Goal: Task Accomplishment & Management: Manage account settings

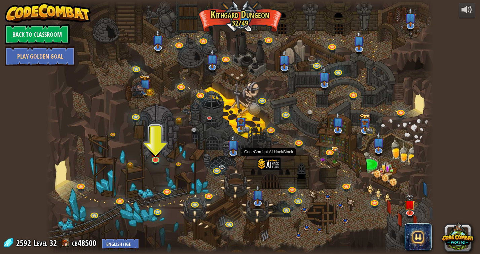
click at [267, 163] on div at bounding box center [269, 172] width 23 height 30
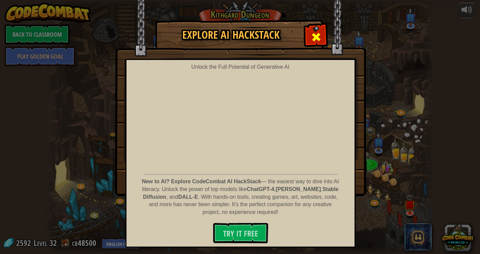
click at [308, 35] on div at bounding box center [315, 36] width 21 height 21
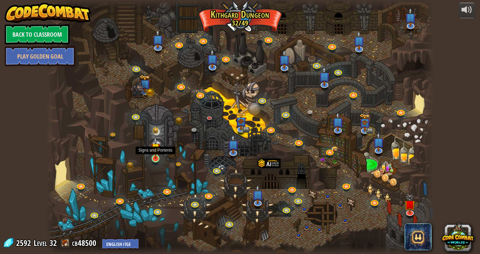
click at [154, 155] on img at bounding box center [156, 148] width 10 height 23
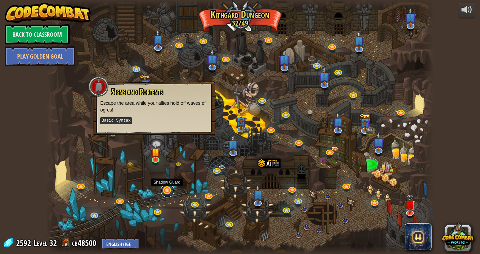
click at [167, 190] on link at bounding box center [167, 190] width 13 height 13
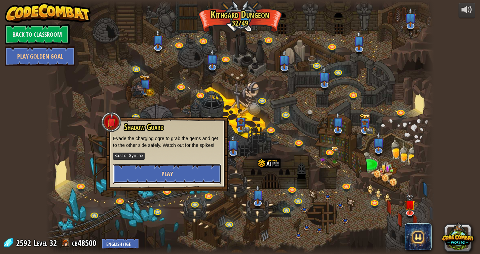
click at [160, 169] on button "Play" at bounding box center [167, 173] width 108 height 20
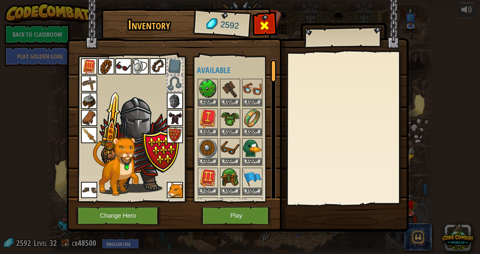
click at [261, 31] on span at bounding box center [264, 25] width 11 height 11
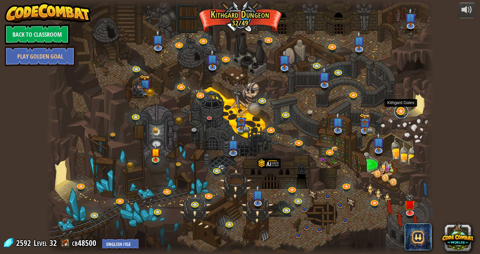
click at [399, 110] on link at bounding box center [400, 111] width 13 height 13
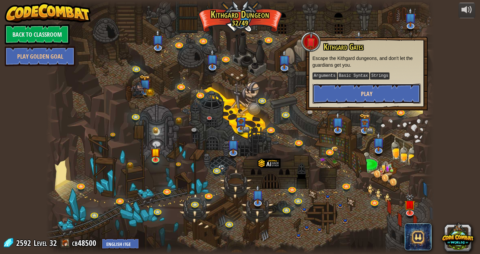
click at [341, 91] on button "Play" at bounding box center [366, 93] width 108 height 20
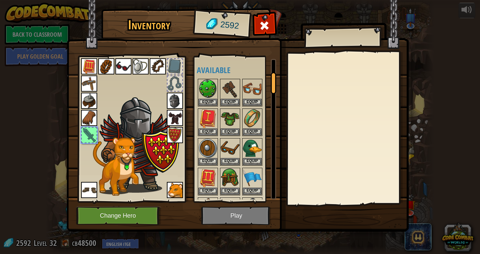
scroll to position [86, 0]
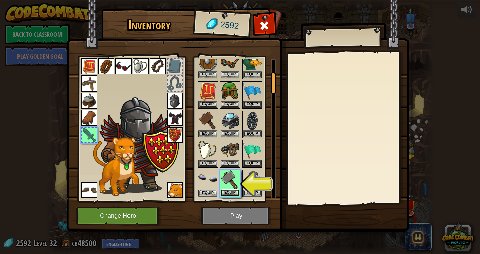
click at [229, 191] on button "Equip" at bounding box center [230, 192] width 19 height 7
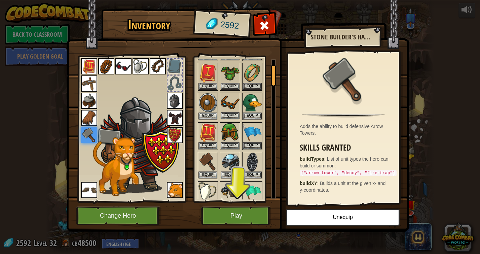
scroll to position [0, 0]
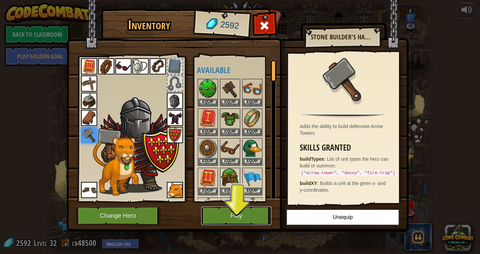
click at [241, 213] on button "Play" at bounding box center [236, 215] width 70 height 18
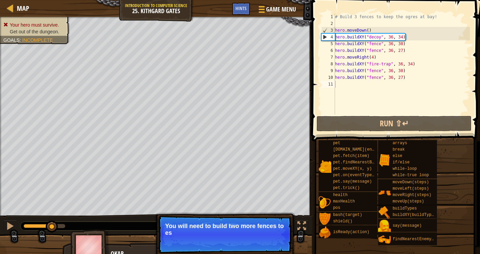
click at [275, 236] on p "Skip (esc) Continue You will need to build two more fences to es" at bounding box center [224, 234] width 133 height 38
click at [272, 234] on p "You will need to build two more fences to escape." at bounding box center [224, 228] width 119 height 13
click at [272, 243] on button "Continue" at bounding box center [272, 241] width 28 height 9
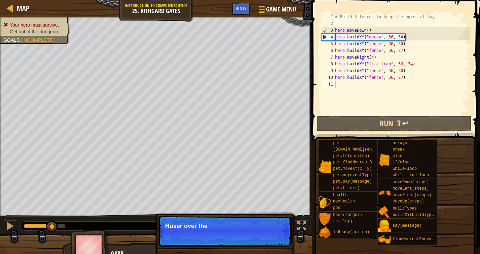
click at [272, 243] on p "Skip (esc) Continue Hover over the" at bounding box center [224, 230] width 133 height 31
click at [270, 243] on p "Skip (esc) Continue Hover over the map to find x" at bounding box center [224, 230] width 133 height 31
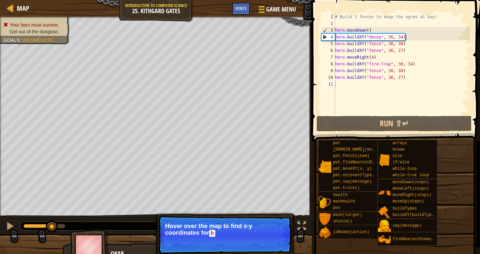
click at [269, 239] on p "Skip (esc) Continue Hover over the map to find x-y coordinates for b" at bounding box center [224, 234] width 133 height 38
click at [269, 243] on button "Continue" at bounding box center [272, 242] width 28 height 9
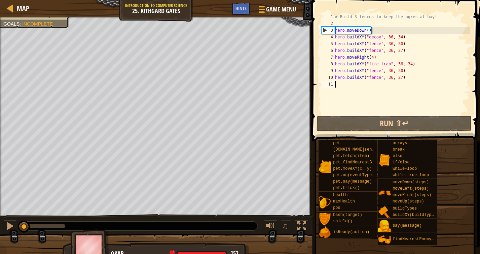
drag, startPoint x: 64, startPoint y: 224, endPoint x: -4, endPoint y: 225, distance: 68.6
click at [0, 0] on html "Map Introduction to Computer Science 25. Kithgard Gates Game Menu Done Hints 1 …" at bounding box center [240, 0] width 480 height 0
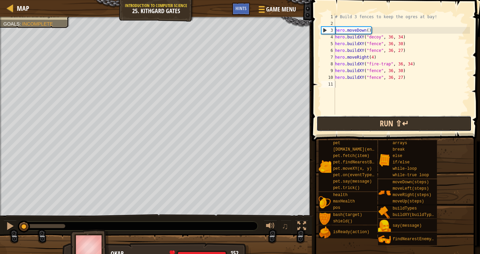
click at [369, 121] on button "Run ⇧↵" at bounding box center [393, 123] width 155 height 15
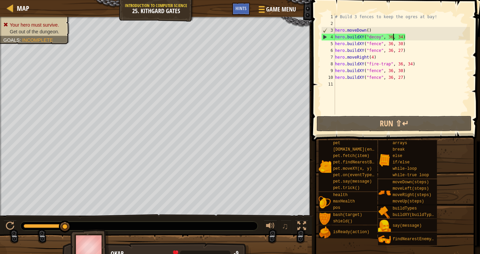
click at [394, 37] on div "# Build 3 fences to keep the ogres at bay! hero . moveDown ( ) hero . buildXY (…" at bounding box center [402, 70] width 136 height 114
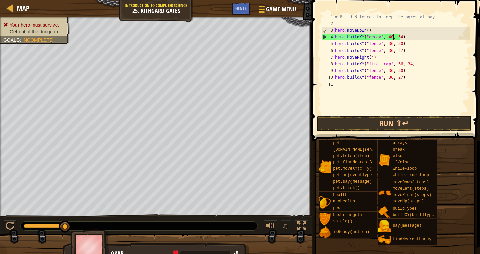
scroll to position [3, 5]
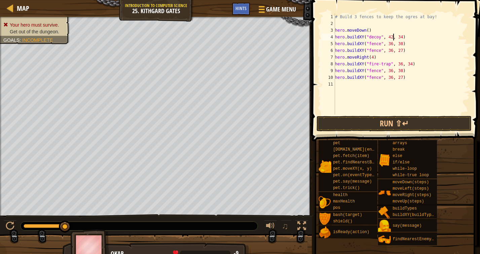
click at [403, 37] on div "# Build 3 fences to keep the ogres at bay! hero . moveDown ( ) hero . buildXY (…" at bounding box center [402, 70] width 136 height 114
click at [368, 128] on button "Run ⇧↵" at bounding box center [393, 123] width 155 height 15
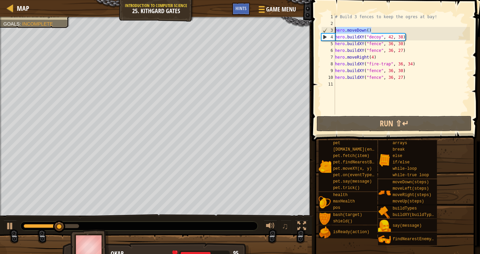
click at [308, 29] on div "Map Introduction to Computer Science 25. Kithgard Gates Game Menu Done Hints 1 …" at bounding box center [240, 127] width 480 height 254
type textarea "\"
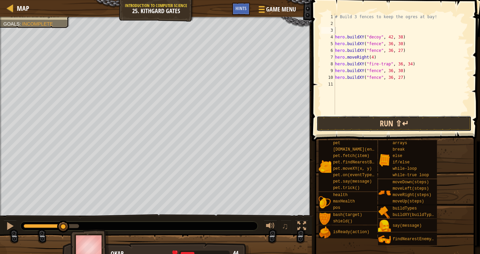
click at [353, 121] on button "Run ⇧↵" at bounding box center [393, 123] width 155 height 15
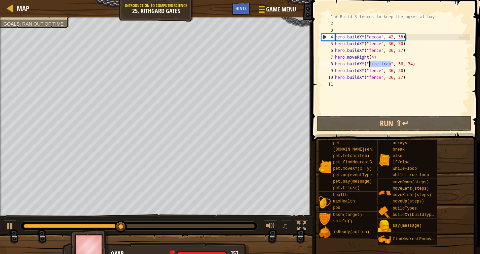
drag, startPoint x: 391, startPoint y: 66, endPoint x: 370, endPoint y: 65, distance: 21.5
click at [370, 65] on div "# Build 3 fences to keep the ogres at bay! hero . buildXY ( "decoy" , 42 , 38 )…" at bounding box center [402, 70] width 136 height 114
drag, startPoint x: 381, startPoint y: 37, endPoint x: 369, endPoint y: 37, distance: 12.1
click at [369, 37] on div "# Build 3 fences to keep the ogres at bay! hero . buildXY ( "decoy" , 42 , 38 )…" at bounding box center [402, 70] width 136 height 114
paste textarea "fire-trap"
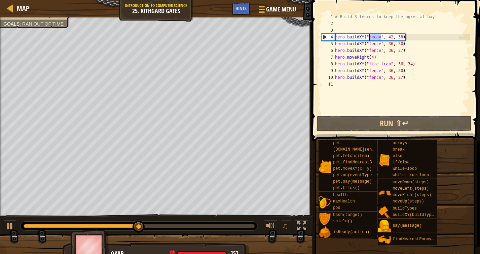
type textarea "hero.buildXY("fire-trap", 42, 38)"
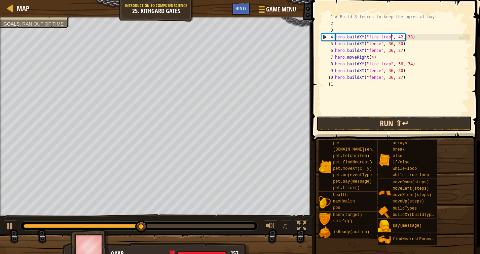
click at [382, 122] on button "Run ⇧↵" at bounding box center [393, 123] width 155 height 15
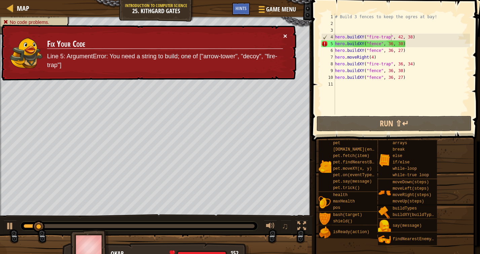
click at [286, 37] on button "×" at bounding box center [285, 35] width 4 height 7
click at [284, 38] on div "× Fix Your Code Line 5: ArgumentError: You need a string to build; one of ["arr…" at bounding box center [148, 53] width 297 height 58
click at [283, 38] on button "×" at bounding box center [285, 35] width 4 height 7
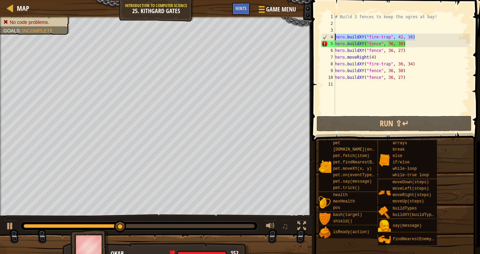
drag, startPoint x: 425, startPoint y: 39, endPoint x: 329, endPoint y: 37, distance: 95.9
click at [329, 37] on div "hero.buildXY("fire-trap", 42, 38) 1 2 3 4 5 6 7 8 9 10 11 # Build 3 fences to k…" at bounding box center [395, 63] width 150 height 101
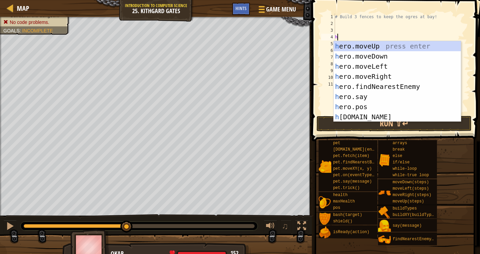
type textarea "he"
click at [389, 57] on div "he ro.moveUp press enter he ro.moveDown press enter he ro.moveLeft press enter …" at bounding box center [397, 91] width 127 height 101
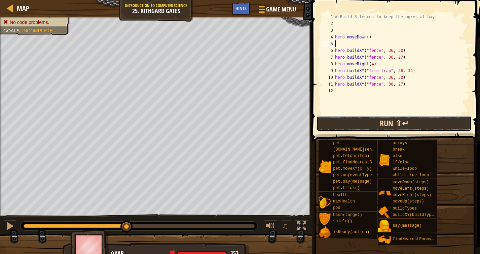
click at [375, 121] on button "Run ⇧↵" at bounding box center [393, 123] width 155 height 15
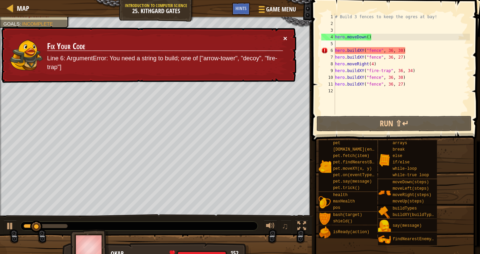
click at [285, 36] on button "×" at bounding box center [285, 38] width 4 height 7
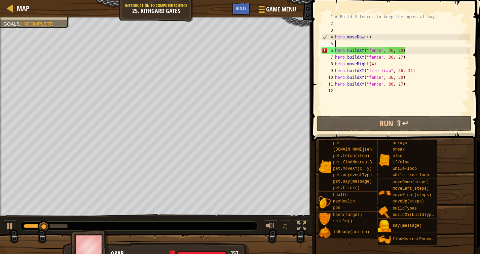
click at [381, 52] on div "# Build 3 fences to keep the ogres at bay! hero . moveDown ( ) hero . buildXY (…" at bounding box center [402, 70] width 136 height 114
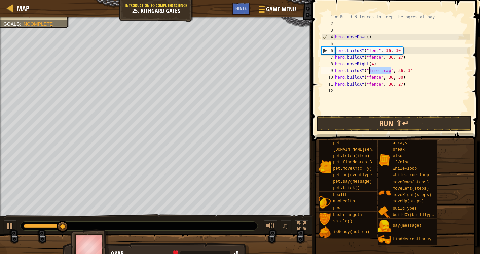
drag, startPoint x: 391, startPoint y: 72, endPoint x: 368, endPoint y: 71, distance: 22.9
click at [368, 71] on div "# Build 3 fences to keep the ogres at bay! hero . moveDown ( ) hero . buildXY (…" at bounding box center [402, 70] width 136 height 114
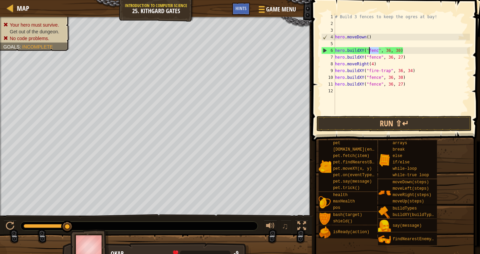
drag, startPoint x: 378, startPoint y: 52, endPoint x: 369, endPoint y: 50, distance: 9.5
click at [369, 50] on div "# Build 3 fences to keep the ogres at bay! hero . moveDown ( ) hero . buildXY (…" at bounding box center [402, 70] width 136 height 114
paste textarea "ire-trap"
click at [369, 123] on button "Run ⇧↵" at bounding box center [393, 123] width 155 height 15
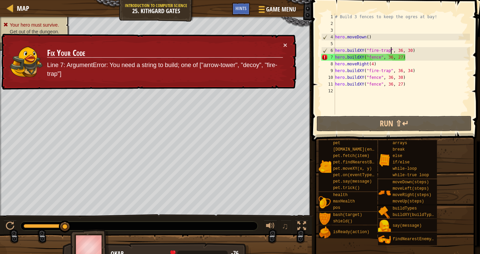
click at [281, 43] on td "Fix Your Code Line 7: ArgumentError: You need a string to build; one of ["arrow…" at bounding box center [165, 61] width 236 height 41
click at [282, 45] on td "Fix Your Code Line 7: ArgumentError: You need a string to build; one of ["arrow…" at bounding box center [165, 61] width 236 height 41
click at [284, 45] on button "×" at bounding box center [285, 44] width 4 height 7
drag, startPoint x: 417, startPoint y: 59, endPoint x: 332, endPoint y: 58, distance: 84.8
click at [332, 58] on div "hero.buildXY("fire-trap", 36, 30) 1 2 3 4 5 6 7 8 9 10 11 12 # Build 3 fences t…" at bounding box center [395, 63] width 150 height 101
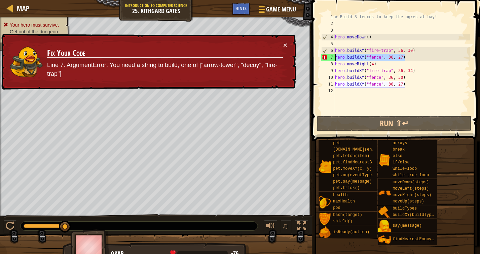
type textarea "hero.buildXY("fence", 36, 27)"
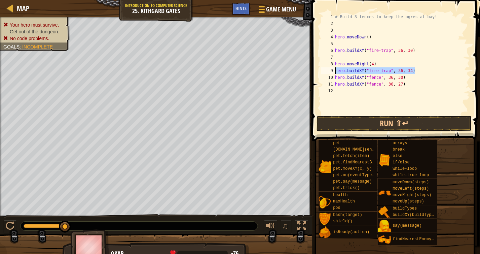
drag, startPoint x: 427, startPoint y: 73, endPoint x: 315, endPoint y: 73, distance: 112.0
click at [315, 73] on div "1 2 3 4 5 6 7 8 9 10 11 12 # Build 3 fences to keep the ogres at bay! hero . mo…" at bounding box center [395, 83] width 170 height 161
type textarea "hero.buildXY("fire-trap", 36, 34)"
drag, startPoint x: 427, startPoint y: 50, endPoint x: 332, endPoint y: 51, distance: 94.5
click at [332, 51] on div "1 2 3 4 5 6 7 8 9 10 11 12 # Build 3 fences to keep the ogres at bay! hero . mo…" at bounding box center [395, 63] width 150 height 101
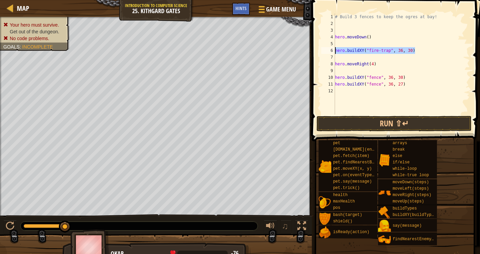
click at [373, 64] on div "# Build 3 fences to keep the ogres at bay! hero . moveDown ( ) hero . buildXY (…" at bounding box center [402, 70] width 136 height 114
type textarea "hero.moveRight(2)"
click at [372, 69] on div "# Build 3 fences to keep the ogres at bay! hero . moveDown ( ) hero . buildXY (…" at bounding box center [402, 70] width 136 height 114
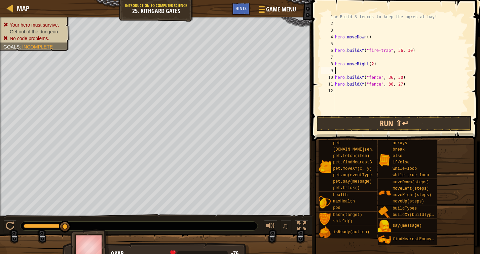
paste textarea "hero.buildXY("fire-trap", 36, 30)"
click at [402, 72] on div "# Build 3 fences to keep the ogres at bay! hero . moveDown ( ) hero . buildXY (…" at bounding box center [402, 70] width 136 height 114
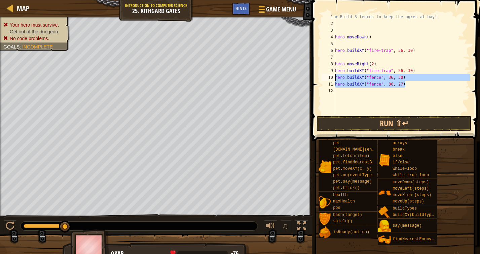
drag, startPoint x: 413, startPoint y: 82, endPoint x: 334, endPoint y: 75, distance: 79.3
click at [335, 75] on div "hero.buildXY("fire-trap", 56, 30) 1 2 3 4 5 6 7 8 9 10 11 12 # Build 3 fences t…" at bounding box center [395, 63] width 150 height 101
type textarea "hero.buildXY("fence", 36, 30) hero.buildXY("fence", 36, 27)"
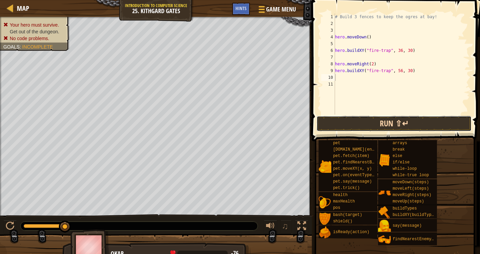
click at [367, 123] on button "Run ⇧↵" at bounding box center [393, 123] width 155 height 15
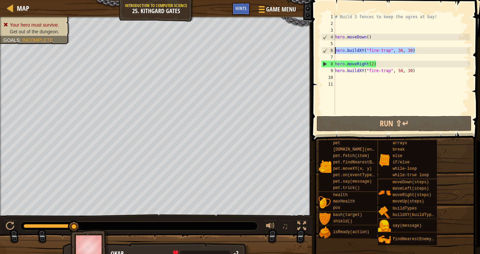
drag, startPoint x: 420, startPoint y: 49, endPoint x: 331, endPoint y: 50, distance: 89.8
click at [331, 50] on div "1 2 3 4 5 6 7 8 9 10 11 # Build 3 fences to keep the ogres at bay! hero . moveD…" at bounding box center [395, 63] width 150 height 101
type textarea "hero.buildXY("fire-trap", 36, 30)"
click at [380, 55] on div "# Build 3 fences to keep the ogres at bay! hero . moveDown ( ) hero . buildXY (…" at bounding box center [402, 70] width 136 height 114
paste textarea "hero.buildXY("fire-trap", 36, 30)"
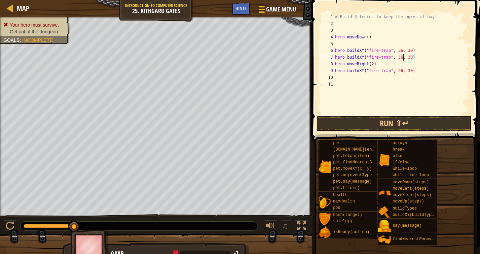
click at [403, 57] on div "# Build 3 fences to keep the ogres at bay! hero . moveDown ( ) hero . buildXY (…" at bounding box center [402, 70] width 136 height 114
type textarea "hero.buildXY("fire-trap", 40, 30)"
click at [404, 119] on button "Run ⇧↵" at bounding box center [393, 123] width 155 height 15
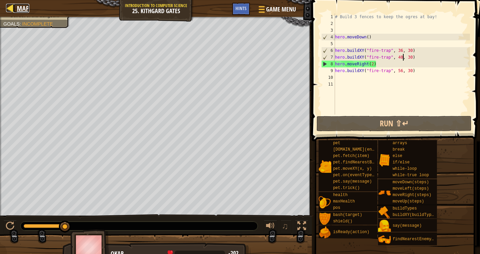
click at [22, 9] on span "Map" at bounding box center [23, 8] width 12 height 9
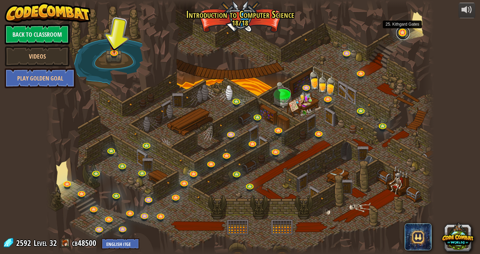
click at [401, 33] on link at bounding box center [402, 32] width 13 height 13
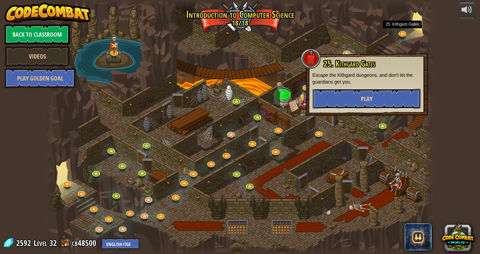
click at [358, 91] on button "Play" at bounding box center [366, 98] width 108 height 20
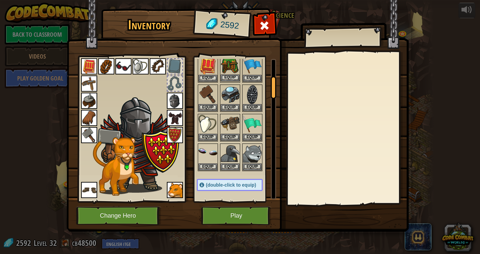
scroll to position [111, 0]
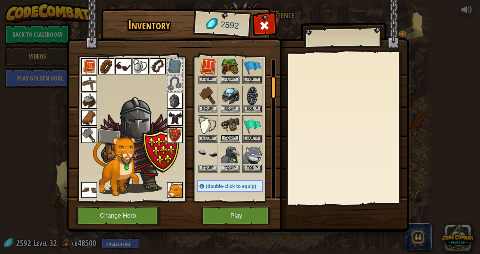
click at [232, 137] on button "Equip" at bounding box center [230, 138] width 19 height 7
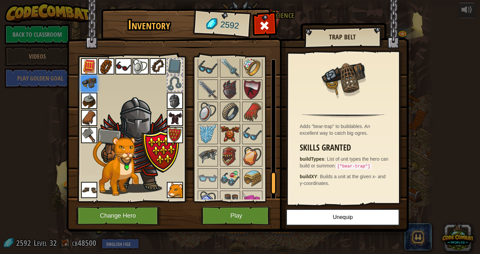
scroll to position [766, 0]
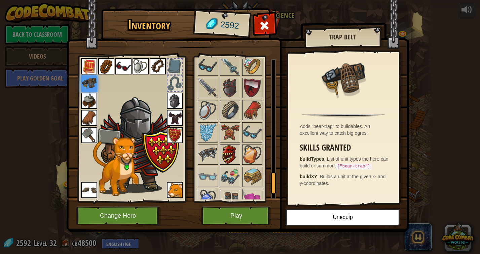
click at [227, 151] on img at bounding box center [230, 154] width 19 height 19
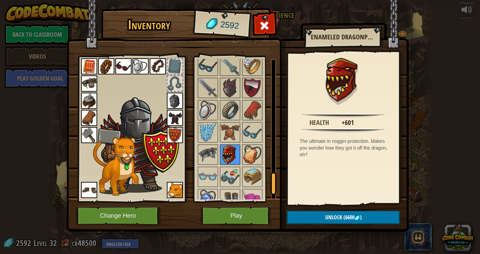
scroll to position [822, 0]
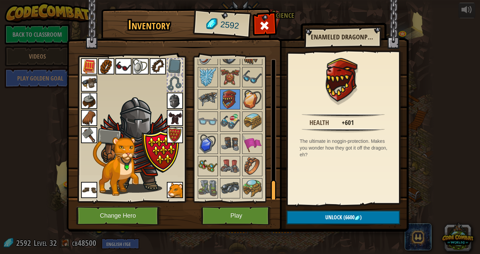
click at [203, 163] on img at bounding box center [207, 165] width 19 height 19
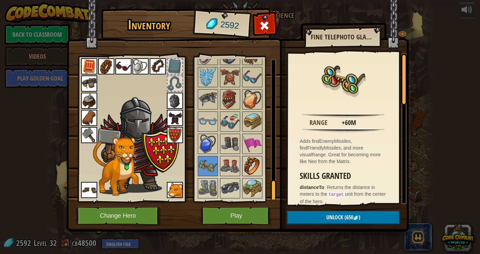
click at [244, 165] on img at bounding box center [252, 165] width 19 height 19
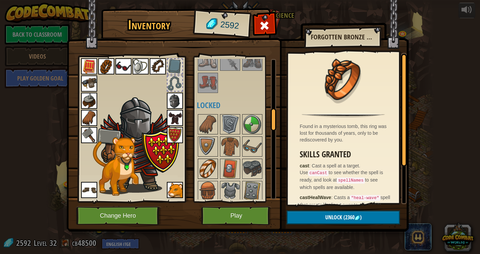
scroll to position [331, 0]
click at [204, 169] on img at bounding box center [207, 167] width 19 height 19
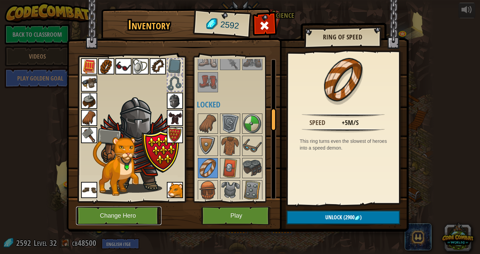
click at [126, 220] on button "Change Hero" at bounding box center [118, 215] width 85 height 18
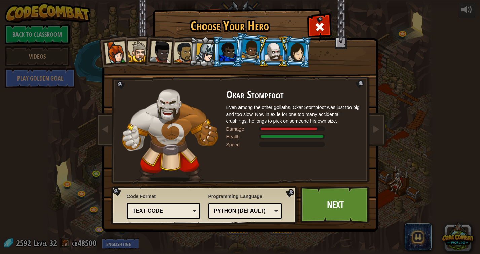
click at [250, 49] on div at bounding box center [250, 49] width 19 height 20
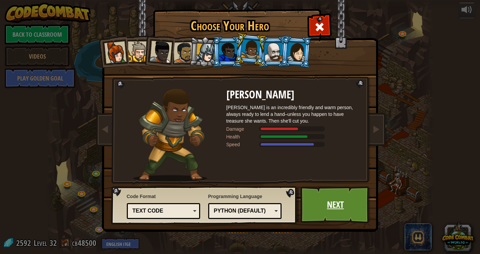
click at [324, 200] on link "Next" at bounding box center [335, 204] width 70 height 37
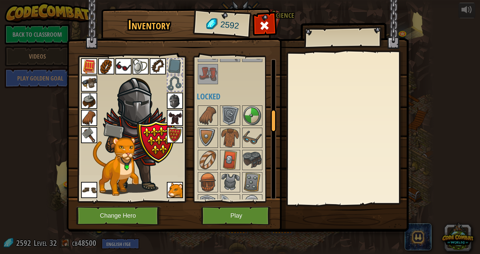
scroll to position [342, 0]
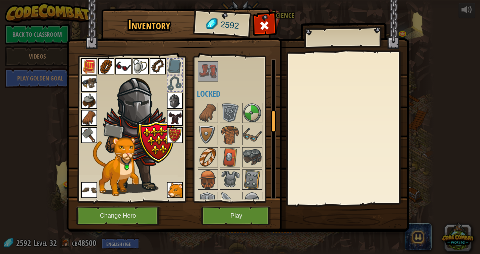
click at [208, 166] on img at bounding box center [207, 157] width 19 height 19
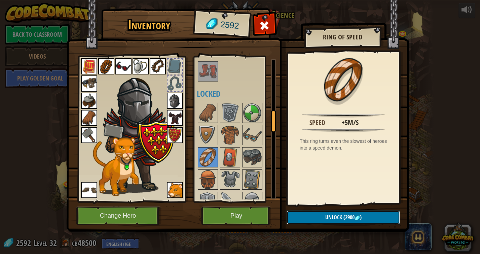
click at [320, 217] on button "Unlock (2900 )" at bounding box center [343, 217] width 113 height 14
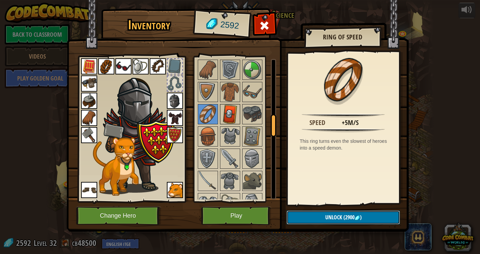
scroll to position [368, 0]
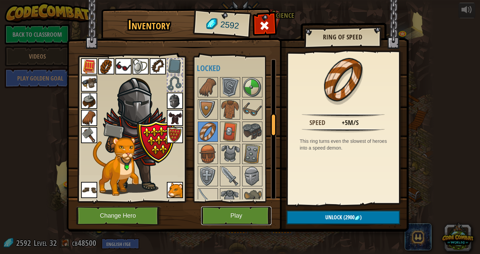
click at [237, 209] on button "Play" at bounding box center [236, 215] width 70 height 18
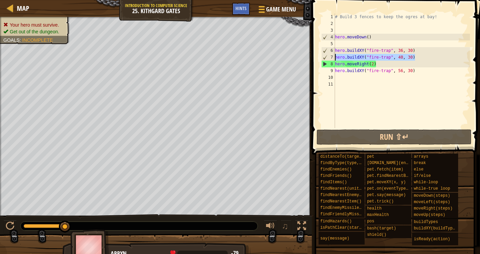
drag, startPoint x: 425, startPoint y: 59, endPoint x: 334, endPoint y: 54, distance: 91.9
click at [334, 55] on div "1 2 3 4 5 6 7 8 9 10 11 # Build 3 fences to keep the ogres at bay! hero . moveD…" at bounding box center [395, 70] width 150 height 114
type textarea "hero.buildXY("fire-trap", 40, 30)"
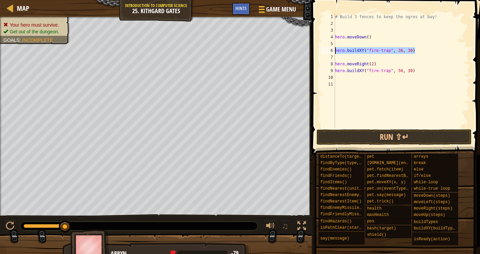
drag, startPoint x: 436, startPoint y: 50, endPoint x: 331, endPoint y: 49, distance: 105.3
click at [331, 49] on div "1 2 3 4 5 6 7 8 9 10 11 # Build 3 fences to keep the ogres at bay! hero . moveD…" at bounding box center [395, 70] width 150 height 114
type textarea "hero.buildXY("fire-trap", 36, 30)"
click at [360, 140] on button "Run ⇧↵" at bounding box center [393, 136] width 155 height 15
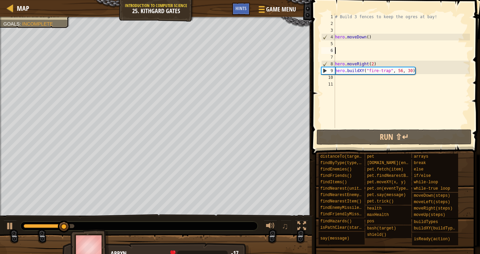
click at [374, 63] on div "# Build 3 fences to keep the ogres at bay! hero . moveDown ( ) hero . moveRight…" at bounding box center [402, 77] width 136 height 128
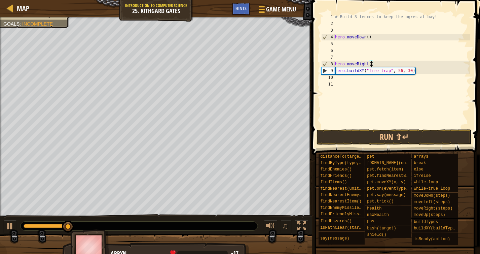
scroll to position [3, 3]
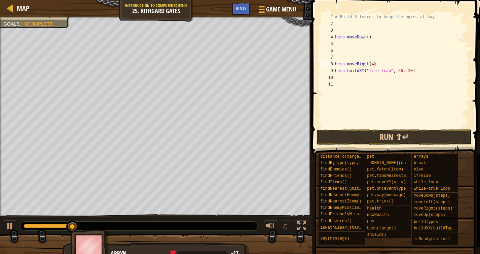
type textarea "hero.moveRight(4)"
click at [368, 139] on button "Run ⇧↵" at bounding box center [393, 136] width 155 height 15
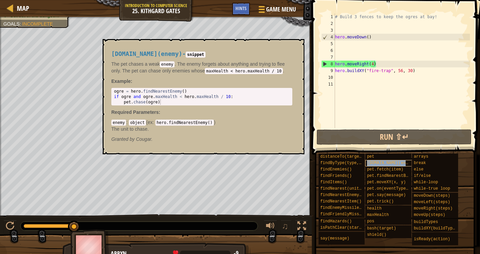
click at [380, 163] on span "[DOMAIN_NAME](enemy)" at bounding box center [391, 162] width 48 height 5
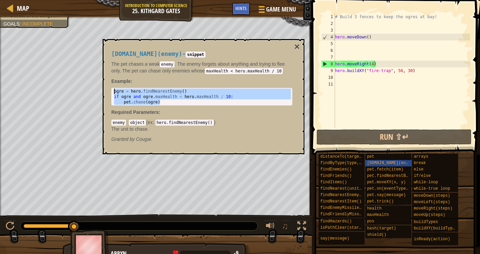
drag, startPoint x: 179, startPoint y: 101, endPoint x: 110, endPoint y: 87, distance: 71.0
click at [110, 87] on div "[DOMAIN_NAME](enemy) - snippet The pet chases a weak enemy . The enemy forgets …" at bounding box center [202, 96] width 190 height 104
type textarea "ogre = hero.findNearestEnemy() if ogre and ogre.maxHealth < hero.maxHealth / 10:"
click at [296, 47] on button "×" at bounding box center [296, 46] width 5 height 9
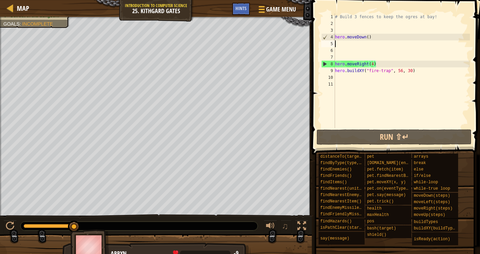
click at [351, 42] on div "# Build 3 fences to keep the ogres at bay! hero . moveDown ( ) hero . moveRight…" at bounding box center [402, 77] width 136 height 128
paste textarea "[DOMAIN_NAME](ogre)"
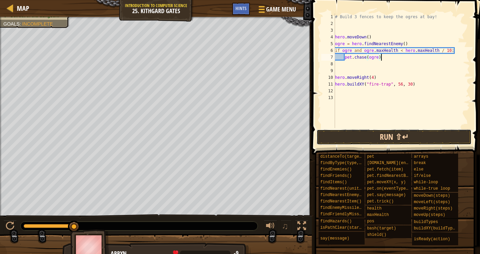
click at [360, 140] on button "Run ⇧↵" at bounding box center [393, 136] width 155 height 15
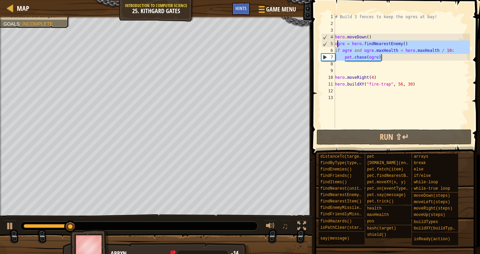
drag, startPoint x: 392, startPoint y: 60, endPoint x: 334, endPoint y: 44, distance: 60.3
click at [334, 44] on div "[DOMAIN_NAME](ogre) 1 2 3 4 5 6 7 8 9 10 11 12 13 # Build 3 fences to keep the …" at bounding box center [395, 70] width 150 height 114
type textarea "ogre = hero.findNearestEnemy() if ogre and ogre.maxHealth < hero.maxHealth / 10:"
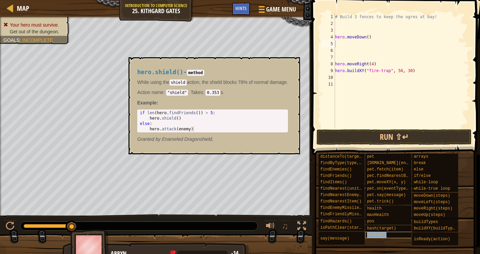
click at [381, 233] on span "shield()" at bounding box center [377, 234] width 20 height 5
type textarea "hero.shield()"
drag, startPoint x: 187, startPoint y: 119, endPoint x: 149, endPoint y: 119, distance: 38.3
click at [149, 119] on div "if len ( hero . findFriends ( )) > 5 : hero . shield ( ) else : hero . attack (…" at bounding box center [215, 126] width 152 height 32
click at [295, 63] on button "×" at bounding box center [292, 64] width 5 height 9
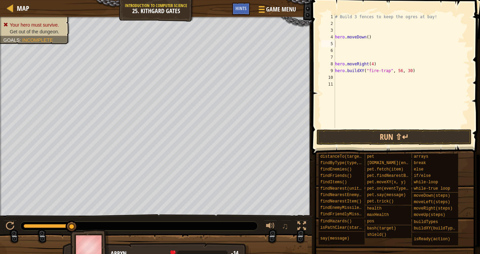
click at [373, 65] on div "# Build 3 fences to keep the ogres at bay! hero . moveDown ( ) hero . moveRight…" at bounding box center [402, 77] width 136 height 128
type textarea "hero.moveRight(0.1)"
click at [380, 64] on div "# Build 3 fences to keep the ogres at bay! hero . moveDown ( ) hero . moveRight…" at bounding box center [402, 77] width 136 height 128
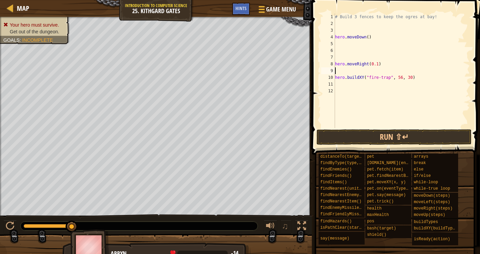
paste textarea "hero.shield()"
drag, startPoint x: 379, startPoint y: 65, endPoint x: 372, endPoint y: 65, distance: 7.4
click at [372, 65] on div "# Build 3 fences to keep the ogres at bay! hero . moveDown ( ) hero . moveRight…" at bounding box center [402, 77] width 136 height 128
drag, startPoint x: 384, startPoint y: 65, endPoint x: 334, endPoint y: 65, distance: 50.8
click at [334, 65] on div "hero.moveRight(0.1) 1 2 3 4 5 6 7 8 9 10 11 12 # Build 3 fences to keep the ogr…" at bounding box center [395, 70] width 150 height 114
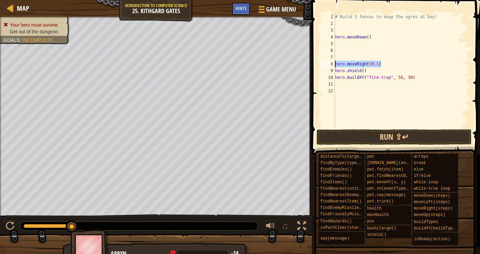
click at [381, 72] on div "# Build 3 fences to keep the ogres at bay! hero . moveDown ( ) hero . moveRight…" at bounding box center [402, 77] width 136 height 128
type textarea "hero.shield()"
paste textarea "hero.moveRight(0.1)"
type textarea "hero.moveRight(0.1)"
paste textarea "hero.moveRight(0.1)"
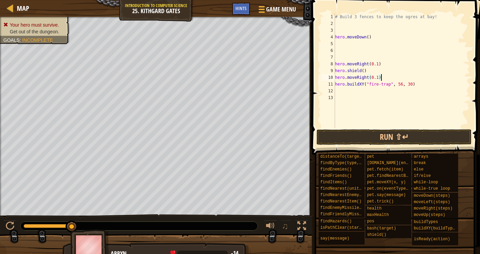
type textarea "hero.moveRight(0.1)"
paste textarea "hero.moveRight(0.1)"
type textarea "hero.moveRight(0.1)"
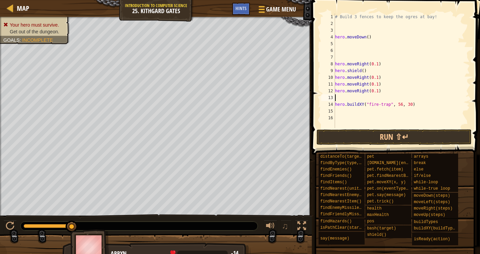
paste textarea "hero.moveRight(0.1)"
type textarea "hero.moveRight(0.1)"
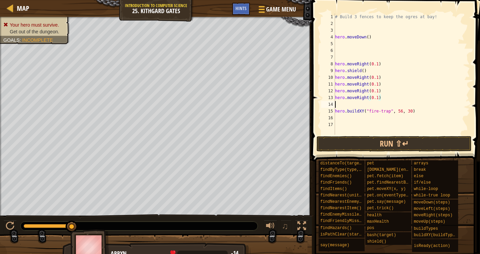
paste textarea "hero.moveRight(0.1)"
type textarea "hero.moveRight(0.1)"
paste textarea "hero.moveRight(0.1)"
type textarea "hero.moveRight(0.1)"
paste textarea "hero.moveRight(0.1)"
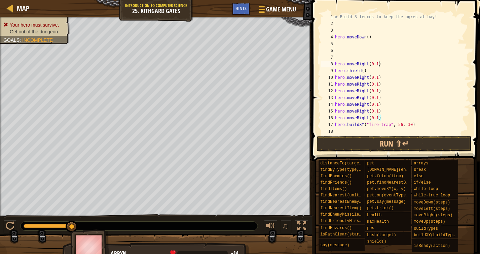
click at [379, 64] on div "# Build 3 fences to keep the ogres at bay! hero . moveDown ( ) hero . moveRight…" at bounding box center [402, 80] width 136 height 135
click at [378, 78] on div "# Build 3 fences to keep the ogres at bay! hero . moveDown ( ) hero . moveRight…" at bounding box center [402, 80] width 136 height 135
click at [379, 83] on div "# Build 3 fences to keep the ogres at bay! hero . moveDown ( ) hero . moveRight…" at bounding box center [402, 80] width 136 height 135
click at [377, 93] on div "# Build 3 fences to keep the ogres at bay! hero . moveDown ( ) hero . moveRight…" at bounding box center [402, 80] width 136 height 135
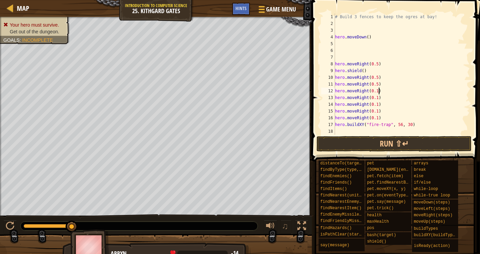
click at [378, 92] on div "# Build 3 fences to keep the ogres at bay! hero . moveDown ( ) hero . moveRight…" at bounding box center [402, 80] width 136 height 135
click at [377, 101] on div "# Build 3 fences to keep the ogres at bay! hero . moveDown ( ) hero . moveRight…" at bounding box center [402, 80] width 136 height 135
click at [378, 98] on div "# Build 3 fences to keep the ogres at bay! hero . moveDown ( ) hero . moveRight…" at bounding box center [402, 80] width 136 height 135
click at [378, 105] on div "# Build 3 fences to keep the ogres at bay! hero . moveDown ( ) hero . moveRight…" at bounding box center [402, 80] width 136 height 135
click at [378, 112] on div "# Build 3 fences to keep the ogres at bay! hero . moveDown ( ) hero . moveRight…" at bounding box center [402, 80] width 136 height 135
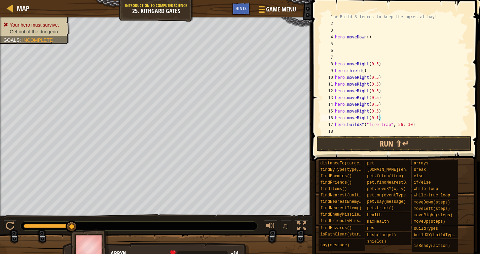
click at [378, 120] on div "# Build 3 fences to keep the ogres at bay! hero . moveDown ( ) hero . moveRight…" at bounding box center [402, 80] width 136 height 135
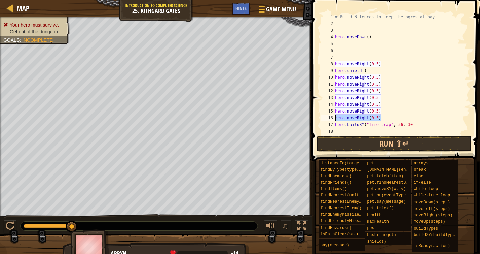
drag, startPoint x: 386, startPoint y: 117, endPoint x: 334, endPoint y: 117, distance: 52.8
click at [334, 117] on div "hero.moveRight(0.5) 1 2 3 4 5 6 7 8 9 10 11 12 13 14 15 16 17 18 19 # Build 3 f…" at bounding box center [395, 73] width 150 height 121
type textarea "hero.moveRight(0.5)"
click at [396, 116] on div "# Build 3 fences to keep the ogres at bay! hero . moveDown ( ) hero . moveRight…" at bounding box center [402, 80] width 136 height 135
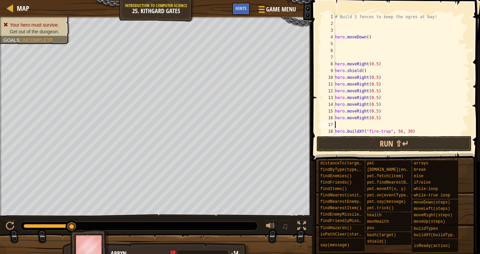
scroll to position [3, 0]
paste textarea "hero.moveRight(0.5)"
type textarea "hero.moveRight(0.5)"
paste textarea "hero.moveRight(0.5)"
click at [389, 115] on div "# Build 3 fences to keep the ogres at bay! hero . moveDown ( ) hero . moveRight…" at bounding box center [402, 80] width 136 height 135
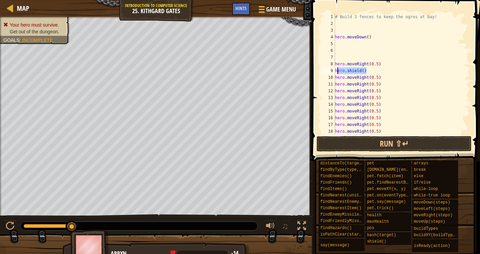
drag, startPoint x: 371, startPoint y: 72, endPoint x: 334, endPoint y: 71, distance: 37.3
click at [334, 71] on div "hero.moveRight(0.5) 1 2 3 4 5 6 7 8 9 10 11 12 13 14 15 16 17 18 19 # Build 3 f…" at bounding box center [395, 73] width 150 height 121
click at [405, 79] on div "# Build 3 fences to keep the ogres at bay! hero . moveDown ( ) hero . moveRight…" at bounding box center [402, 80] width 136 height 135
type textarea "hero.moveRight(0.5)"
paste textarea "hero.shield()"
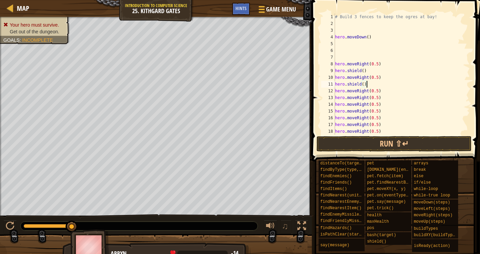
click at [391, 87] on div "# Build 3 fences to keep the ogres at bay! hero . moveDown ( ) hero . moveRight…" at bounding box center [402, 80] width 136 height 135
type textarea "hero.moveRight(0.5)"
paste textarea "hero.shield()"
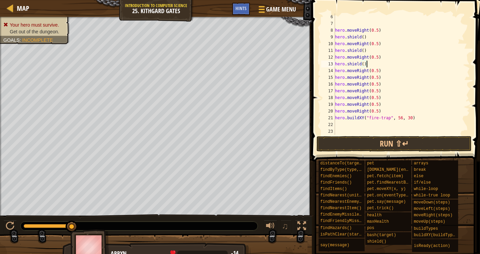
scroll to position [34, 0]
click at [385, 72] on div "hero . moveRight ( 0.5 ) hero . shield ( ) hero . moveRight ( 0.5 ) hero . shie…" at bounding box center [402, 80] width 136 height 135
type textarea "hero.moveRight(0.5)"
paste textarea "hero.shield()"
click at [385, 83] on div "hero . moveRight ( 0.5 ) hero . shield ( ) hero . moveRight ( 0.5 ) hero . shie…" at bounding box center [402, 80] width 136 height 135
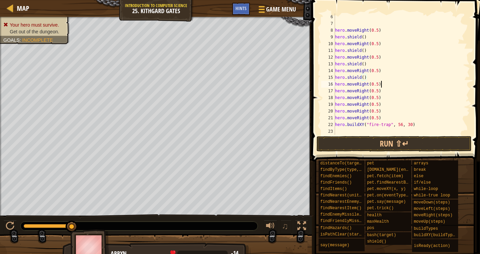
type textarea "hero.moveRight(0.5)"
paste textarea "hero.shield()"
click at [382, 98] on div "hero . moveRight ( 0.5 ) hero . shield ( ) hero . moveRight ( 0.5 ) hero . shie…" at bounding box center [402, 80] width 136 height 135
type textarea "hero.moveRight(0.5)"
paste textarea "hero.shield()"
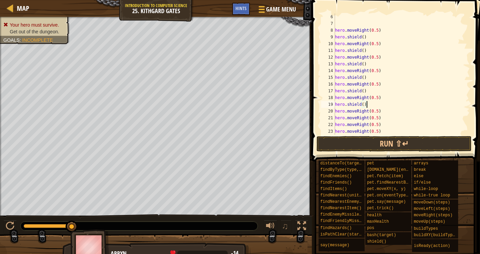
scroll to position [54, 0]
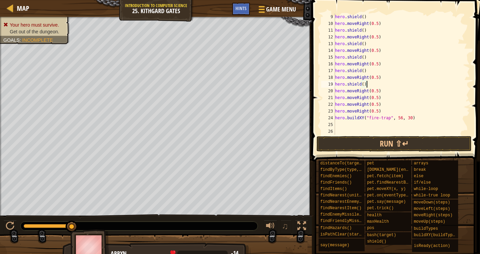
click at [383, 91] on div "hero . shield ( ) hero . moveRight ( 0.5 ) hero . shield ( ) hero . moveRight (…" at bounding box center [402, 80] width 136 height 135
type textarea "hero.moveRight(0.5)"
paste textarea "hero.shield()"
click at [382, 105] on div "hero . shield ( ) hero . moveRight ( 0.5 ) hero . shield ( ) hero . moveRight (…" at bounding box center [402, 80] width 136 height 135
type textarea "hero.moveRight(0.5)"
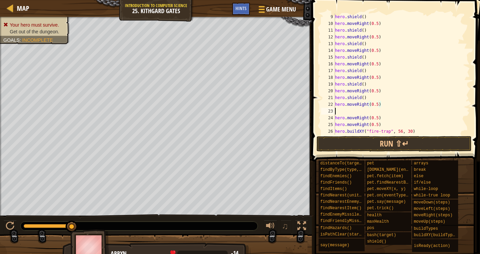
paste textarea "hero.shield()"
click at [381, 119] on div "hero . shield ( ) hero . moveRight ( 0.5 ) hero . shield ( ) hero . moveRight (…" at bounding box center [402, 80] width 136 height 135
type textarea "hero.moveRight(0.5)"
paste textarea "hero.shield()"
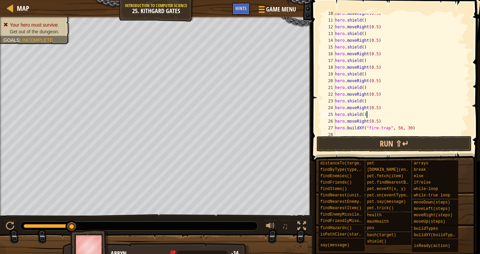
scroll to position [74, 0]
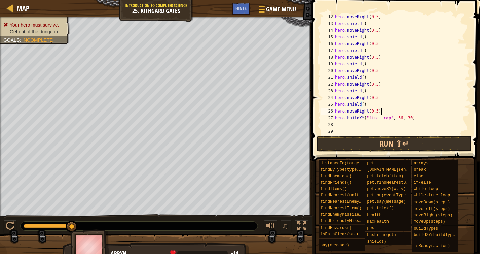
click at [383, 110] on div "hero . moveRight ( 0.5 ) hero . shield ( ) hero . moveRight ( 0.5 ) hero . shie…" at bounding box center [402, 80] width 136 height 135
type textarea "hero.moveRight(0.5)"
paste textarea "hero.shield()"
type textarea "hero.shield()"
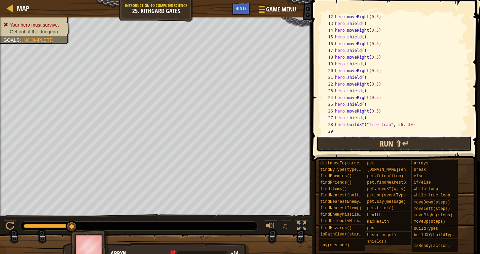
click at [349, 141] on button "Run ⇧↵" at bounding box center [393, 143] width 155 height 15
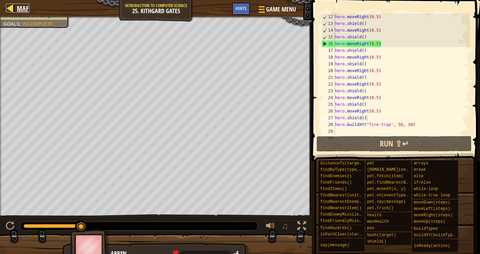
click at [22, 10] on span "Map" at bounding box center [23, 8] width 12 height 9
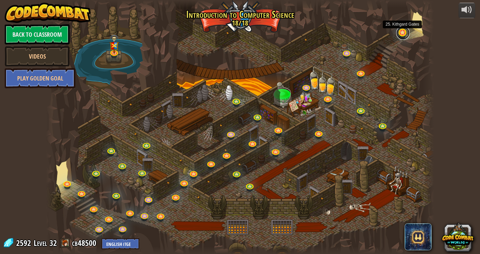
click at [402, 37] on link at bounding box center [402, 32] width 13 height 13
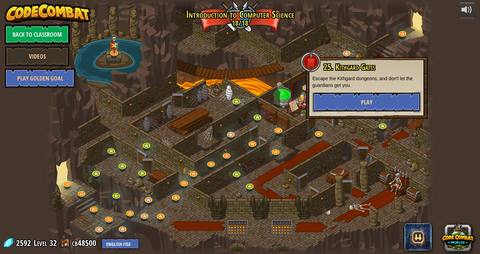
click at [338, 103] on button "Play" at bounding box center [366, 102] width 108 height 20
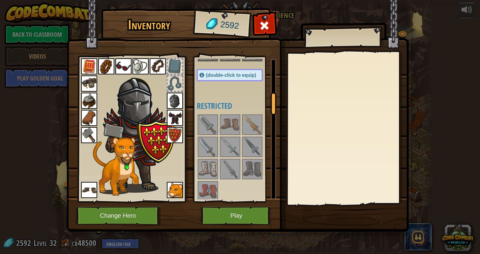
scroll to position [223, 0]
click at [227, 153] on img at bounding box center [230, 146] width 19 height 19
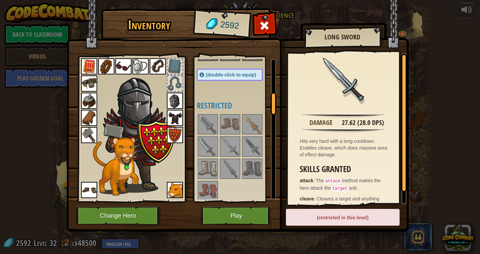
click at [322, 220] on div "(restricted in this level)" at bounding box center [343, 216] width 114 height 17
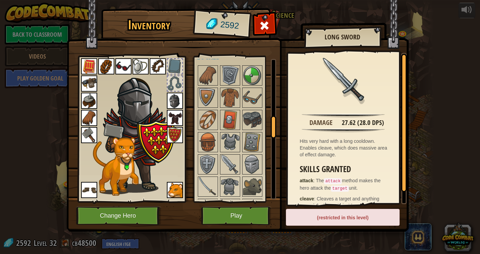
scroll to position [398, 0]
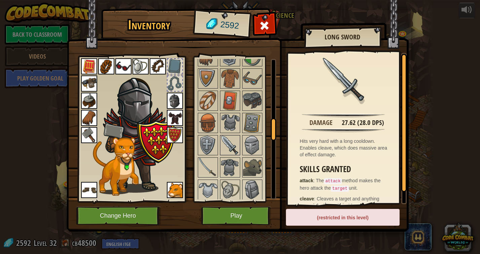
click at [235, 142] on img at bounding box center [230, 145] width 19 height 19
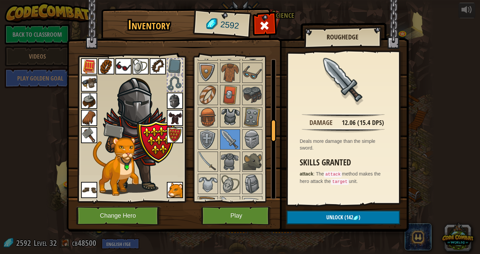
scroll to position [407, 0]
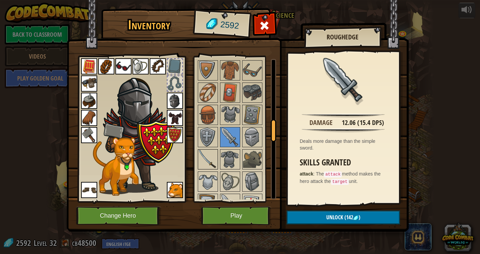
click at [203, 152] on img at bounding box center [207, 159] width 19 height 19
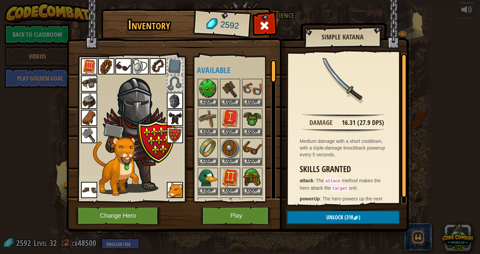
scroll to position [6, 0]
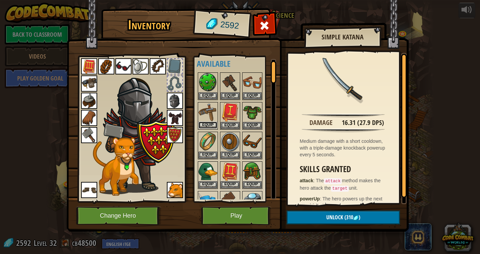
click at [209, 123] on button "Equip" at bounding box center [207, 124] width 19 height 7
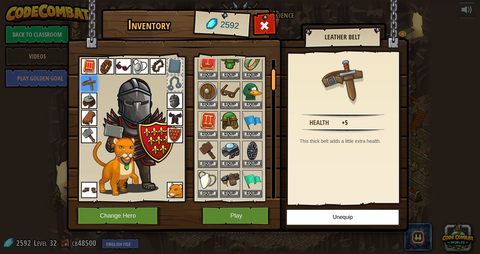
scroll to position [64, 0]
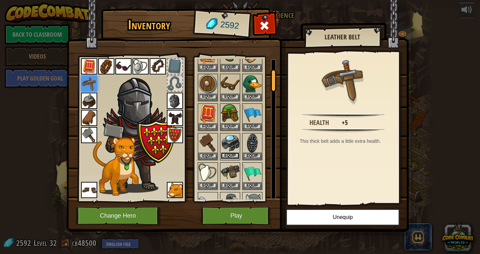
click at [227, 154] on button "Equip" at bounding box center [230, 155] width 19 height 7
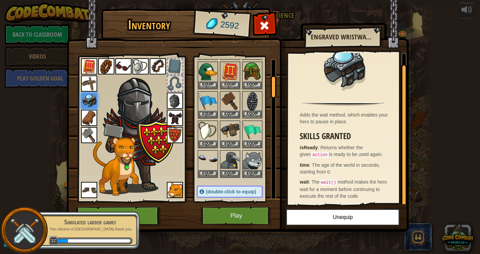
scroll to position [108, 0]
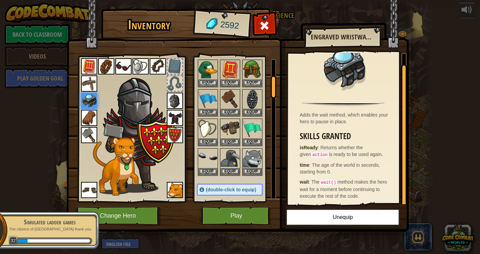
click at [153, 59] on img at bounding box center [158, 66] width 16 height 16
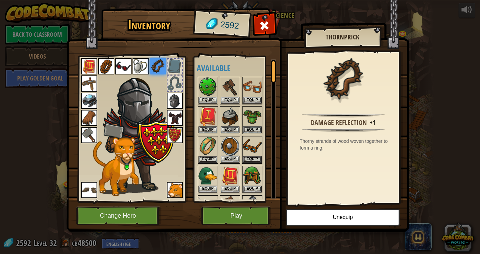
scroll to position [0, 0]
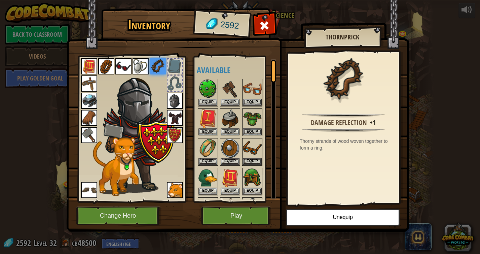
click at [109, 65] on img at bounding box center [106, 66] width 16 height 16
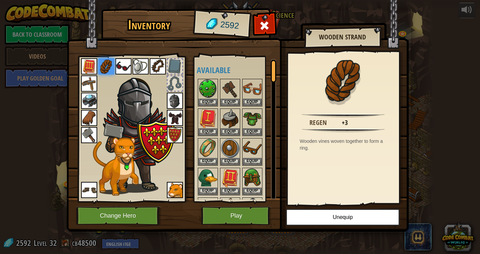
click at [158, 68] on img at bounding box center [158, 66] width 16 height 16
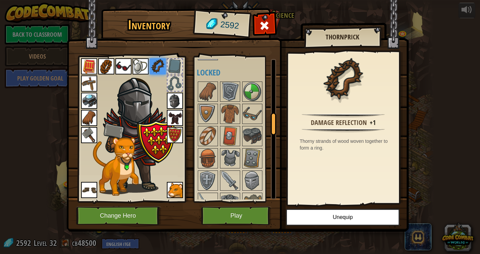
scroll to position [383, 0]
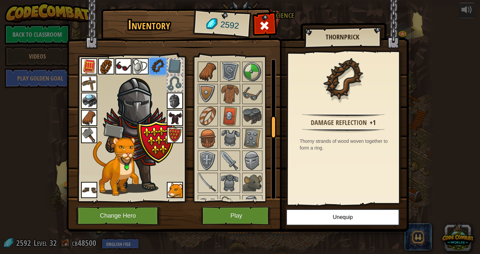
click at [204, 66] on img at bounding box center [207, 71] width 19 height 19
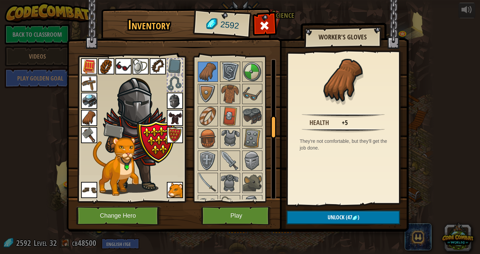
click at [225, 70] on img at bounding box center [230, 71] width 19 height 19
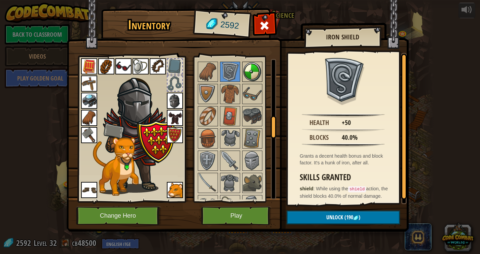
click at [254, 72] on img at bounding box center [252, 71] width 19 height 19
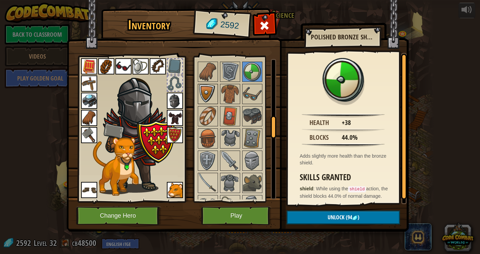
click at [204, 99] on img at bounding box center [207, 93] width 19 height 19
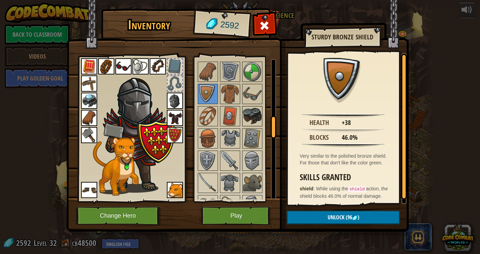
click at [255, 115] on img at bounding box center [252, 116] width 19 height 19
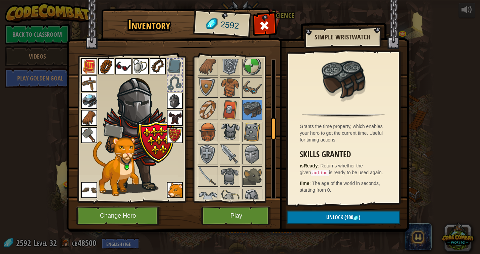
scroll to position [400, 0]
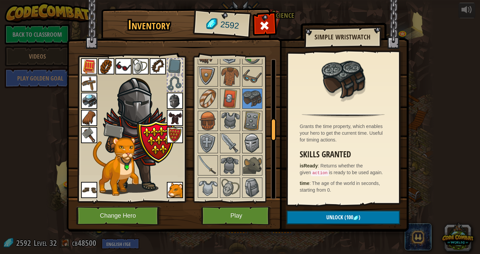
click at [249, 144] on img at bounding box center [252, 142] width 19 height 19
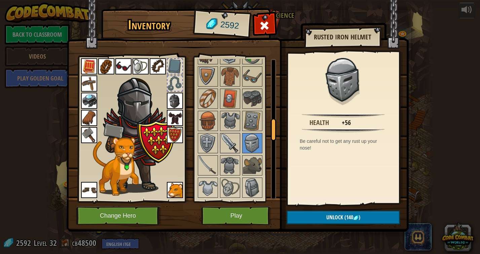
click at [228, 143] on img at bounding box center [230, 142] width 19 height 19
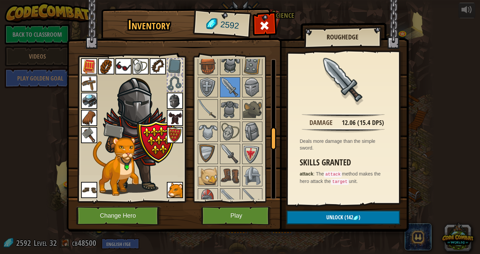
scroll to position [462, 0]
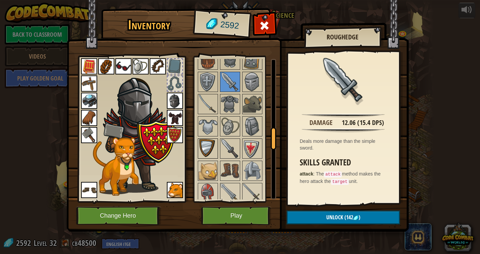
click at [205, 149] on img at bounding box center [207, 148] width 19 height 19
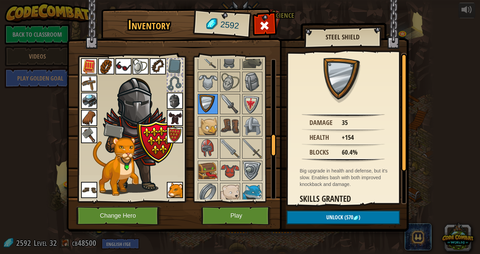
scroll to position [517, 0]
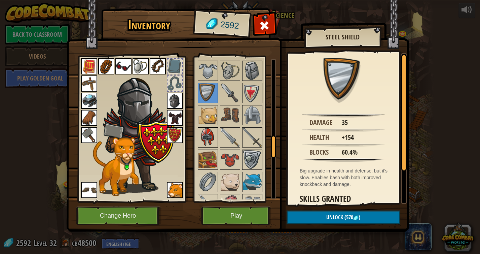
click at [206, 136] on img at bounding box center [207, 137] width 19 height 19
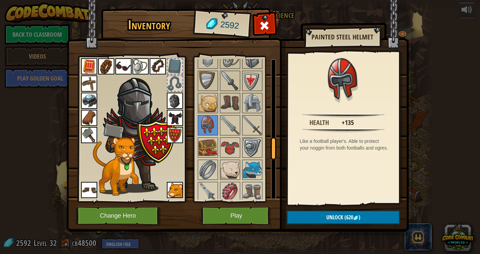
scroll to position [530, 0]
click at [230, 148] on img at bounding box center [230, 147] width 19 height 19
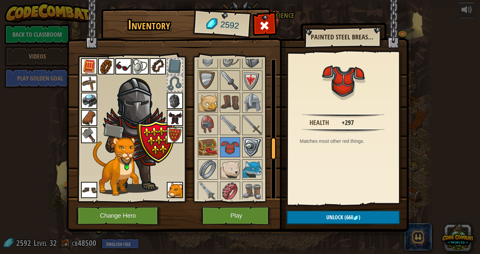
click at [242, 148] on div at bounding box center [252, 147] width 20 height 20
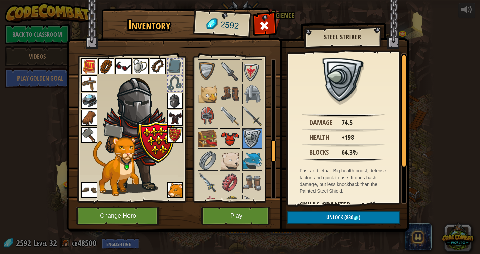
scroll to position [555, 0]
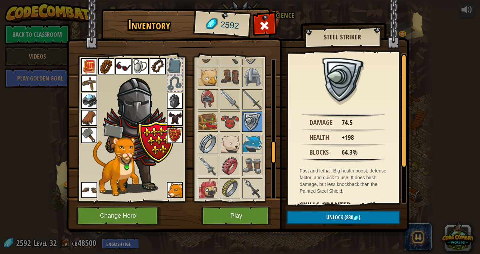
click at [209, 142] on img at bounding box center [207, 143] width 19 height 19
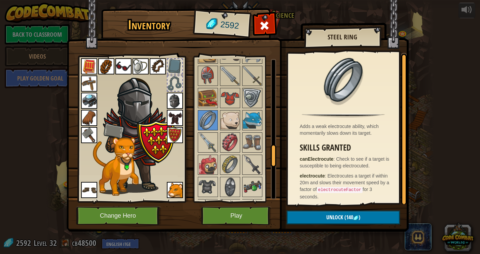
scroll to position [2, 0]
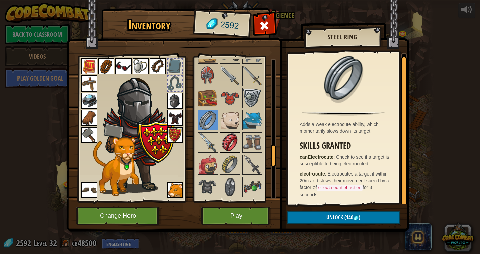
click at [231, 149] on img at bounding box center [230, 142] width 19 height 19
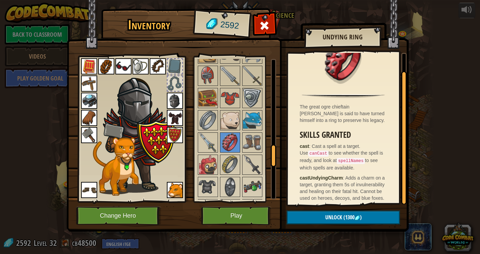
scroll to position [22, 0]
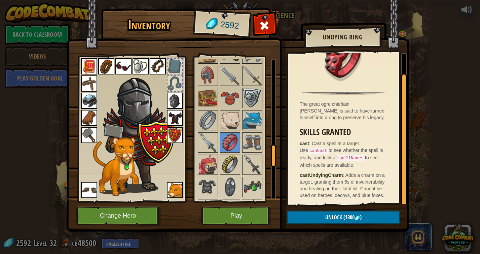
click at [231, 167] on img at bounding box center [230, 164] width 19 height 19
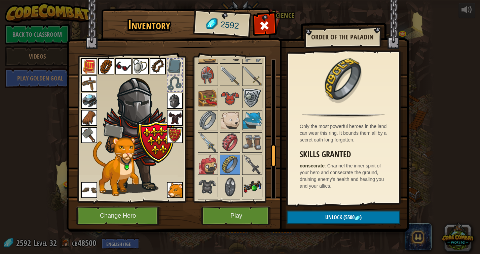
click at [253, 184] on img at bounding box center [252, 186] width 19 height 19
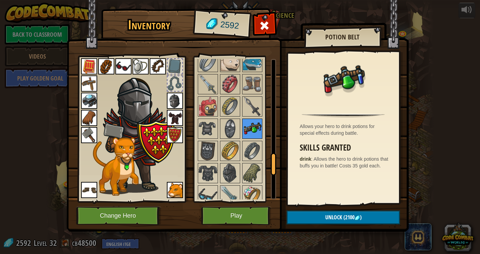
scroll to position [642, 0]
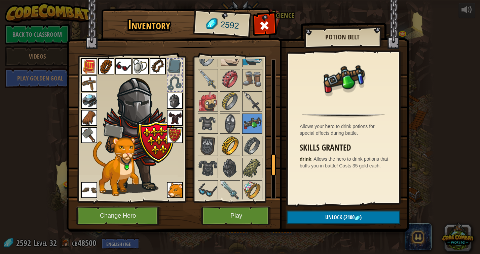
click at [235, 146] on img at bounding box center [230, 145] width 19 height 19
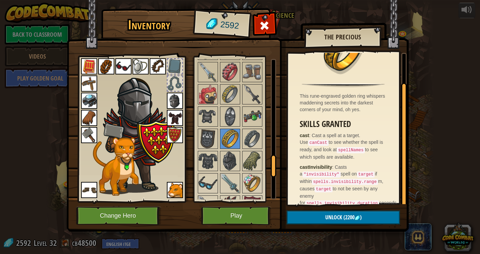
scroll to position [36, 0]
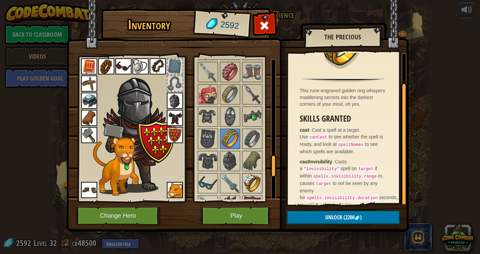
click at [251, 175] on img at bounding box center [252, 183] width 19 height 19
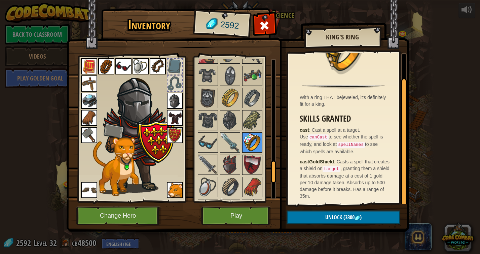
scroll to position [690, 0]
click at [227, 166] on img at bounding box center [230, 163] width 19 height 19
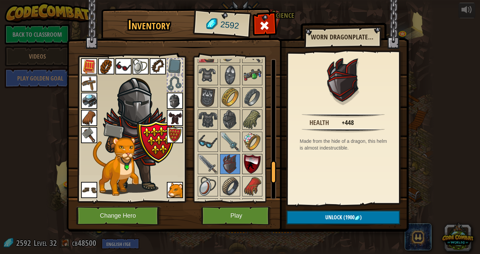
click at [244, 166] on img at bounding box center [252, 163] width 19 height 19
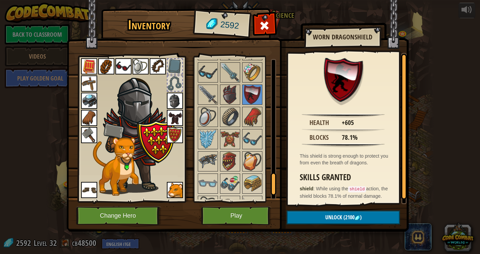
scroll to position [779, 0]
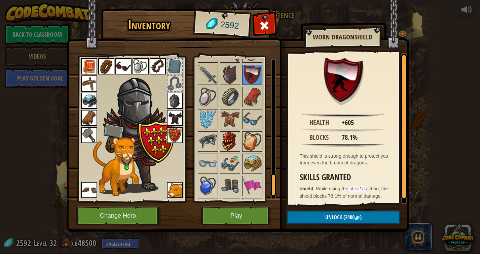
click at [223, 137] on img at bounding box center [230, 141] width 19 height 19
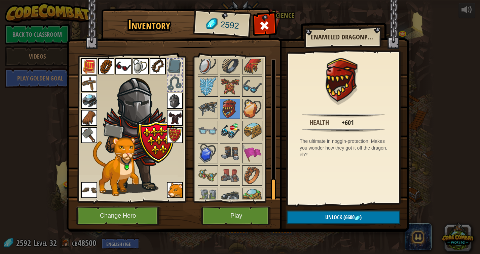
scroll to position [822, 0]
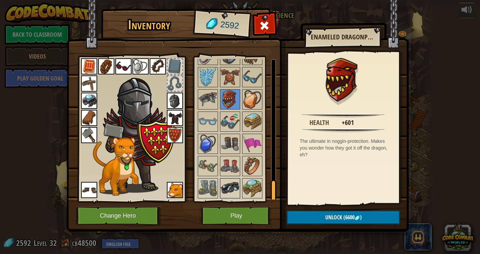
click at [224, 187] on img at bounding box center [230, 188] width 19 height 19
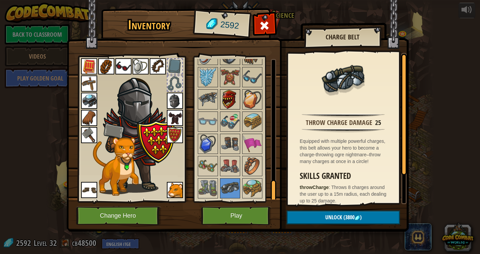
click at [234, 95] on img at bounding box center [230, 99] width 19 height 19
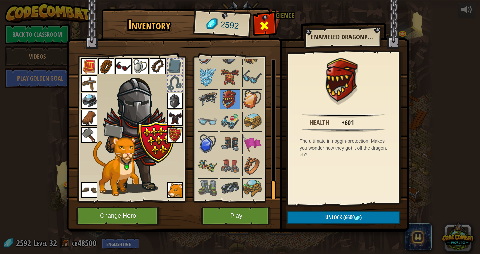
click at [261, 32] on div at bounding box center [264, 27] width 21 height 21
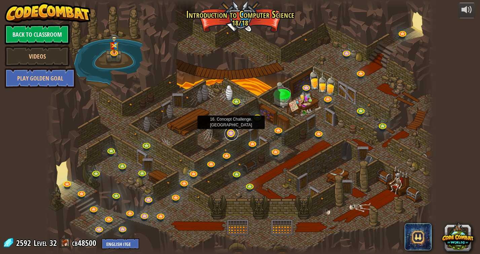
click at [230, 134] on link at bounding box center [231, 133] width 13 height 13
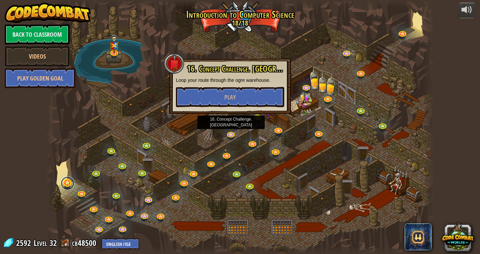
click at [70, 186] on link at bounding box center [67, 182] width 13 height 13
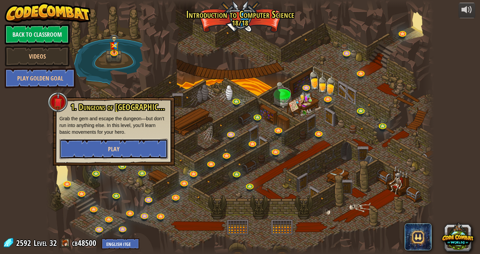
click at [121, 153] on button "Play" at bounding box center [114, 149] width 108 height 20
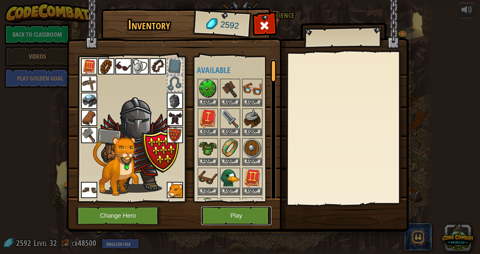
click at [222, 212] on button "Play" at bounding box center [236, 215] width 70 height 18
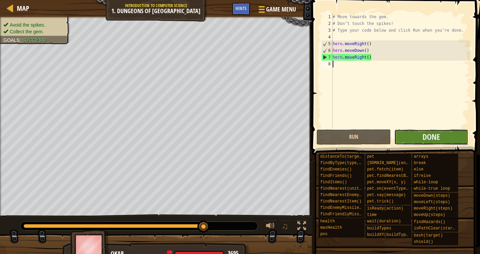
click at [414, 142] on button "Done" at bounding box center [431, 136] width 74 height 15
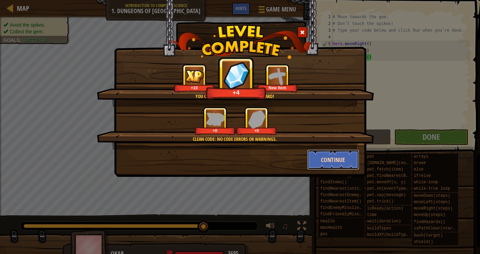
click at [325, 152] on button "Continue" at bounding box center [333, 159] width 52 height 20
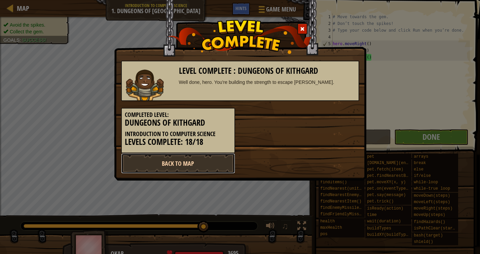
click at [200, 164] on link "Back to Map" at bounding box center [178, 163] width 114 height 20
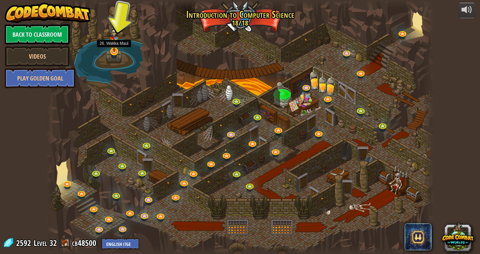
click at [116, 48] on img at bounding box center [114, 39] width 10 height 26
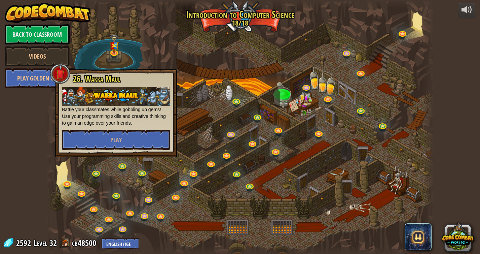
click at [224, 82] on div at bounding box center [240, 127] width 388 height 254
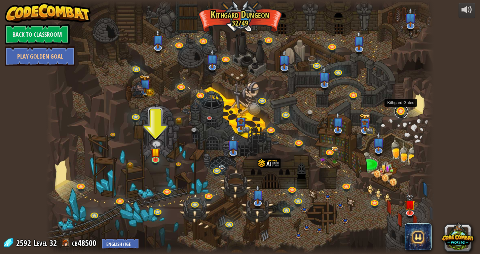
click at [405, 114] on link at bounding box center [400, 111] width 13 height 13
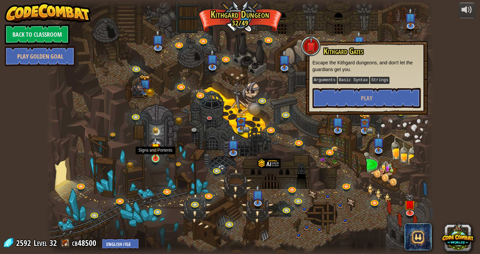
click at [155, 158] on img at bounding box center [156, 148] width 10 height 23
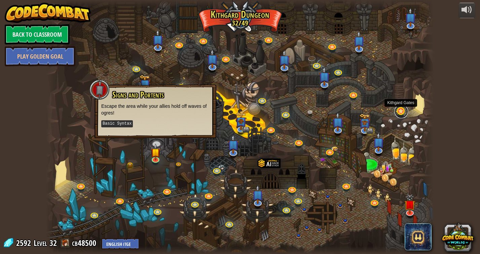
click at [406, 110] on link at bounding box center [400, 111] width 13 height 13
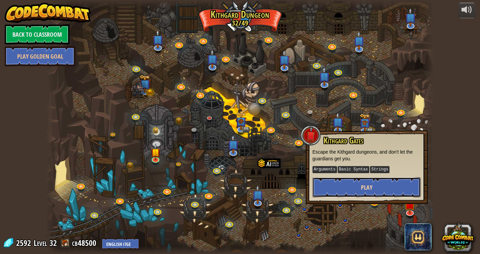
click at [377, 188] on button "Play" at bounding box center [366, 187] width 108 height 20
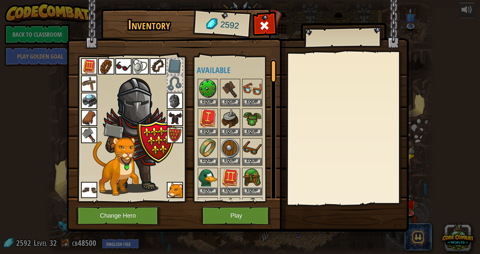
scroll to position [10, 0]
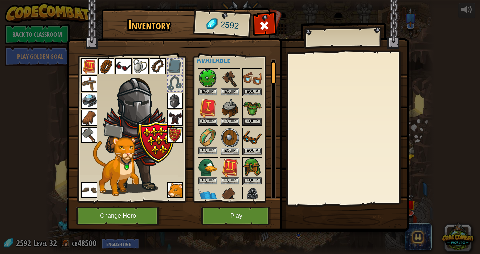
click at [205, 145] on img at bounding box center [207, 137] width 19 height 19
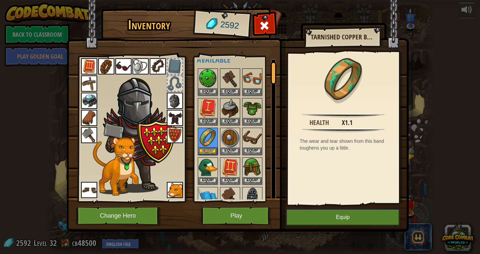
scroll to position [16, 0]
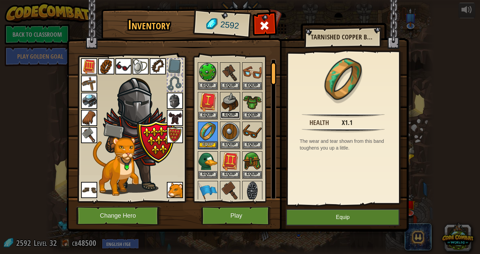
click at [226, 115] on button "Equip" at bounding box center [230, 114] width 19 height 7
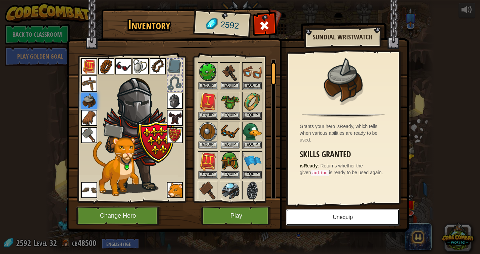
click at [340, 219] on button "Unequip" at bounding box center [343, 216] width 114 height 17
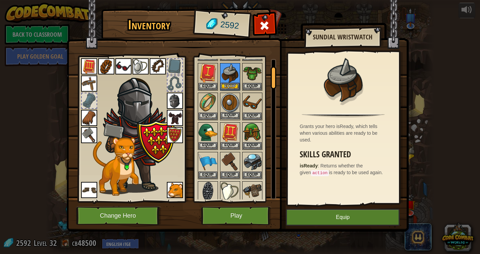
scroll to position [47, 0]
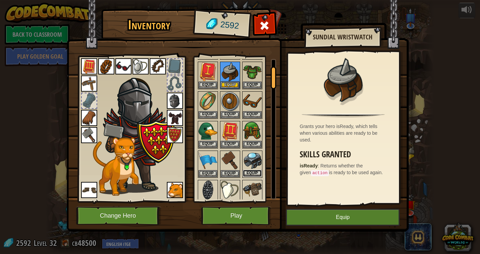
click at [255, 174] on button "Equip" at bounding box center [252, 172] width 19 height 7
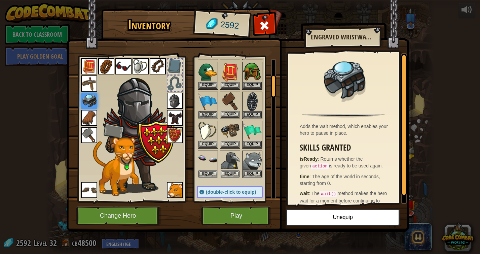
scroll to position [108, 0]
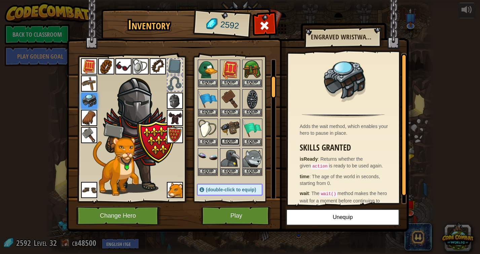
click at [234, 140] on button "Equip" at bounding box center [230, 141] width 19 height 7
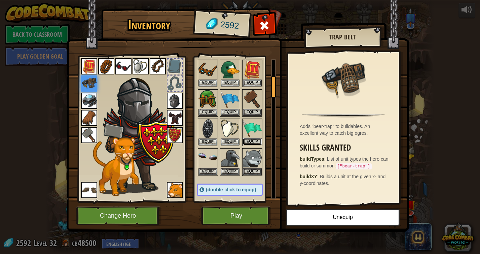
click at [251, 141] on button "Equip" at bounding box center [252, 141] width 19 height 7
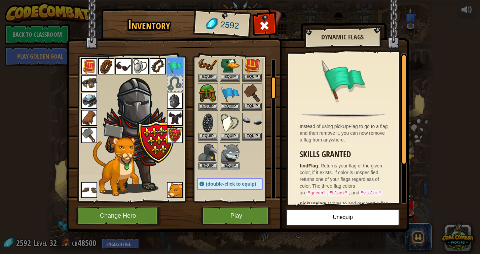
scroll to position [114, 0]
click at [212, 155] on img at bounding box center [207, 152] width 19 height 19
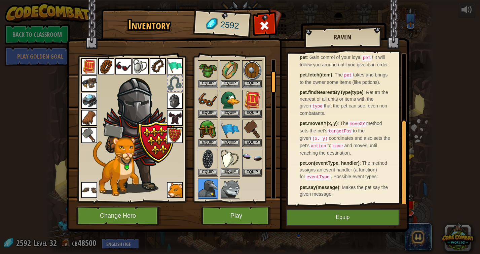
scroll to position [72, 0]
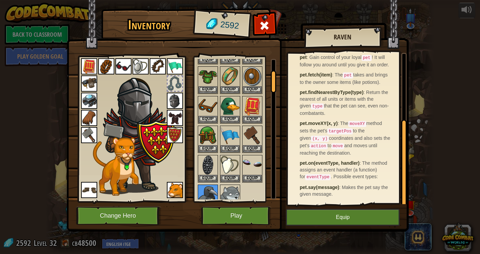
click at [124, 67] on img at bounding box center [123, 66] width 16 height 16
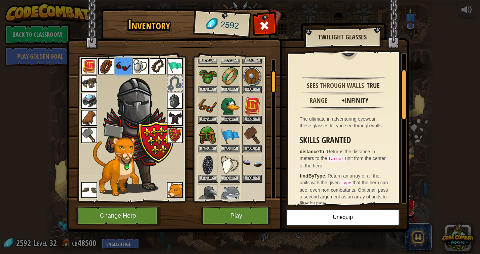
scroll to position [62, 0]
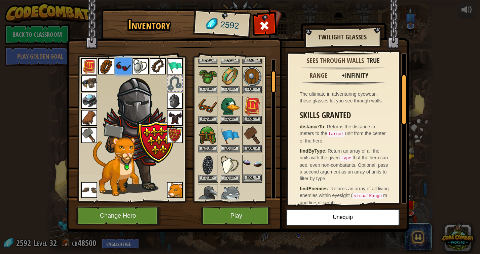
click at [250, 166] on img at bounding box center [252, 164] width 19 height 19
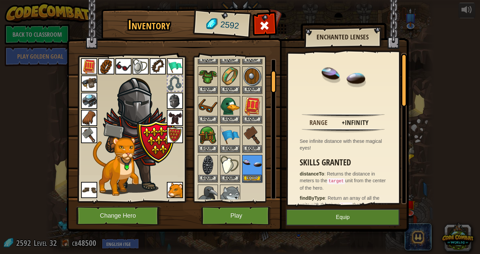
click at [124, 69] on img at bounding box center [123, 66] width 16 height 16
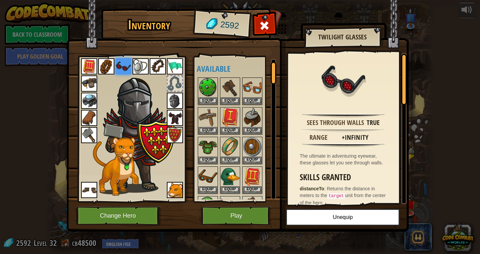
scroll to position [0, 0]
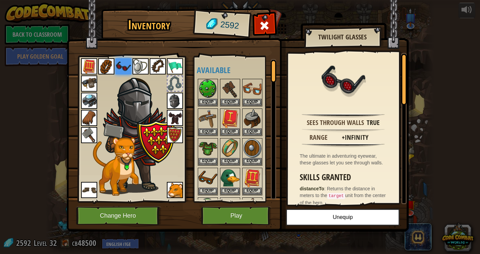
click at [175, 82] on div at bounding box center [174, 83] width 15 height 15
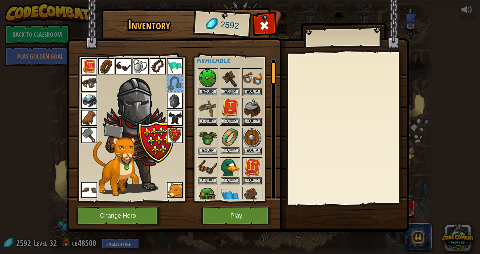
scroll to position [14, 0]
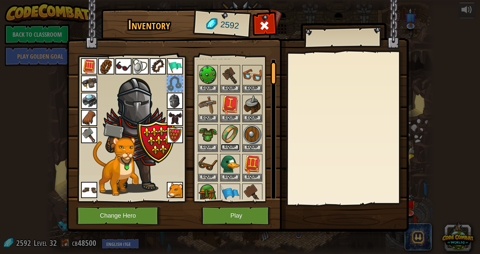
click at [233, 144] on button "Equip" at bounding box center [230, 147] width 19 height 7
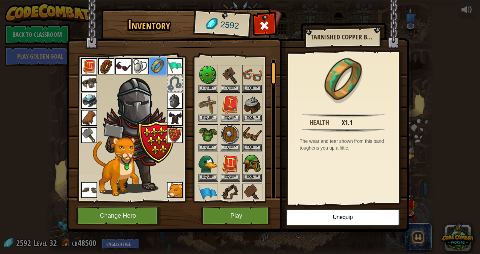
click at [223, 191] on img at bounding box center [230, 193] width 19 height 19
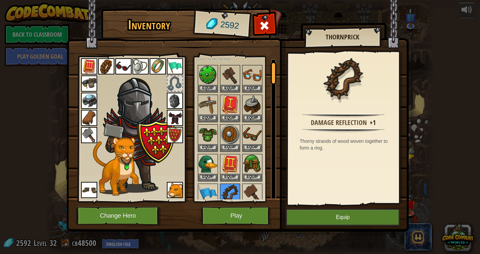
click at [156, 63] on img at bounding box center [158, 66] width 16 height 16
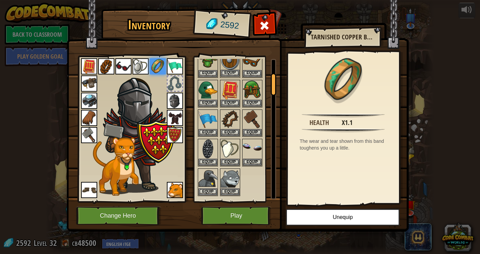
scroll to position [90, 0]
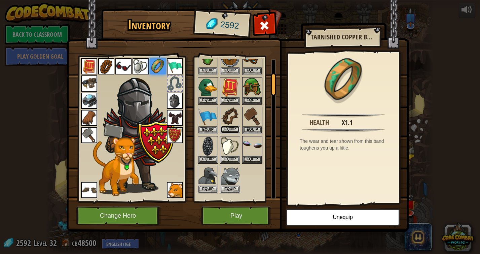
click at [226, 129] on button "Equip" at bounding box center [230, 129] width 19 height 7
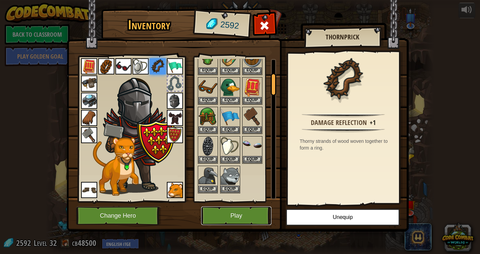
click at [231, 218] on button "Play" at bounding box center [236, 215] width 70 height 18
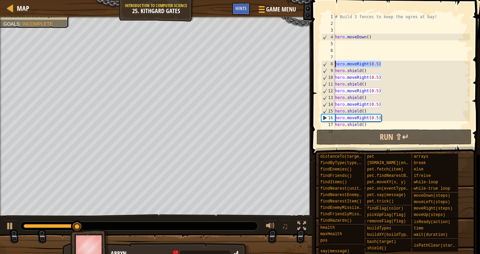
drag, startPoint x: 390, startPoint y: 64, endPoint x: 334, endPoint y: 63, distance: 56.8
click at [334, 63] on div "1 2 3 4 5 6 7 8 9 10 11 12 13 14 15 16 17 18 # Build 3 fences to keep the ogres…" at bounding box center [395, 70] width 150 height 114
type textarea "hero.moveRight(0.5)"
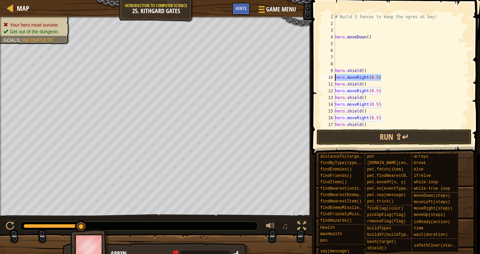
drag, startPoint x: 380, startPoint y: 79, endPoint x: 321, endPoint y: 80, distance: 59.2
click at [323, 79] on div "1 2 3 4 5 6 7 8 9 10 11 12 13 14 15 16 17 18 # Build 3 fences to keep the ogres…" at bounding box center [395, 70] width 150 height 114
type textarea "hero.moveRight(0.5)"
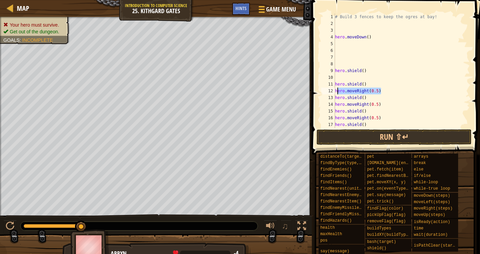
drag, startPoint x: 391, startPoint y: 91, endPoint x: 337, endPoint y: 92, distance: 54.2
click at [337, 93] on div "# Build 3 fences to keep the ogres at bay! hero . moveDown ( ) hero . shield ( …" at bounding box center [402, 77] width 136 height 128
type textarea "h"
click at [269, 105] on div "Map Introduction to Computer Science 25. Kithgard Gates Game Menu Done Hints 1 …" at bounding box center [240, 127] width 480 height 254
type textarea "hero.moveRight(0.5)"
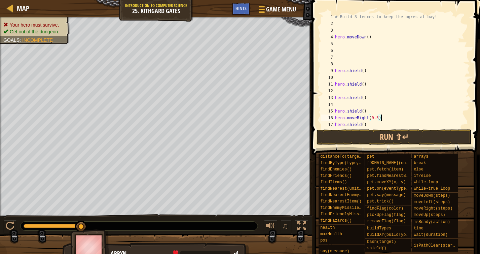
click at [287, 116] on div "Map Introduction to Computer Science 25. Kithgard Gates Game Menu Done Hints 1 …" at bounding box center [240, 127] width 480 height 254
type textarea "hero.moveRight(0.5)"
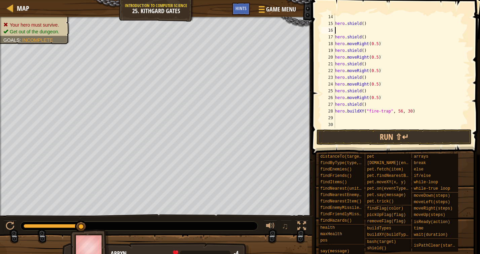
scroll to position [87, 0]
click at [362, 128] on span at bounding box center [397, 67] width 174 height 174
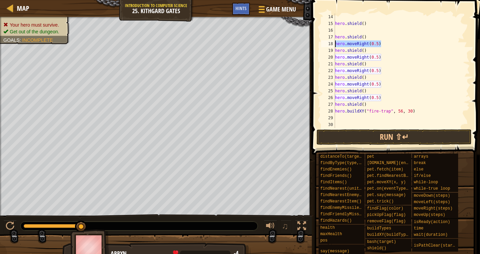
drag, startPoint x: 386, startPoint y: 45, endPoint x: 315, endPoint y: 44, distance: 71.3
click at [315, 44] on div "14 15 16 17 18 19 20 21 22 23 24 25 26 27 28 29 30 hero . shield ( ) hero . shi…" at bounding box center [395, 90] width 170 height 174
type textarea "hero.moveRight(0.5)"
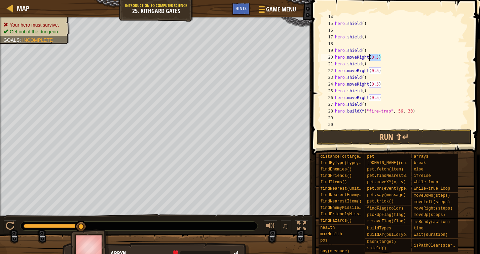
drag, startPoint x: 382, startPoint y: 55, endPoint x: 310, endPoint y: 54, distance: 72.0
click at [310, 54] on div "14 15 16 17 18 19 20 21 22 23 24 25 26 27 28 29 30 hero . shield ( ) hero . shi…" at bounding box center [395, 90] width 170 height 174
type textarea "hero.moveRight(0.5)"
click at [291, 73] on div "Map Introduction to Computer Science 25. Kithgard Gates Game Menu Done Hints 1 …" at bounding box center [240, 127] width 480 height 254
type textarea "hero.moveRight(0.5)"
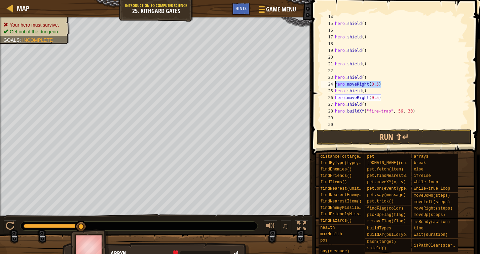
drag, startPoint x: 384, startPoint y: 84, endPoint x: 316, endPoint y: 82, distance: 67.9
click at [316, 82] on div "14 15 16 17 18 19 20 21 22 23 24 25 26 27 28 29 30 hero . shield ( ) hero . shi…" at bounding box center [395, 90] width 170 height 174
type textarea "hero.moveRight(0.5)"
drag, startPoint x: 400, startPoint y: 98, endPoint x: 331, endPoint y: 96, distance: 69.0
click at [331, 96] on div "14 15 16 17 18 19 20 21 22 23 24 25 26 27 28 29 30 hero . shield ( ) hero . shi…" at bounding box center [395, 70] width 150 height 114
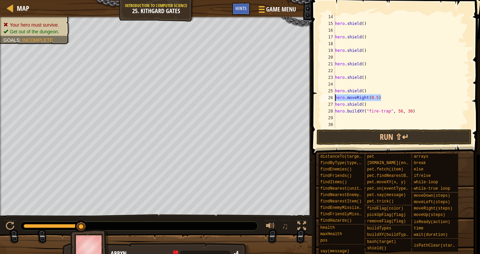
type textarea "hero.moveRight(0.5)"
click at [376, 136] on button "Run ⇧↵" at bounding box center [393, 136] width 155 height 15
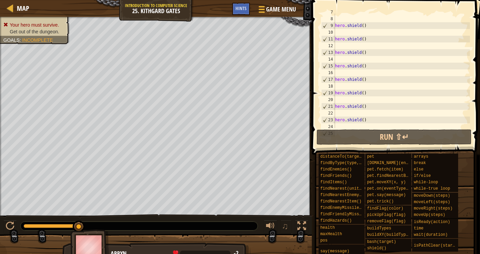
scroll to position [5, 0]
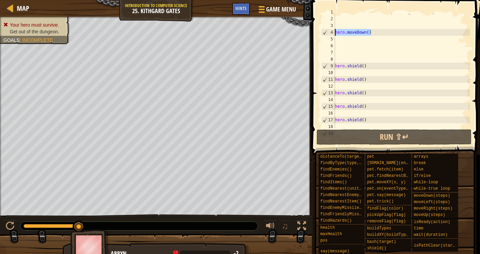
drag, startPoint x: 375, startPoint y: 32, endPoint x: 321, endPoint y: 32, distance: 53.1
click at [321, 32] on div "1 2 3 4 5 6 7 8 9 10 11 12 13 14 15 16 17 18 19 # Build 3 fences to keep the og…" at bounding box center [395, 70] width 150 height 114
type textarea "hero.moveDown()"
click at [344, 39] on div "# Build 3 fences to keep the ogres at bay! hero . moveDown ( ) hero . shield ( …" at bounding box center [402, 73] width 136 height 128
click at [369, 35] on div "# Build 3 fences to keep the ogres at bay! hero . moveDown ( ) hero . shield ( …" at bounding box center [402, 73] width 136 height 128
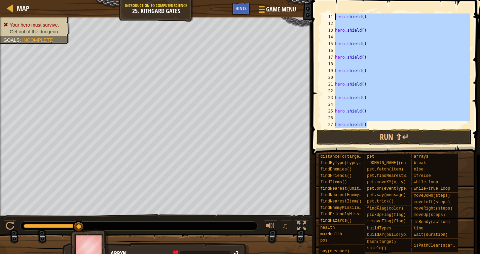
scroll to position [0, 0]
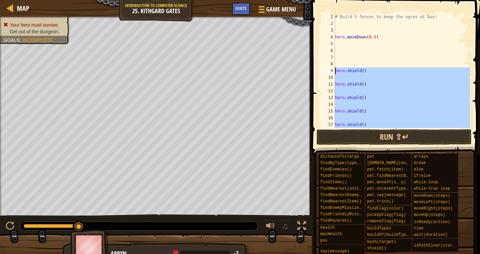
drag, startPoint x: 371, startPoint y: 112, endPoint x: 323, endPoint y: 69, distance: 65.2
click at [323, 69] on div "hero.moveDown(0.5) 1 2 3 4 5 6 7 8 9 10 11 12 13 14 15 16 17 18 # Build 3 fence…" at bounding box center [395, 70] width 150 height 114
type textarea "hero.shield()"
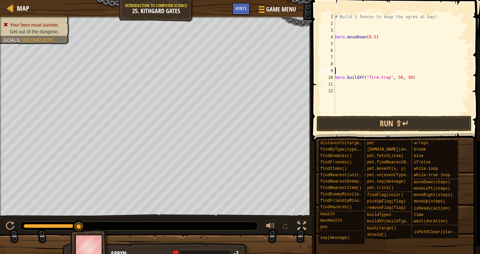
scroll to position [3, 0]
drag, startPoint x: 385, startPoint y: 38, endPoint x: 335, endPoint y: 37, distance: 49.4
click at [335, 37] on div "# Build 3 fences to keep the ogres at bay! hero . moveDown ( 0.5 ) hero . build…" at bounding box center [402, 70] width 136 height 114
type textarea "hero.moveDown(0.5)"
click at [340, 48] on div "# Build 3 fences to keep the ogres at bay! hero . moveDown ( 0.5 ) hero . build…" at bounding box center [402, 70] width 136 height 114
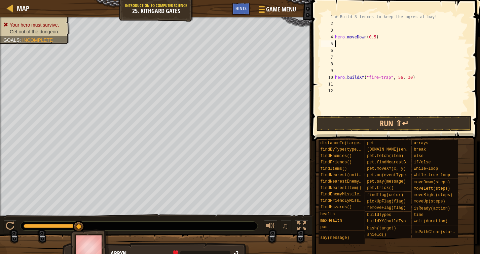
click at [342, 45] on div "# Build 3 fences to keep the ogres at bay! hero . moveDown ( 0.5 ) hero . build…" at bounding box center [402, 70] width 136 height 114
paste textarea "hero.moveDown(0.5)"
click at [366, 45] on div "# Build 3 fences to keep the ogres at bay! hero . moveDown ( 0.5 ) hero . moveD…" at bounding box center [402, 70] width 136 height 114
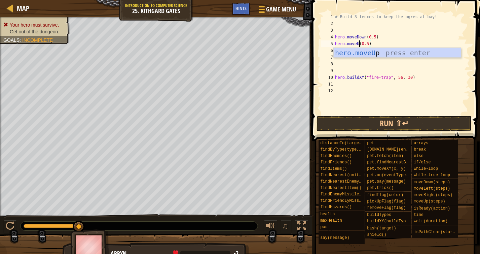
scroll to position [3, 2]
click at [385, 74] on div "# Build 3 fences to keep the ogres at bay! hero . moveDown ( 0.5 ) hero . moveU…" at bounding box center [402, 70] width 136 height 114
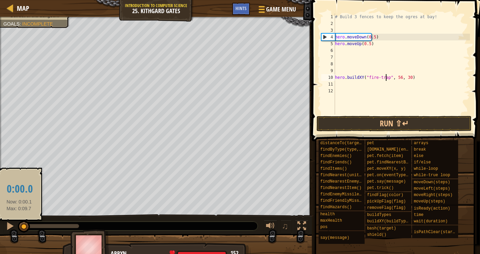
drag, startPoint x: 79, startPoint y: 225, endPoint x: 19, endPoint y: 226, distance: 59.5
click at [19, 226] on div at bounding box center [24, 226] width 12 height 12
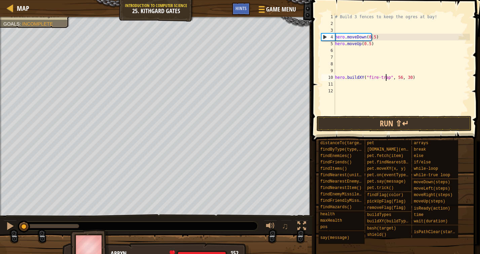
click at [402, 77] on div "# Build 3 fences to keep the ogres at bay! hero . moveDown ( 0.5 ) hero . moveU…" at bounding box center [402, 70] width 136 height 114
click at [412, 79] on div "# Build 3 fences to keep the ogres at bay! hero . moveDown ( 0.5 ) hero . moveU…" at bounding box center [402, 70] width 136 height 114
drag, startPoint x: 379, startPoint y: 43, endPoint x: 318, endPoint y: 43, distance: 60.9
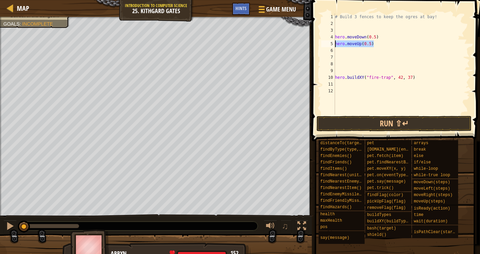
click at [318, 43] on div "hero.buildXY("fire-trap", 42, 37) 1 2 3 4 5 6 7 8 9 10 11 12 # Build 3 fences t…" at bounding box center [395, 83] width 170 height 161
type textarea "hero.moveUp(0.5)"
click at [350, 81] on div "# Build 3 fences to keep the ogres at bay! hero . moveDown ( 0.5 ) hero . moveU…" at bounding box center [402, 70] width 136 height 114
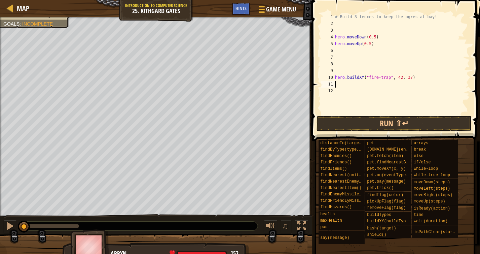
paste textarea "hero.moveUp(0.5)"
click at [371, 86] on div "# Build 3 fences to keep the ogres at bay! hero . moveDown ( 0.5 ) hero . moveU…" at bounding box center [402, 70] width 136 height 114
click at [389, 124] on button "Run ⇧↵" at bounding box center [393, 123] width 155 height 15
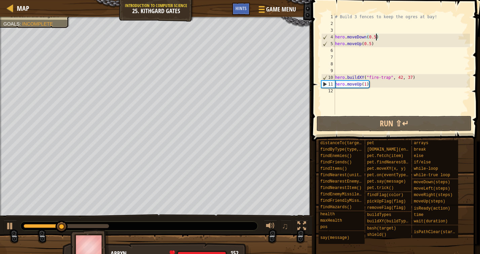
click at [376, 36] on div "# Build 3 fences to keep the ogres at bay! hero . moveDown ( 0.5 ) hero . moveU…" at bounding box center [402, 70] width 136 height 114
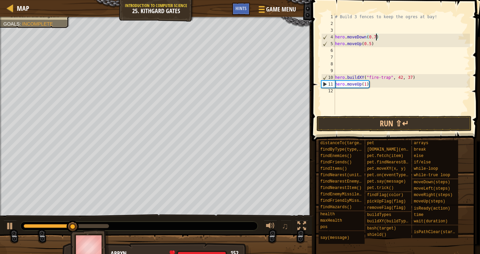
scroll to position [3, 3]
click at [379, 120] on button "Run ⇧↵" at bounding box center [393, 123] width 155 height 15
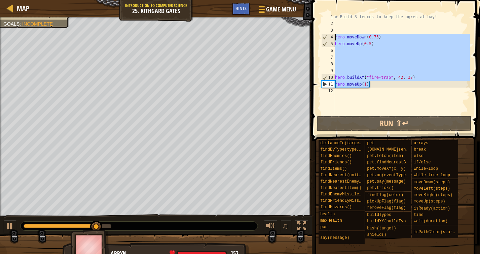
drag, startPoint x: 380, startPoint y: 83, endPoint x: 327, endPoint y: 38, distance: 69.9
click at [327, 38] on div "hero.moveDown(0.75) 1 2 3 4 5 6 7 8 9 10 11 12 # Build 3 fences to keep the ogr…" at bounding box center [395, 63] width 150 height 101
type textarea "hero.moveDown(0.75) hero.moveUp(0.5)"
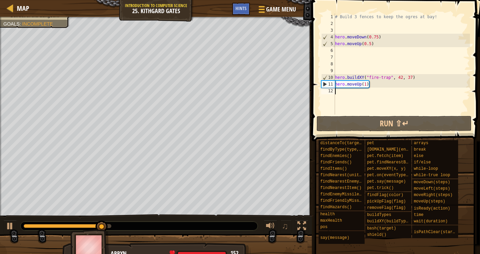
click at [370, 94] on div "# Build 3 fences to keep the ogres at bay! hero . moveDown ( 0.75 ) hero . move…" at bounding box center [402, 70] width 136 height 114
type textarea "v"
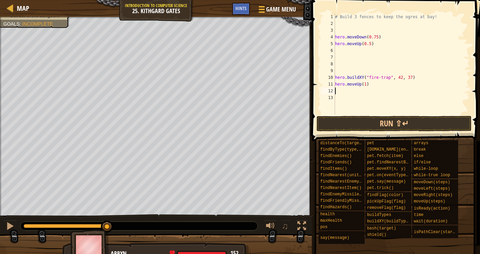
paste textarea "hero.moveUp(1)"
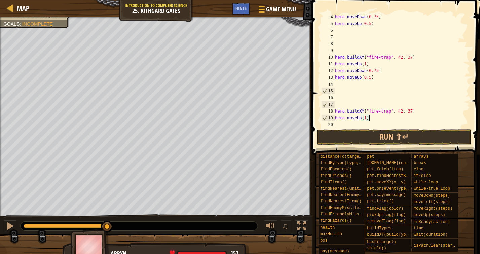
scroll to position [20, 0]
click at [359, 137] on button "Run ⇧↵" at bounding box center [393, 136] width 155 height 15
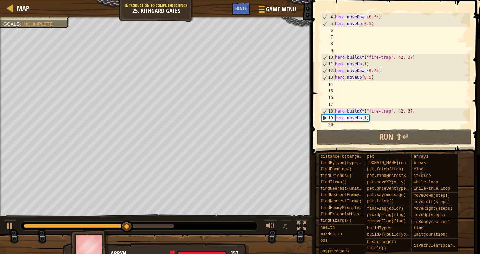
click at [378, 72] on div "hero . moveDown ( 0.75 ) hero . moveUp ( 0.5 ) hero . buildXY ( "fire-trap" , 4…" at bounding box center [402, 77] width 136 height 128
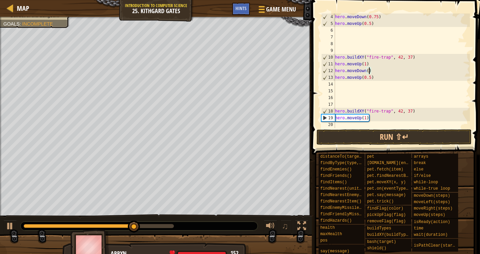
scroll to position [3, 3]
click at [380, 134] on button "Run ⇧↵" at bounding box center [393, 136] width 155 height 15
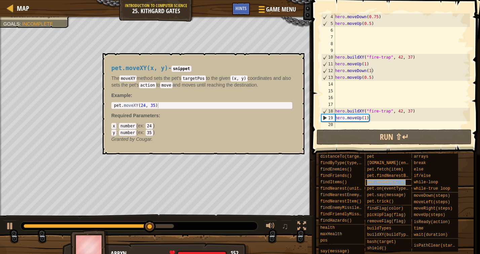
click at [392, 183] on span "pet.moveXY(x, y)" at bounding box center [386, 182] width 39 height 5
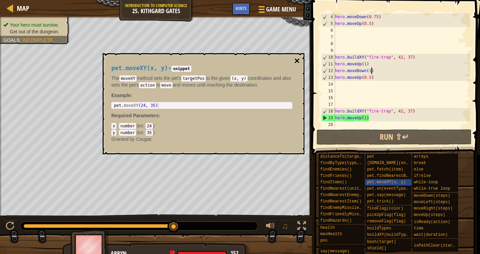
click at [296, 63] on button "×" at bounding box center [296, 60] width 5 height 9
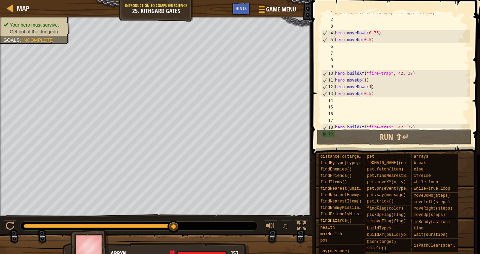
scroll to position [4, 0]
click at [403, 73] on div "# Build 3 fences to keep the ogres at bay! hero . moveDown ( 0.75 ) hero . move…" at bounding box center [402, 73] width 136 height 128
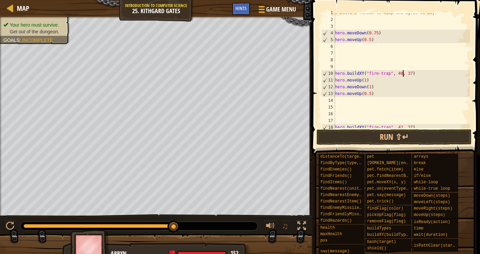
scroll to position [3, 5]
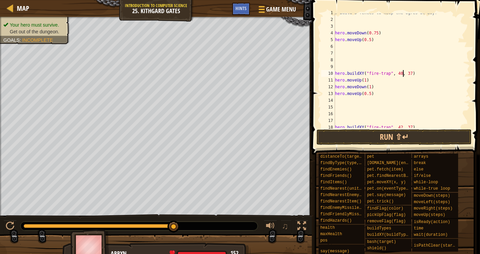
click at [412, 73] on div "# Build 3 fences to keep the ogres at bay! hero . moveDown ( 0.75 ) hero . move…" at bounding box center [402, 73] width 136 height 128
click at [394, 138] on button "Run ⇧↵" at bounding box center [393, 136] width 155 height 15
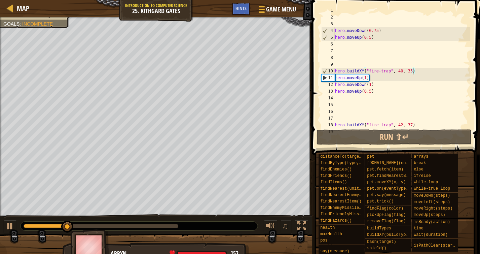
scroll to position [20, 0]
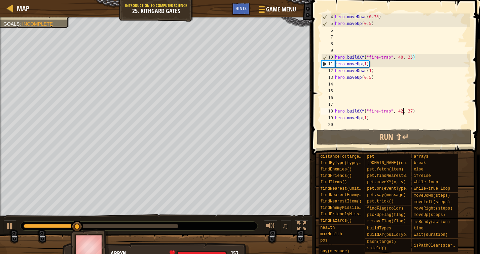
click at [403, 113] on div "hero . moveDown ( 0.75 ) hero . moveUp ( 0.5 ) hero . buildXY ( "fire-trap" , 4…" at bounding box center [402, 77] width 136 height 128
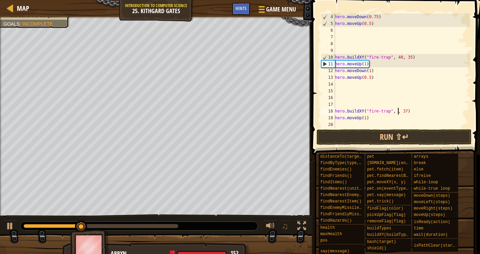
scroll to position [3, 5]
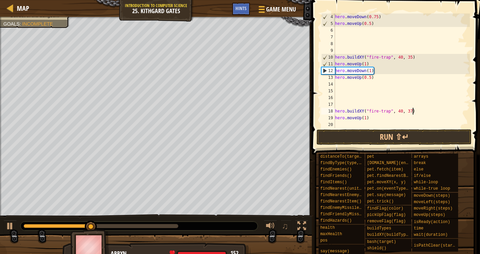
click at [413, 111] on div "hero . moveDown ( 0.75 ) hero . moveUp ( 0.5 ) hero . buildXY ( "fire-trap" , 4…" at bounding box center [402, 77] width 136 height 128
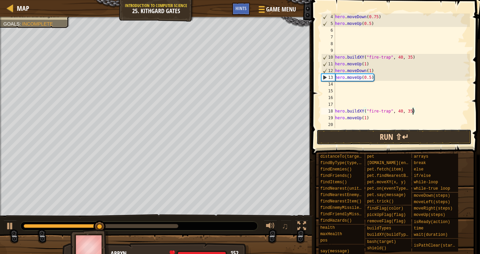
click at [391, 137] on button "Run ⇧↵" at bounding box center [393, 136] width 155 height 15
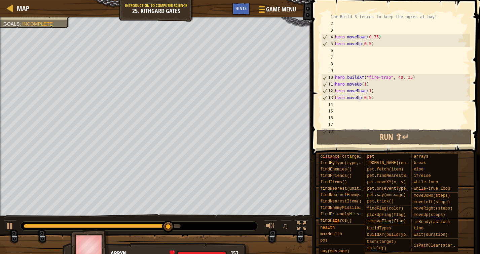
scroll to position [20, 0]
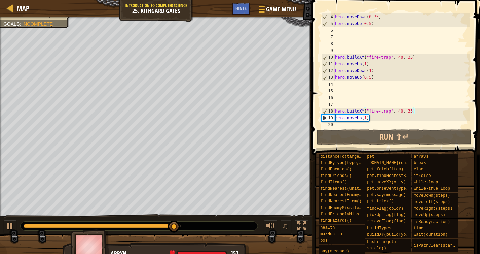
click at [402, 110] on div "hero . moveDown ( 0.75 ) hero . moveUp ( 0.5 ) hero . buildXY ( "fire-trap" , 4…" at bounding box center [402, 77] width 136 height 128
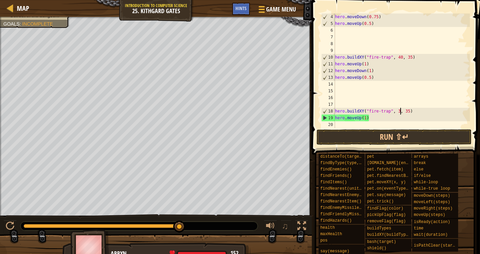
scroll to position [3, 5]
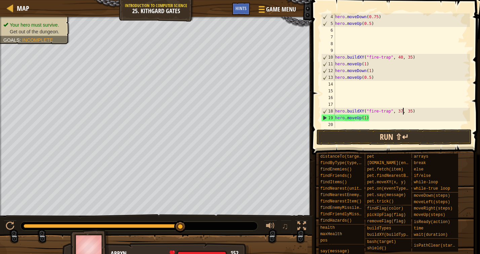
type textarea "hero.buildXY("fire-trap", 37, 35)"
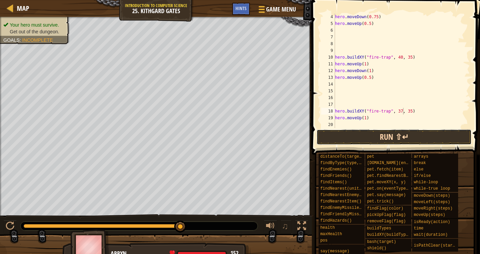
click at [406, 132] on button "Run ⇧↵" at bounding box center [393, 136] width 155 height 15
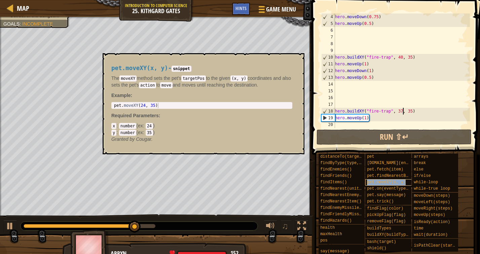
click at [391, 181] on span "pet.moveXY(x, y)" at bounding box center [386, 182] width 39 height 5
type textarea "pet.moveXY(24, 35)"
drag, startPoint x: 165, startPoint y: 104, endPoint x: 108, endPoint y: 107, distance: 57.6
click at [108, 107] on div "pet.moveXY(x, y) - snippet The moveXY method sets the pet's targetPos to the gi…" at bounding box center [202, 104] width 190 height 90
click at [295, 63] on button "×" at bounding box center [296, 60] width 5 height 9
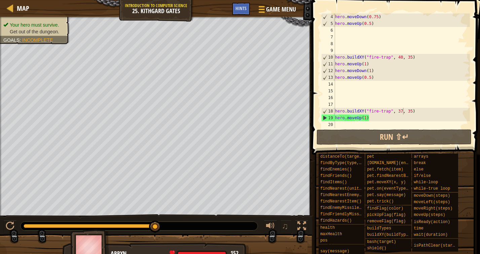
scroll to position [3, 0]
paste textarea "pet.moveXY(24, 35)"
click at [354, 124] on div "hero . moveDown ( 0.75 ) hero . moveUp ( 0.5 ) hero . buildXY ( "fire-trap" , 4…" at bounding box center [402, 77] width 136 height 128
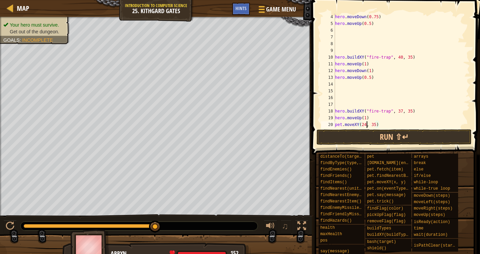
click at [366, 125] on div "hero . moveDown ( 0.75 ) hero . moveUp ( 0.5 ) hero . buildXY ( "fire-trap" , 4…" at bounding box center [402, 77] width 136 height 128
click at [376, 124] on div "hero . moveDown ( 0.75 ) hero . moveUp ( 0.5 ) hero . buildXY ( "fire-trap" , 4…" at bounding box center [402, 77] width 136 height 128
click at [389, 115] on div "hero . moveDown ( 0.75 ) hero . moveUp ( 0.5 ) hero . buildXY ( "fire-trap" , 4…" at bounding box center [402, 77] width 136 height 128
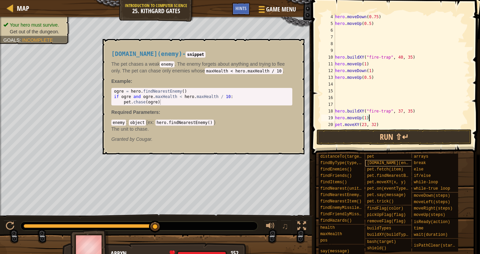
type textarea "hero.moveUp(1)"
click at [391, 162] on span "[DOMAIN_NAME](enemy)" at bounding box center [391, 162] width 48 height 5
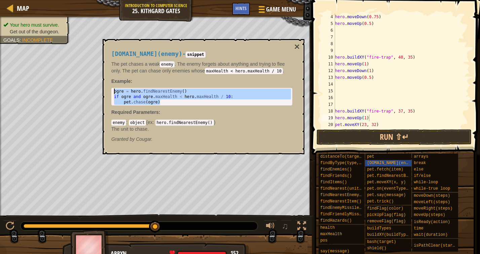
drag, startPoint x: 165, startPoint y: 103, endPoint x: 103, endPoint y: 85, distance: 64.2
click at [104, 85] on div "[DOMAIN_NAME](enemy) - snippet The pet chases a weak enemy . The enemy forgets …" at bounding box center [204, 96] width 202 height 115
type textarea "ogre = hero.findNearestEnemy() if ogre and ogre.maxHealth < hero.maxHealth / 10:"
click at [294, 49] on button "×" at bounding box center [296, 46] width 5 height 9
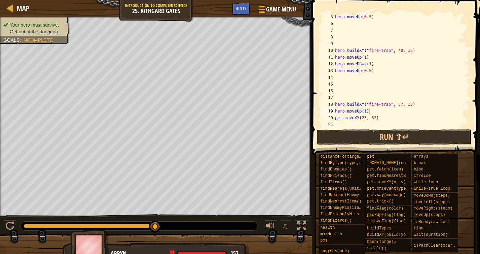
scroll to position [27, 0]
type textarea "pet.moveXY(23, 32)"
paste textarea "[DOMAIN_NAME](ogre)"
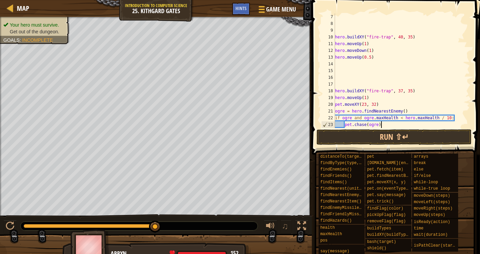
scroll to position [40, 0]
click at [381, 119] on div "hero . buildXY ( "fire-trap" , 40 , 35 ) hero . moveUp ( 1 ) hero . moveDown ( …" at bounding box center [402, 77] width 136 height 128
click at [370, 135] on button "Run ⇧↵" at bounding box center [393, 136] width 155 height 15
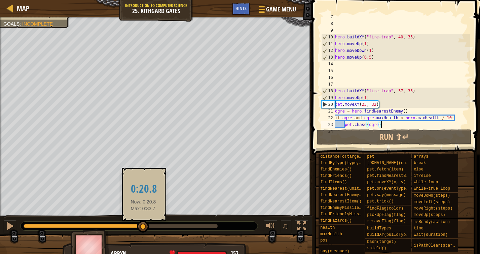
drag, startPoint x: 217, startPoint y: 224, endPoint x: 143, endPoint y: 222, distance: 73.3
click at [143, 223] on div at bounding box center [143, 226] width 12 height 12
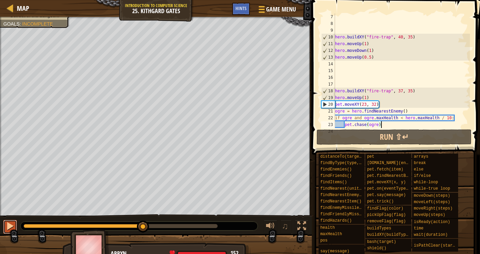
click at [10, 226] on div at bounding box center [10, 225] width 9 height 9
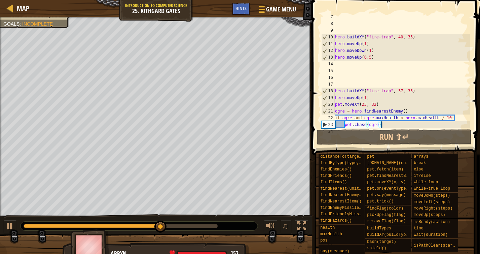
click at [243, 147] on div "Map Introduction to Computer Science 25. Kithgard Gates Game Menu Done Hints 1 …" at bounding box center [240, 127] width 480 height 254
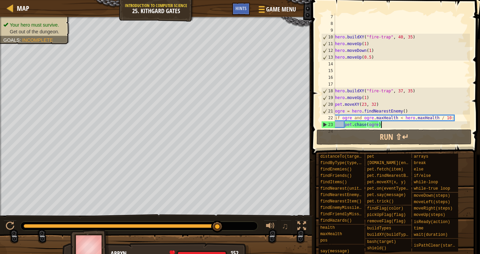
click at [376, 104] on div "hero . buildXY ( "fire-trap" , 40 , 35 ) hero . moveUp ( 1 ) hero . moveDown ( …" at bounding box center [402, 77] width 136 height 128
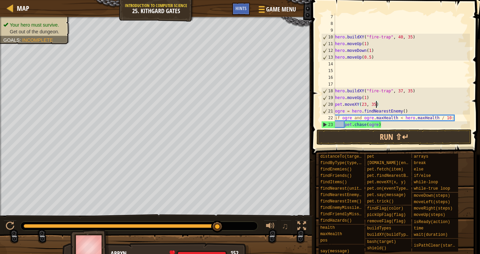
scroll to position [3, 3]
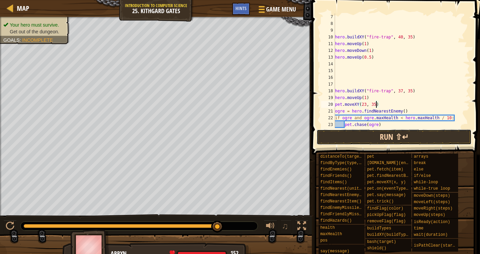
click at [366, 138] on button "Run ⇧↵" at bounding box center [393, 136] width 155 height 15
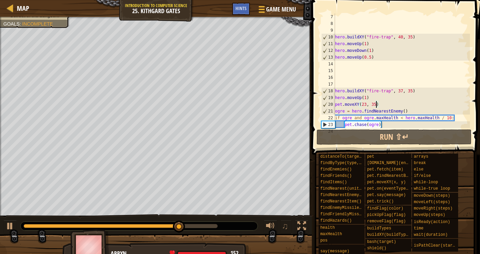
click at [362, 112] on div "hero . buildXY ( "fire-trap" , 40 , 35 ) hero . moveUp ( 1 ) hero . moveDown ( …" at bounding box center [402, 77] width 136 height 128
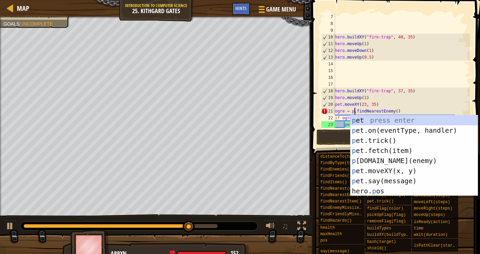
scroll to position [3, 2]
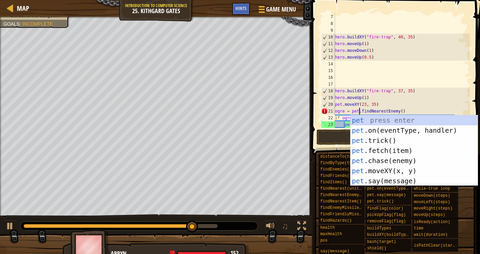
drag, startPoint x: 385, startPoint y: 98, endPoint x: 381, endPoint y: 105, distance: 7.9
click at [385, 98] on div "hero . buildXY ( "fire-trap" , 40 , 35 ) hero . moveUp ( 1 ) hero . moveDown ( …" at bounding box center [402, 77] width 136 height 128
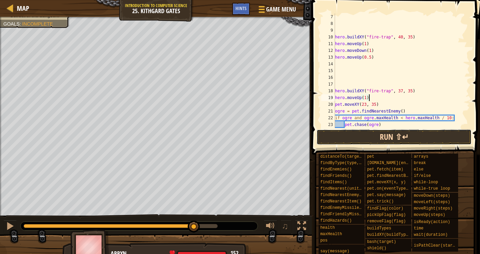
click at [356, 135] on button "Run ⇧↵" at bounding box center [393, 136] width 155 height 15
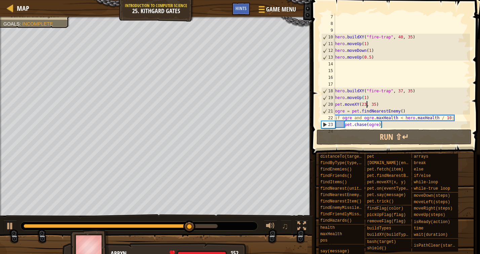
click at [367, 106] on div "hero . buildXY ( "fire-trap" , 40 , 35 ) hero . moveUp ( 1 ) hero . moveDown ( …" at bounding box center [402, 77] width 136 height 128
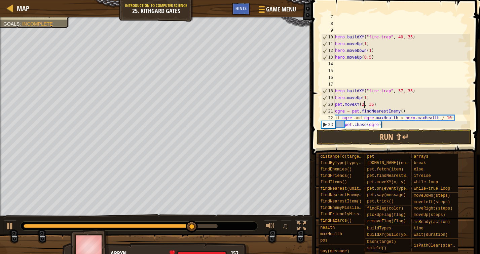
scroll to position [3, 2]
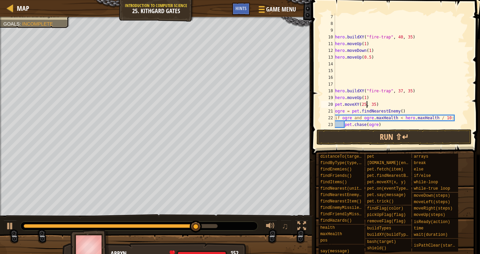
click at [378, 102] on div "hero . buildXY ( "fire-trap" , 40 , 35 ) hero . moveUp ( 1 ) hero . moveDown ( …" at bounding box center [402, 77] width 136 height 128
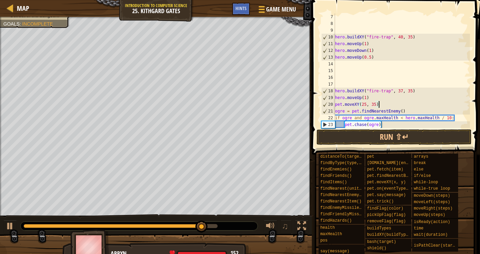
click at [377, 103] on div "hero . buildXY ( "fire-trap" , 40 , 35 ) hero . moveUp ( 1 ) hero . moveDown ( …" at bounding box center [402, 77] width 136 height 128
click at [367, 140] on button "Run ⇧↵" at bounding box center [393, 136] width 155 height 15
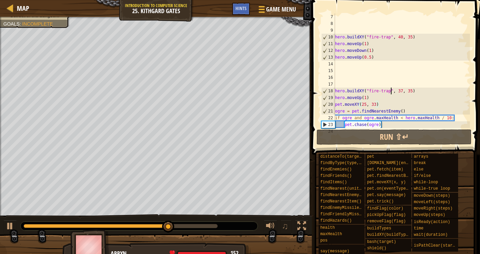
click at [391, 92] on div "hero . buildXY ( "fire-trap" , 40 , 35 ) hero . moveUp ( 1 ) hero . moveDown ( …" at bounding box center [402, 77] width 136 height 128
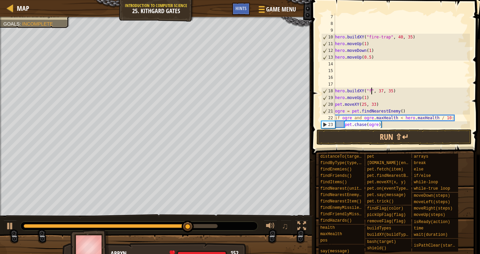
type textarea "hero.buildXY("", 37, 35)"
click at [23, 9] on span "Map" at bounding box center [23, 8] width 12 height 9
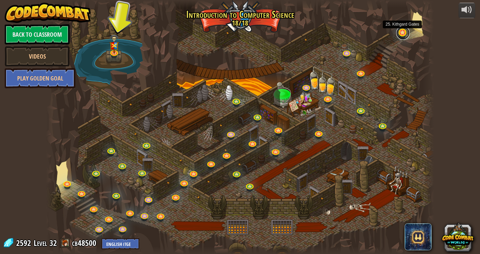
click at [400, 33] on link at bounding box center [402, 32] width 13 height 13
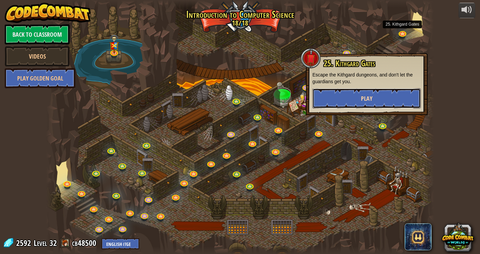
click at [388, 99] on button "Play" at bounding box center [366, 98] width 108 height 20
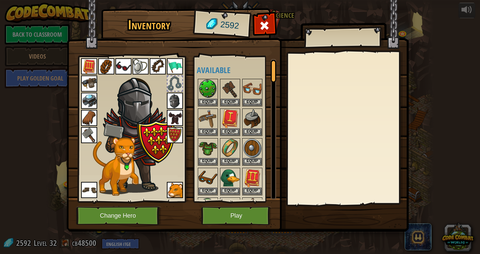
click at [92, 136] on img at bounding box center [89, 135] width 16 height 16
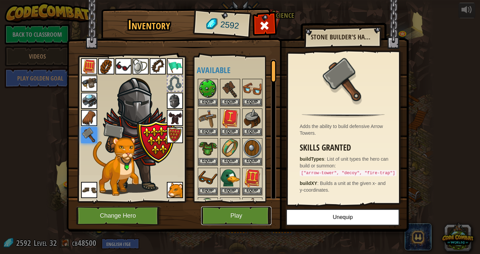
click at [231, 213] on button "Play" at bounding box center [236, 215] width 70 height 18
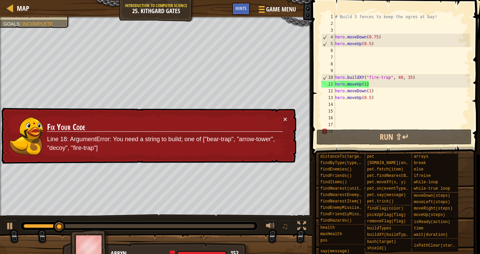
click at [404, 80] on div "# Build 3 fences to keep the ogres at bay! hero . moveDown ( 0.75 ) hero . move…" at bounding box center [402, 77] width 136 height 128
click at [403, 79] on div "# Build 3 fences to keep the ogres at bay! hero . moveDown ( 0.75 ) hero . move…" at bounding box center [402, 77] width 136 height 128
click at [391, 78] on div "# Build 3 fences to keep the ogres at bay! hero . moveDown ( 0.75 ) hero . move…" at bounding box center [402, 77] width 136 height 128
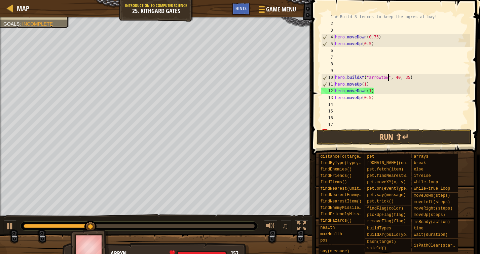
scroll to position [3, 5]
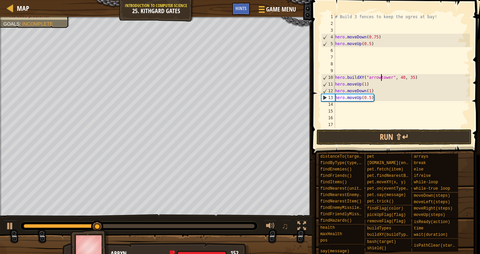
click at [382, 78] on div "# Build 3 fences to keep the ogres at bay! hero . moveDown ( 0.75 ) hero . move…" at bounding box center [402, 77] width 136 height 128
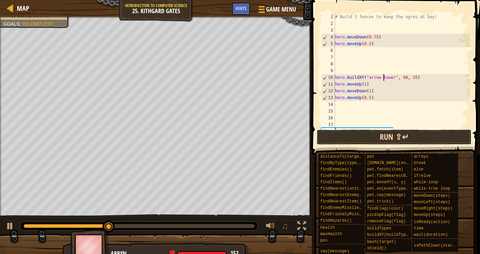
click at [372, 133] on button "Run ⇧↵" at bounding box center [393, 136] width 155 height 15
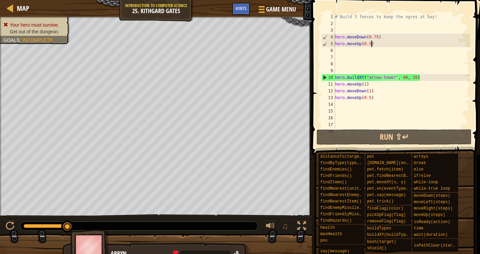
click at [371, 41] on div "# Build 3 fences to keep the ogres at bay! hero . moveDown ( 0.75 ) hero . move…" at bounding box center [402, 77] width 136 height 128
click at [378, 38] on div "# Build 3 fences to keep the ogres at bay! hero . moveDown ( 0.75 ) hero . move…" at bounding box center [402, 77] width 136 height 128
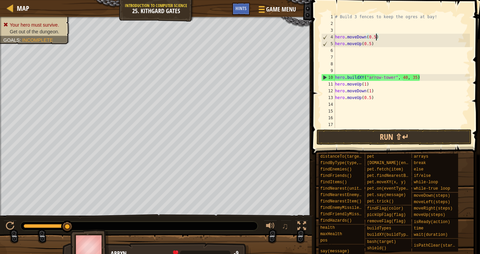
scroll to position [3, 3]
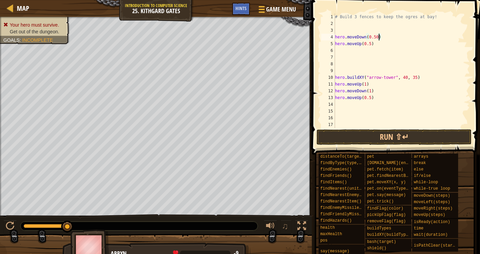
click at [428, 79] on div "# Build 3 fences to keep the ogres at bay! hero . moveDown ( 0.50 ) hero . move…" at bounding box center [402, 77] width 136 height 128
click at [407, 78] on div "# Build 3 fences to keep the ogres at bay! hero . moveDown ( 0.50 ) hero . move…" at bounding box center [402, 77] width 136 height 128
click at [418, 78] on div "# Build 3 fences to keep the ogres at bay! hero . moveDown ( 0.50 ) hero . move…" at bounding box center [402, 77] width 136 height 128
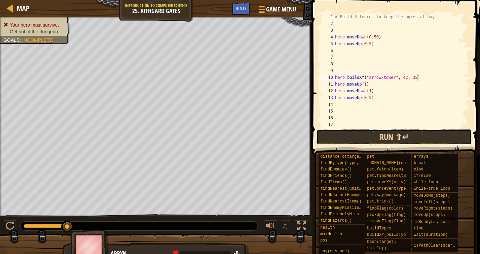
click at [403, 134] on button "Run ⇧↵" at bounding box center [393, 136] width 155 height 15
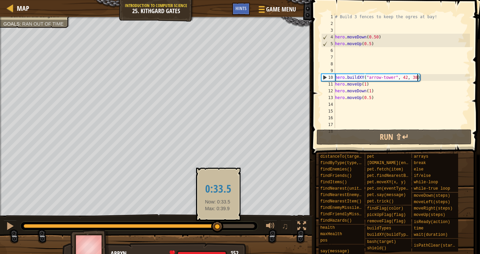
drag, startPoint x: 87, startPoint y: 226, endPoint x: 177, endPoint y: 224, distance: 89.8
click at [178, 224] on div at bounding box center [139, 226] width 231 height 4
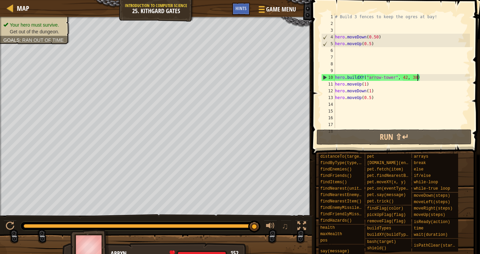
scroll to position [3, 6]
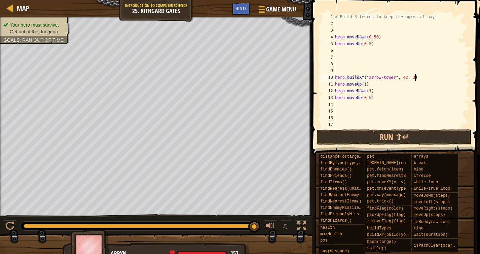
click at [378, 37] on div "# Build 3 fences to keep the ogres at bay! hero . moveDown ( 0.50 ) hero . move…" at bounding box center [402, 77] width 136 height 128
click at [419, 80] on div "# Build 3 fences to keep the ogres at bay! hero . moveDown ( 0.75 ) hero . move…" at bounding box center [402, 77] width 136 height 128
click at [408, 78] on div "# Build 3 fences to keep the ogres at bay! hero . moveDown ( 0.75 ) hero . move…" at bounding box center [402, 77] width 136 height 128
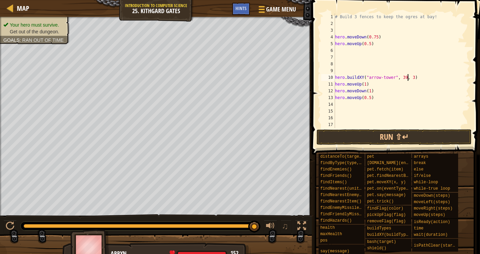
click at [414, 77] on div "# Build 3 fences to keep the ogres at bay! hero . moveDown ( 0.75 ) hero . move…" at bounding box center [402, 77] width 136 height 128
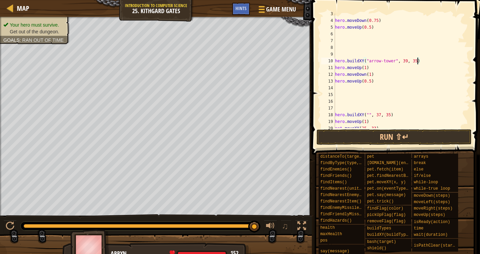
scroll to position [40, 0]
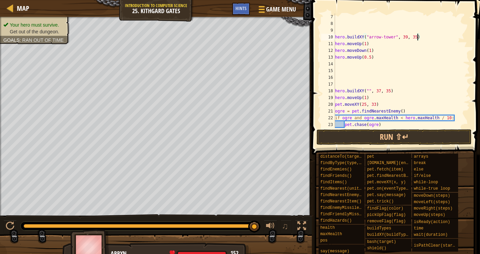
click at [395, 37] on div "hero . buildXY ( "arrow-tower" , 39 , 35 ) hero . moveUp ( 1 ) hero . moveDown …" at bounding box center [402, 77] width 136 height 128
drag, startPoint x: 420, startPoint y: 38, endPoint x: 328, endPoint y: 38, distance: 92.8
click at [328, 38] on div "hero.buildXY("fence", 39, 35) 7 8 9 10 11 12 13 14 15 16 17 18 19 20 21 22 23 2…" at bounding box center [395, 70] width 150 height 114
drag, startPoint x: 397, startPoint y: 91, endPoint x: 326, endPoint y: 90, distance: 70.6
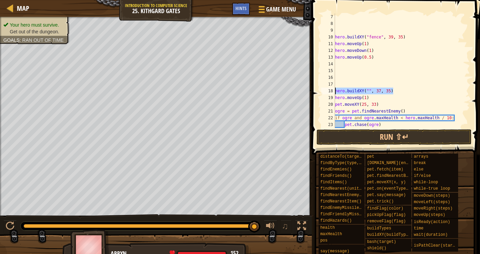
click at [326, 90] on div "hero.buildXY("fence", 39, 35) 7 8 9 10 11 12 13 14 15 16 17 18 19 20 21 22 23 2…" at bounding box center [395, 70] width 150 height 114
paste textarea "fence", 39"
click at [392, 90] on div "hero . buildXY ( "fence" , 39 , 35 ) hero . moveUp ( 1 ) hero . moveDown ( 1 ) …" at bounding box center [402, 77] width 136 height 128
click at [402, 92] on div "hero . buildXY ( "fence" , 39 , 35 ) hero . moveUp ( 1 ) hero . moveDown ( 1 ) …" at bounding box center [402, 77] width 136 height 128
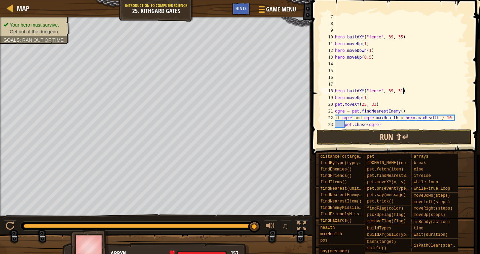
type textarea "hero.buildXY("fence", 39, 31)"
click at [396, 137] on button "Run ⇧↵" at bounding box center [393, 136] width 155 height 15
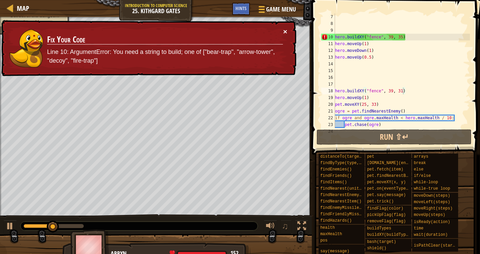
click at [285, 31] on button "×" at bounding box center [285, 31] width 4 height 7
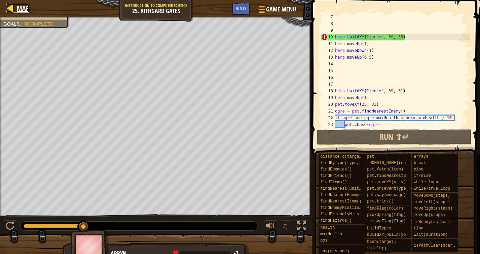
click at [26, 12] on span "Map" at bounding box center [23, 8] width 12 height 9
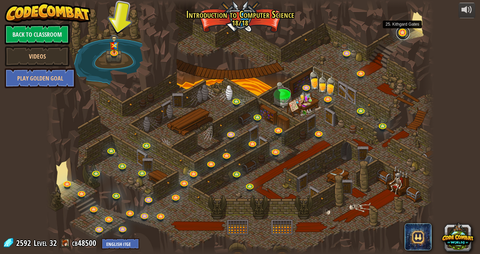
click at [402, 36] on link at bounding box center [402, 32] width 13 height 13
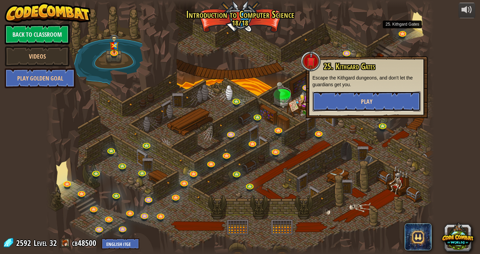
click at [359, 102] on button "Play" at bounding box center [366, 101] width 108 height 20
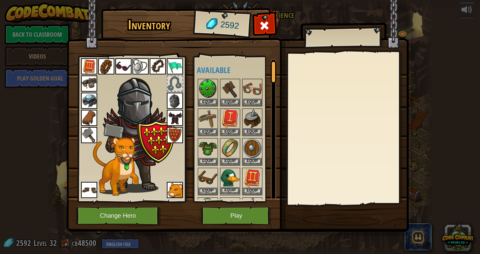
scroll to position [6, 0]
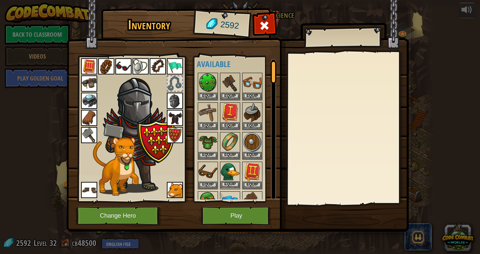
click at [228, 176] on img at bounding box center [230, 171] width 19 height 19
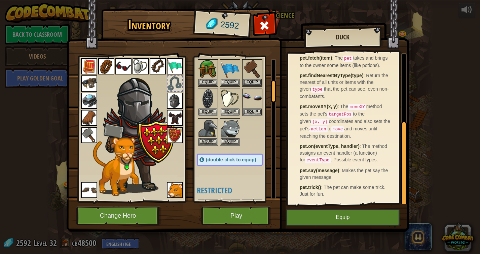
scroll to position [140, 0]
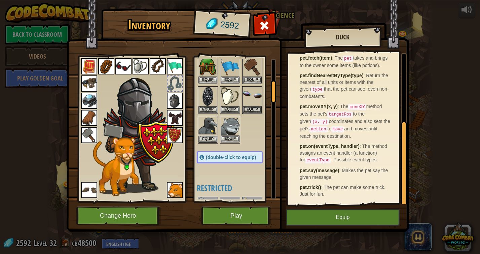
click at [226, 130] on img at bounding box center [230, 125] width 19 height 19
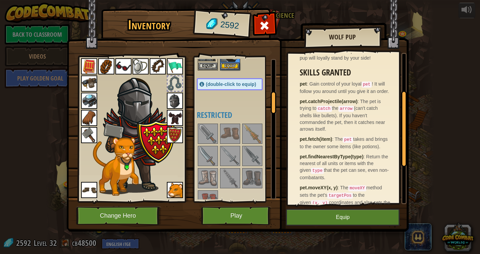
scroll to position [215, 0]
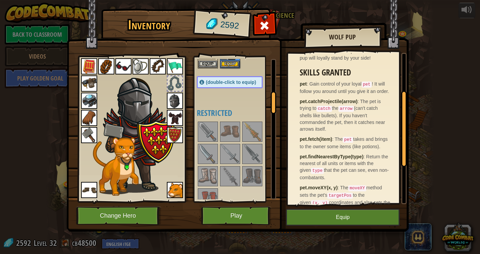
click at [228, 137] on img at bounding box center [230, 131] width 19 height 19
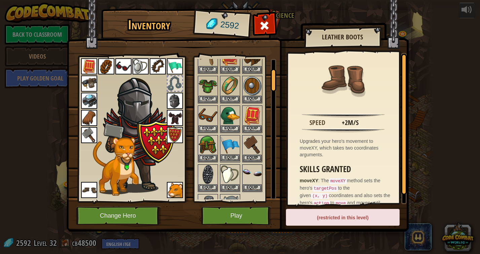
scroll to position [62, 0]
click at [224, 148] on img at bounding box center [230, 145] width 19 height 19
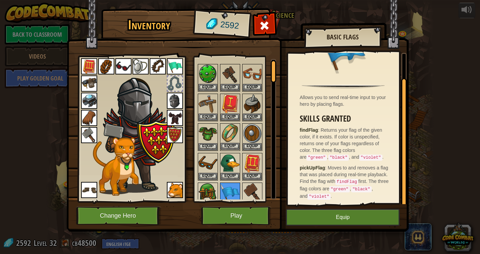
scroll to position [0, 0]
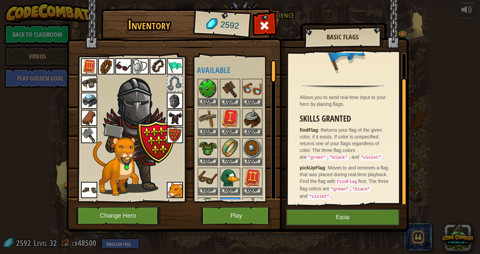
click at [204, 93] on img at bounding box center [207, 88] width 19 height 19
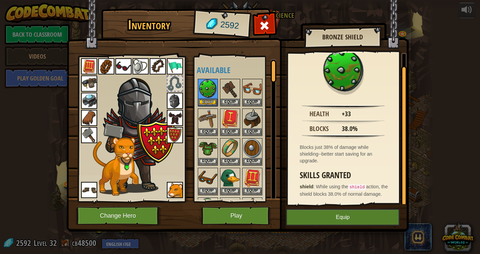
scroll to position [15, 0]
click at [174, 132] on img at bounding box center [175, 135] width 16 height 16
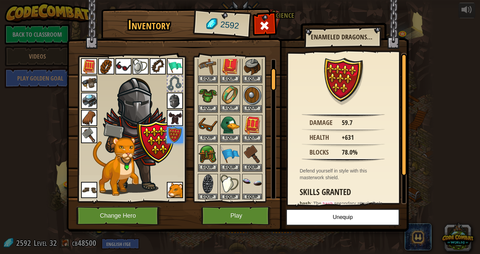
scroll to position [61, 0]
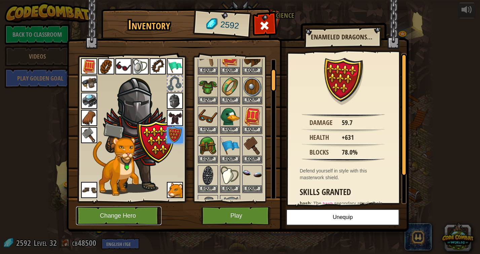
click at [114, 219] on button "Change Hero" at bounding box center [118, 215] width 85 height 18
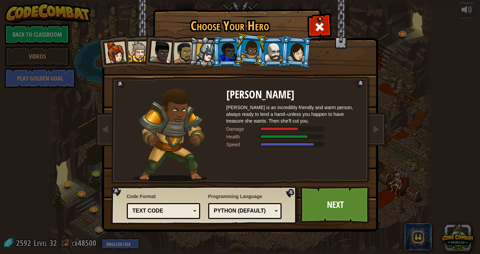
click at [275, 58] on div at bounding box center [273, 52] width 17 height 18
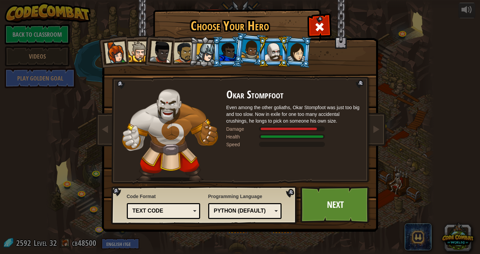
click at [282, 58] on div at bounding box center [273, 52] width 17 height 18
click at [304, 58] on div at bounding box center [296, 51] width 19 height 19
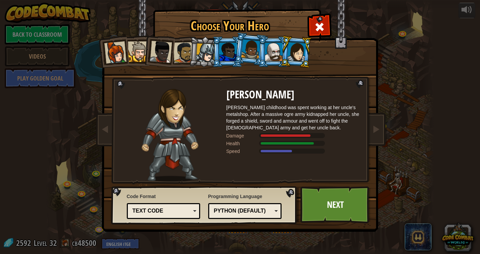
click at [229, 55] on div at bounding box center [227, 52] width 17 height 18
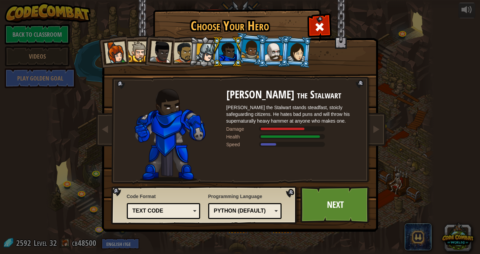
click at [278, 59] on div at bounding box center [273, 52] width 17 height 18
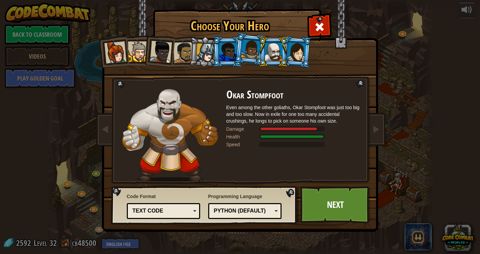
click at [226, 56] on div at bounding box center [227, 52] width 17 height 18
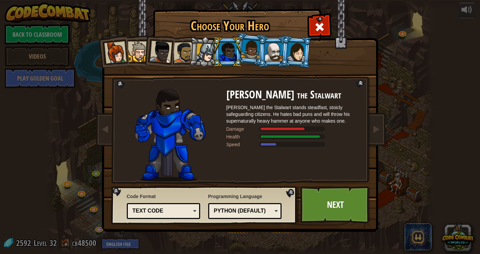
click at [274, 55] on div at bounding box center [273, 52] width 17 height 18
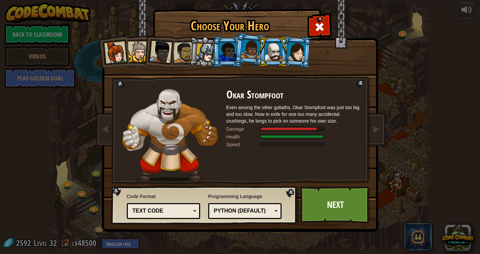
click at [245, 48] on div at bounding box center [250, 49] width 19 height 20
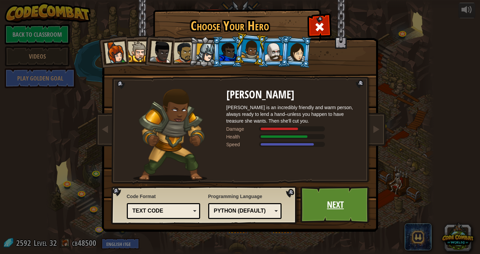
click at [341, 198] on link "Next" at bounding box center [335, 204] width 70 height 37
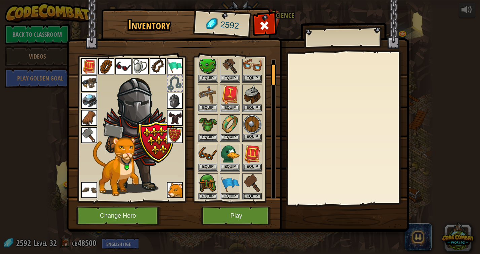
scroll to position [25, 0]
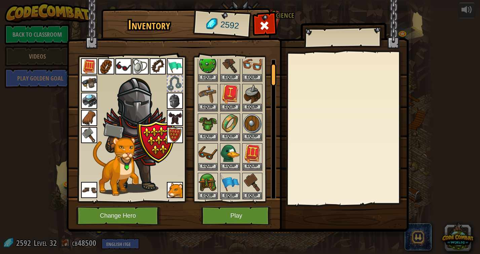
click at [176, 106] on img at bounding box center [175, 100] width 16 height 16
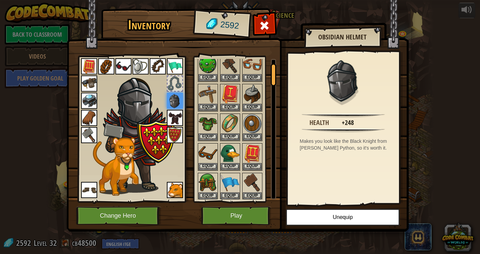
click at [179, 118] on img at bounding box center [175, 118] width 16 height 16
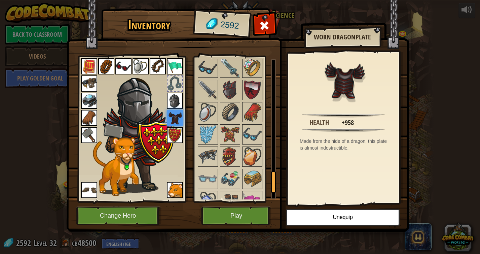
scroll to position [757, 0]
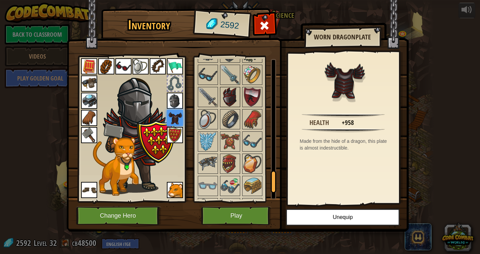
click at [230, 100] on img at bounding box center [230, 96] width 19 height 19
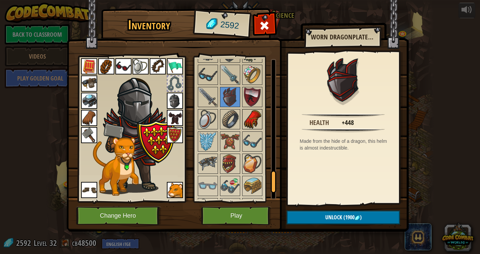
click at [250, 121] on img at bounding box center [252, 119] width 19 height 19
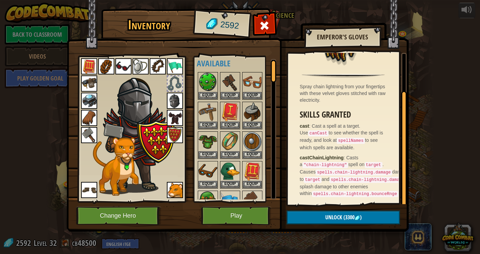
scroll to position [0, 0]
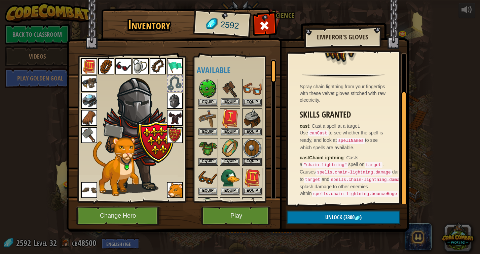
click at [227, 89] on img at bounding box center [230, 88] width 19 height 19
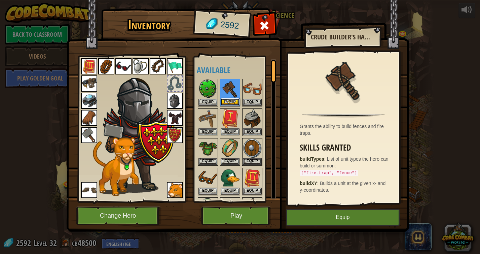
click at [231, 102] on button "Equip" at bounding box center [230, 101] width 19 height 7
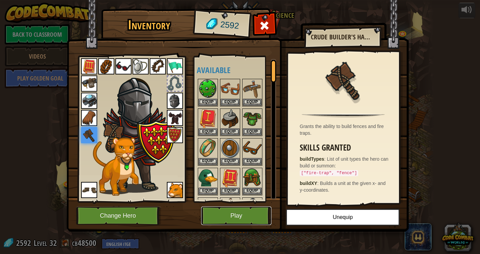
click at [227, 210] on button "Play" at bounding box center [236, 215] width 70 height 18
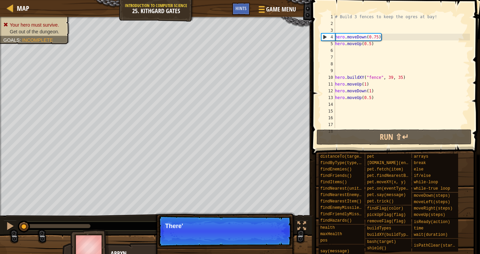
click at [381, 77] on div "# Build 3 fences to keep the ogres at bay! hero . moveDown ( 0.75 ) hero . move…" at bounding box center [402, 77] width 136 height 128
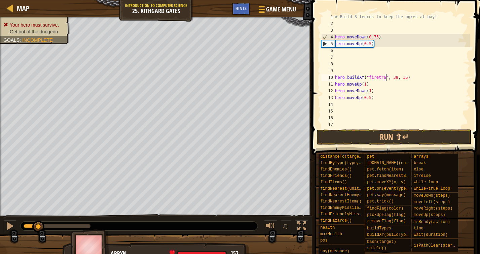
scroll to position [3, 4]
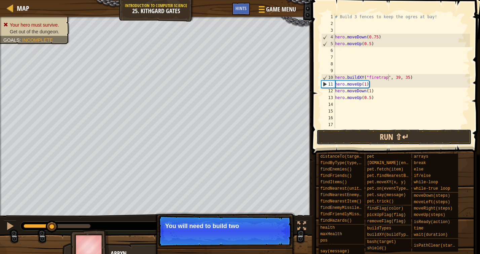
click at [381, 138] on button "Run ⇧↵" at bounding box center [393, 136] width 155 height 15
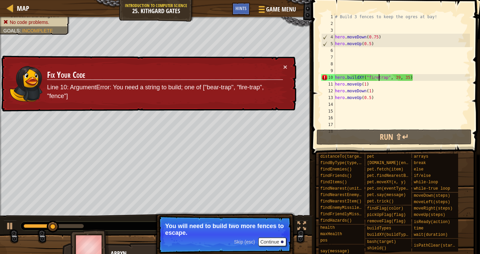
click at [379, 79] on div "# Build 3 fences to keep the ogres at bay! hero . moveDown ( 0.75 ) hero . move…" at bounding box center [402, 77] width 136 height 128
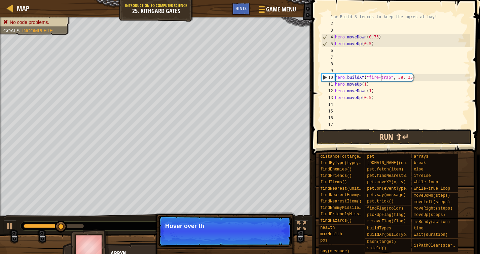
click at [376, 133] on button "Run ⇧↵" at bounding box center [393, 136] width 155 height 15
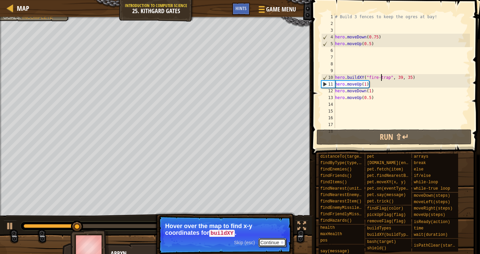
click at [264, 242] on button "Continue" at bounding box center [272, 242] width 28 height 9
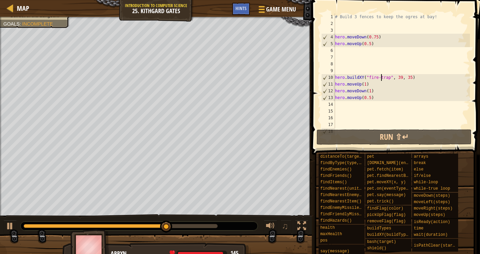
click at [413, 78] on div "# Build 3 fences to keep the ogres at bay! hero . moveDown ( 0.75 ) hero . move…" at bounding box center [402, 77] width 136 height 128
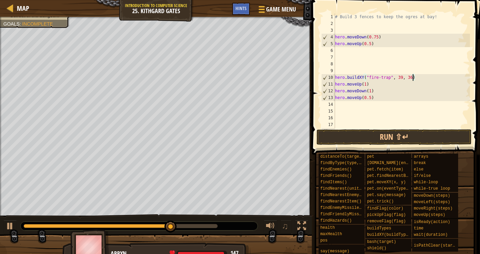
scroll to position [3, 6]
click at [383, 138] on button "Run ⇧↵" at bounding box center [393, 136] width 155 height 15
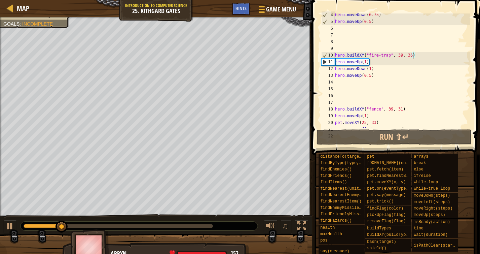
scroll to position [31, 0]
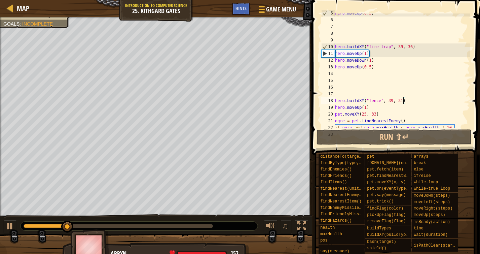
click at [403, 99] on div "hero . moveUp ( 0.5 ) hero . buildXY ( "fire-trap" , 39 , 36 ) hero . moveUp ( …" at bounding box center [402, 74] width 136 height 128
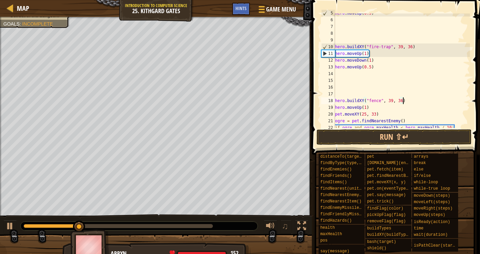
scroll to position [3, 5]
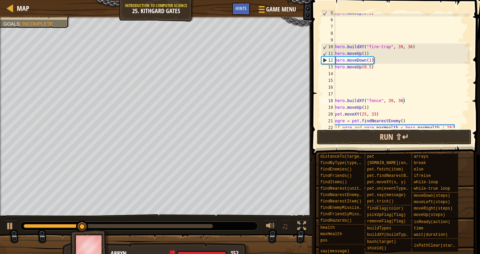
click at [391, 137] on button "Run ⇧↵" at bounding box center [393, 136] width 155 height 15
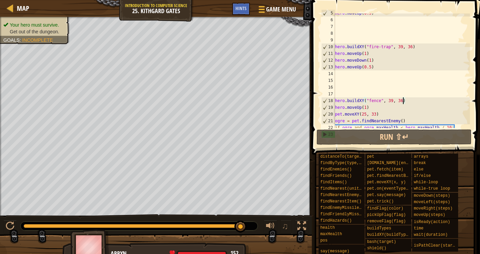
click at [403, 47] on div "hero . moveUp ( 0.5 ) hero . buildXY ( "fire-trap" , 39 , 36 ) hero . moveUp ( …" at bounding box center [402, 74] width 136 height 128
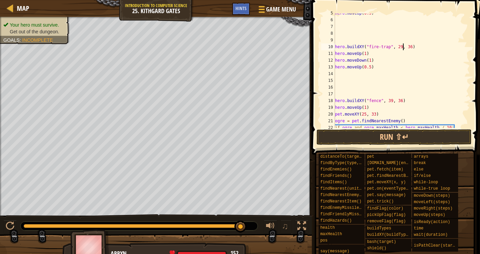
click at [412, 47] on div "hero . moveUp ( 0.5 ) hero . buildXY ( "fire-trap" , 29 , 36 ) hero . moveUp ( …" at bounding box center [402, 74] width 136 height 128
click at [423, 51] on div "hero . moveUp ( 0.5 ) hero . buildXY ( "fire-trap" , 29 , 33 ) hero . moveUp ( …" at bounding box center [402, 74] width 136 height 128
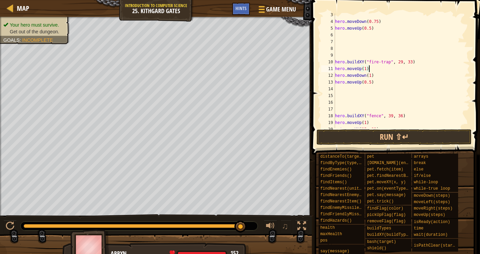
scroll to position [14, 0]
click at [391, 64] on div "hero . moveDown ( 0.75 ) hero . moveUp ( 0.5 ) hero . buildXY ( "fire-trap" , 2…" at bounding box center [402, 77] width 136 height 128
click at [386, 140] on button "Run ⇧↵" at bounding box center [393, 136] width 155 height 15
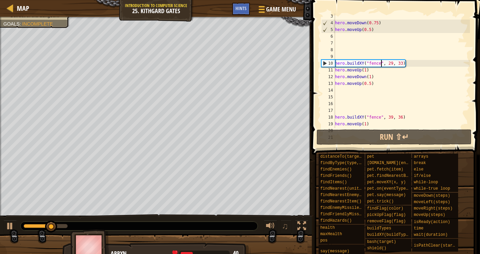
scroll to position [0, 0]
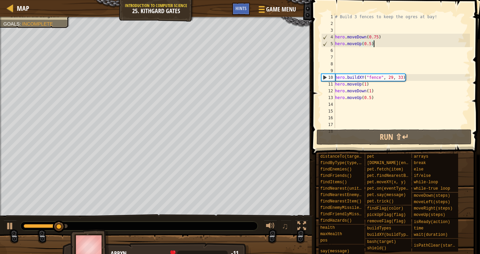
drag, startPoint x: 382, startPoint y: 44, endPoint x: 319, endPoint y: 43, distance: 63.2
click at [319, 43] on div "hero.buildXY("fence", 29, 33) 1 2 3 4 5 6 7 8 9 10 11 12 13 14 15 16 17 18 # Bu…" at bounding box center [395, 90] width 170 height 174
type textarea "hero.moveUp(0.5)"
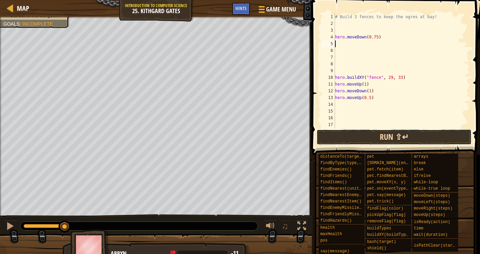
click at [362, 137] on button "Run ⇧↵" at bounding box center [393, 136] width 155 height 15
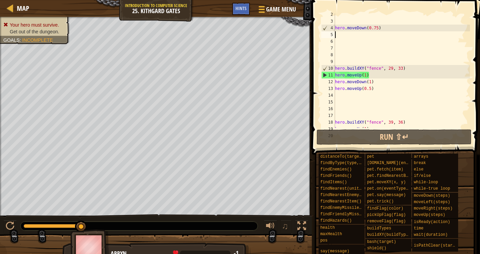
scroll to position [11, 0]
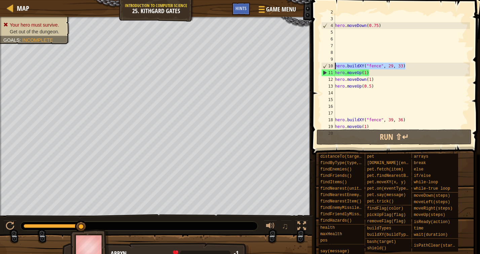
drag, startPoint x: 423, startPoint y: 63, endPoint x: 336, endPoint y: 66, distance: 87.8
click at [336, 66] on div "hero . moveDown ( 0.75 ) hero . buildXY ( "fence" , 29 , 33 ) hero . moveUp ( 1…" at bounding box center [402, 73] width 136 height 128
type textarea "hero.buildXY("fence", 29, 33)"
click at [432, 66] on div "hero . moveDown ( 0.75 ) hero . buildXY ( "fence" , 29 , 33 ) hero . moveUp ( 1…" at bounding box center [402, 73] width 136 height 128
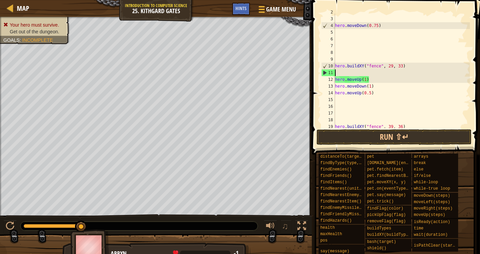
paste textarea "hero.buildXY("fence", 29, 33)"
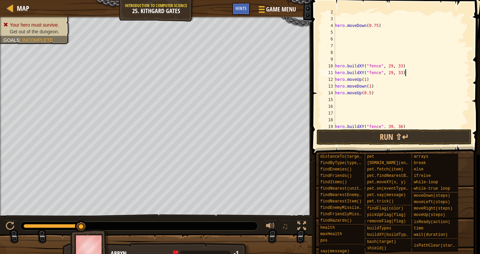
click at [382, 74] on div "hero . moveDown ( 0.75 ) hero . buildXY ( "fence" , 29 , 33 ) hero . buildXY ( …" at bounding box center [402, 73] width 136 height 128
click at [380, 74] on div "hero . moveDown ( 0.75 ) hero . buildXY ( "fence" , 29 , 33 ) hero . buildXY ( …" at bounding box center [402, 73] width 136 height 128
click at [379, 73] on div "hero . moveDown ( 0.75 ) hero . buildXY ( "fence" , 29 , 33 ) hero . buildXY ( …" at bounding box center [402, 73] width 136 height 128
click at [403, 74] on div "hero . moveDown ( 0.75 ) hero . buildXY ( "fence" , 29 , 33 ) hero . buildXY ( …" at bounding box center [402, 73] width 136 height 128
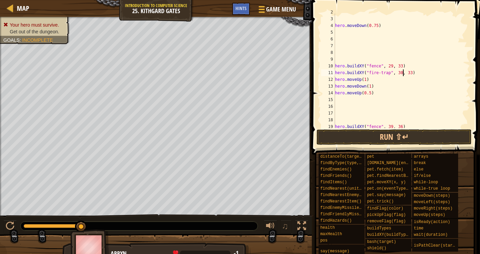
scroll to position [3, 5]
click at [412, 74] on div "hero . moveDown ( 0.75 ) hero . buildXY ( "fence" , 29 , 33 ) hero . buildXY ( …" at bounding box center [402, 73] width 136 height 128
click at [361, 81] on div "hero . moveDown ( 0.75 ) hero . buildXY ( "fence" , 29 , 33 ) hero . buildXY ( …" at bounding box center [402, 73] width 136 height 128
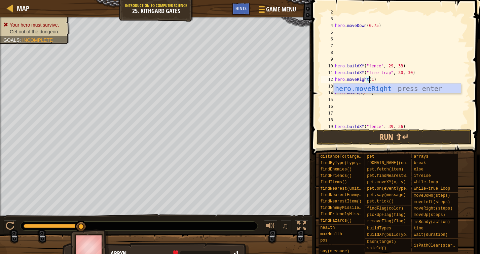
scroll to position [3, 3]
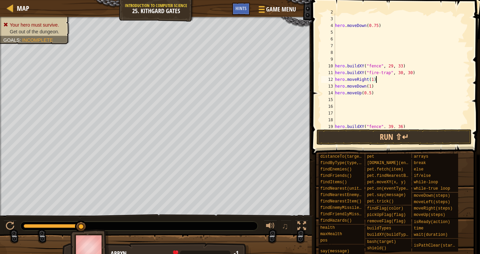
click at [387, 77] on div "hero . moveDown ( 0.75 ) hero . buildXY ( "fence" , 29 , 33 ) hero . buildXY ( …" at bounding box center [402, 73] width 136 height 128
click at [365, 134] on button "Run ⇧↵" at bounding box center [393, 136] width 155 height 15
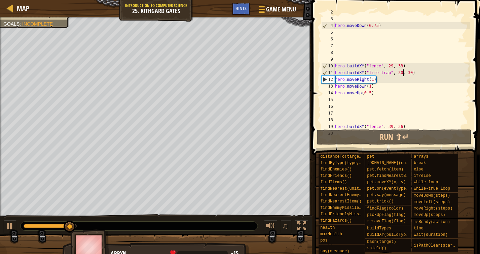
click at [402, 73] on div "hero . moveDown ( 0.75 ) hero . buildXY ( "fence" , 29 , 33 ) hero . buildXY ( …" at bounding box center [402, 73] width 136 height 128
click at [412, 72] on div "hero . moveDown ( 0.75 ) hero . buildXY ( "fence" , 29 , 33 ) hero . buildXY ( …" at bounding box center [402, 73] width 136 height 128
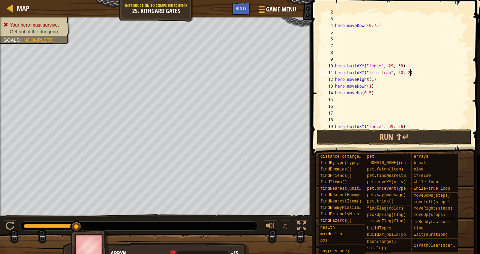
scroll to position [3, 6]
click at [423, 135] on button "Run ⇧↵" at bounding box center [393, 136] width 155 height 15
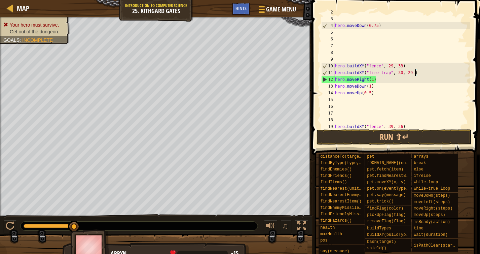
scroll to position [3, 7]
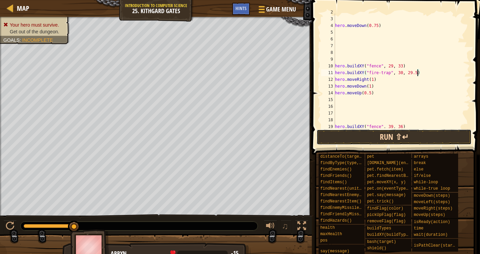
click at [408, 132] on button "Run ⇧↵" at bounding box center [393, 136] width 155 height 15
click at [413, 135] on button "Run ⇧↵" at bounding box center [393, 136] width 155 height 15
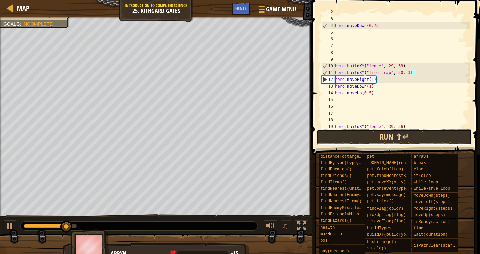
click at [388, 129] on button "Run ⇧↵" at bounding box center [393, 136] width 155 height 15
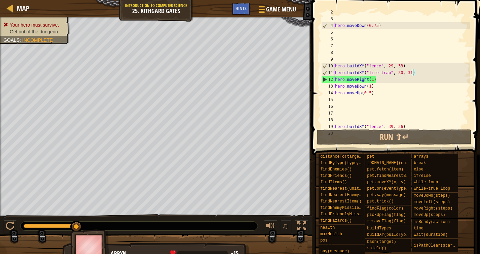
click at [378, 73] on div "hero . moveDown ( 0.75 ) hero . buildXY ( "fence" , 29 , 33 ) hero . buildXY ( …" at bounding box center [402, 73] width 136 height 128
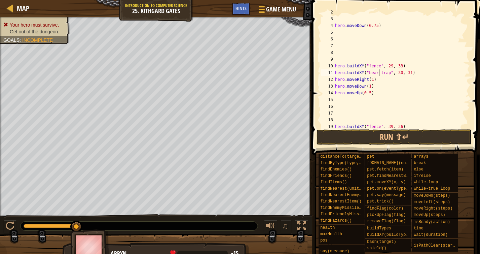
scroll to position [3, 3]
click at [408, 77] on div "hero . moveDown ( 0.75 ) hero . buildXY ( "fence" , 29 , 33 ) hero . buildXY ( …" at bounding box center [402, 73] width 136 height 128
click at [390, 142] on button "Run ⇧↵" at bounding box center [393, 136] width 155 height 15
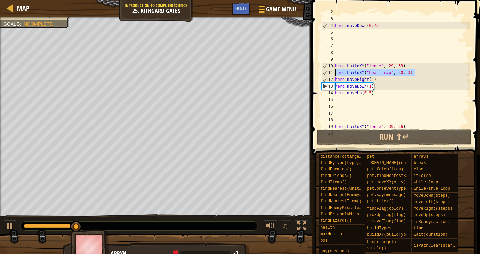
drag, startPoint x: 420, startPoint y: 73, endPoint x: 335, endPoint y: 74, distance: 85.7
click at [335, 74] on div "hero.moveRight(1) 2 3 4 5 6 7 8 9 10 11 12 13 14 15 16 17 18 19 20 hero . moveD…" at bounding box center [395, 70] width 150 height 114
type textarea "hero.buildXY("bear-trap", 30, 31)"
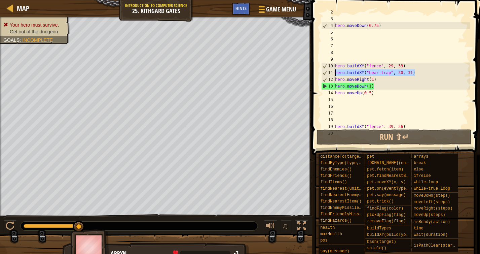
click at [427, 73] on div "hero . moveDown ( 0.75 ) hero . buildXY ( "fence" , 29 , 33 ) hero . buildXY ( …" at bounding box center [402, 73] width 136 height 128
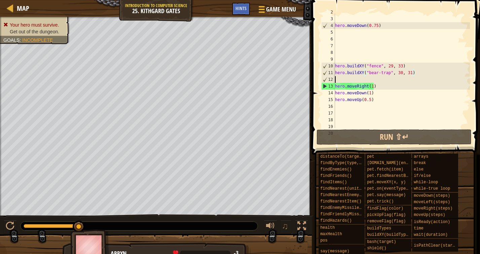
scroll to position [3, 0]
paste textarea "hero.buildXY("bear-trap", 30, 31)"
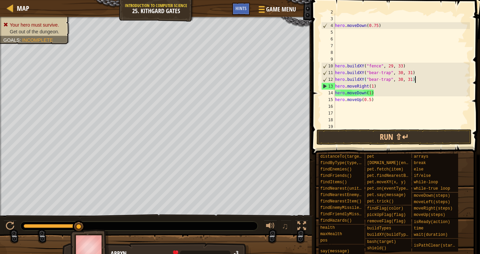
click at [391, 145] on span at bounding box center [397, 67] width 174 height 174
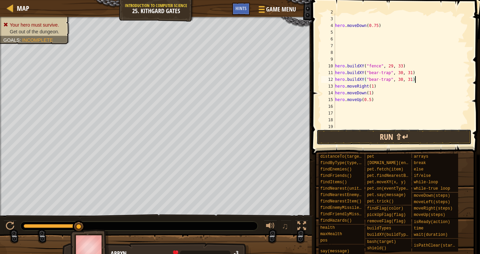
click at [388, 140] on button "Run ⇧↵" at bounding box center [393, 136] width 155 height 15
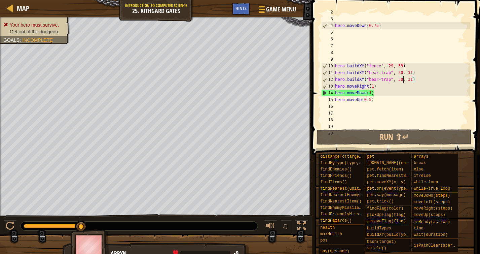
click at [403, 80] on div "hero . moveDown ( 0.75 ) hero . buildXY ( "fence" , 29 , 33 ) hero . buildXY ( …" at bounding box center [402, 73] width 136 height 128
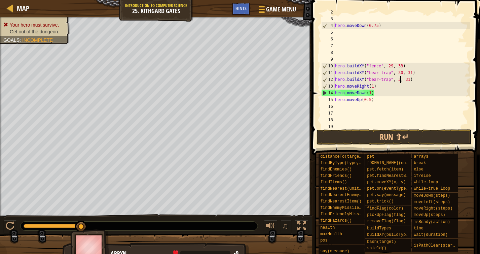
scroll to position [3, 5]
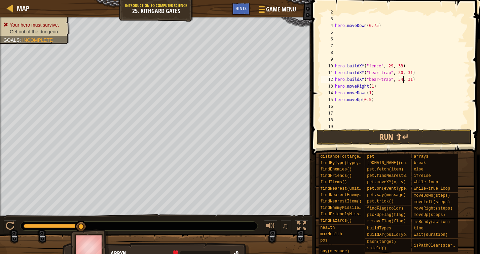
click at [412, 79] on div "hero . moveDown ( 0.75 ) hero . buildXY ( "fence" , 29 , 33 ) hero . buildXY ( …" at bounding box center [402, 73] width 136 height 128
click at [385, 142] on button "Run ⇧↵" at bounding box center [393, 136] width 155 height 15
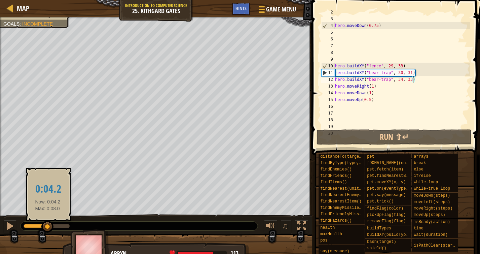
drag, startPoint x: 66, startPoint y: 228, endPoint x: 48, endPoint y: 227, distance: 17.9
click at [48, 227] on div at bounding box center [47, 226] width 12 height 12
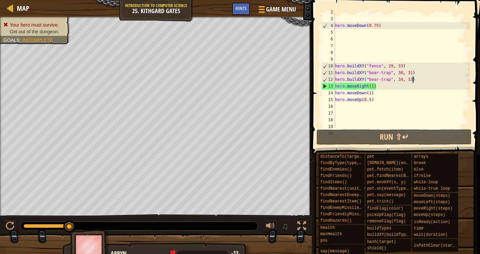
click at [377, 81] on div "hero . moveDown ( 0.75 ) hero . buildXY ( "fence" , 29 , 33 ) hero . buildXY ( …" at bounding box center [402, 73] width 136 height 128
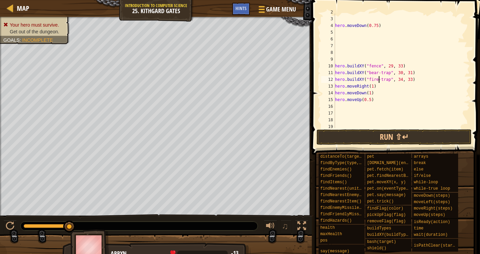
scroll to position [3, 3]
click at [403, 81] on div "hero . moveDown ( 0.75 ) hero . buildXY ( "fence" , 29 , 33 ) hero . buildXY ( …" at bounding box center [402, 73] width 136 height 128
click at [412, 81] on div "hero . moveDown ( 0.75 ) hero . buildXY ( "fence" , 29 , 33 ) hero . buildXY ( …" at bounding box center [402, 73] width 136 height 128
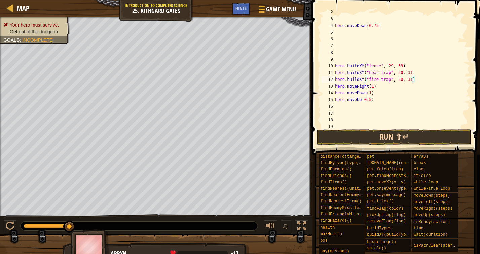
type textarea "hero.buildXY("fire-trap", 30, 31)"
click at [413, 133] on button "Run ⇧↵" at bounding box center [393, 136] width 155 height 15
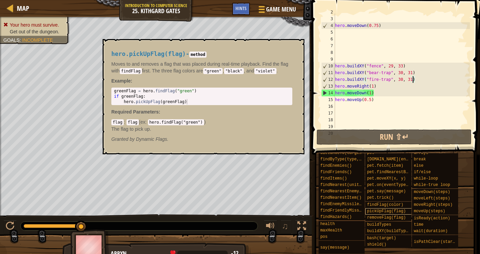
scroll to position [0, 0]
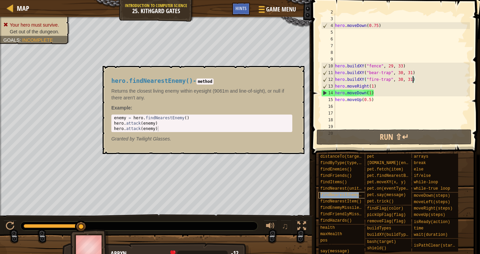
click at [354, 196] on span "findNearestEnemy()" at bounding box center [342, 194] width 44 height 5
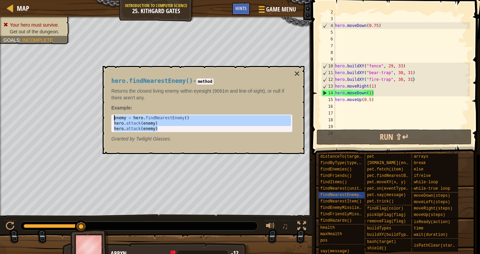
drag, startPoint x: 164, startPoint y: 127, endPoint x: 103, endPoint y: 113, distance: 62.5
click at [103, 113] on div "hero.findNearestEnemy() - method Returns the closest living enemy within eyesig…" at bounding box center [204, 110] width 202 height 88
type textarea "enemy = hero.findNearestEnemy() hero.attack(enemy)"
click at [296, 71] on button "×" at bounding box center [296, 73] width 5 height 9
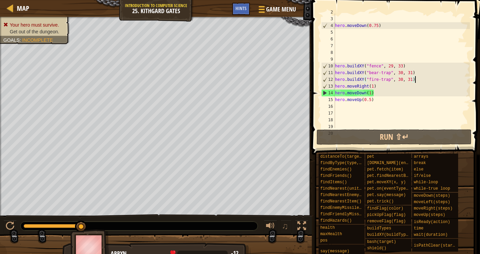
click at [419, 81] on div "hero . moveDown ( 0.75 ) hero . buildXY ( "fence" , 29 , 33 ) hero . buildXY ( …" at bounding box center [402, 73] width 136 height 128
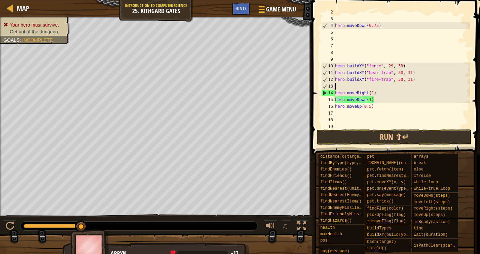
paste textarea "hero.attack(enemy)"
type textarea "hero.attack(enemy)"
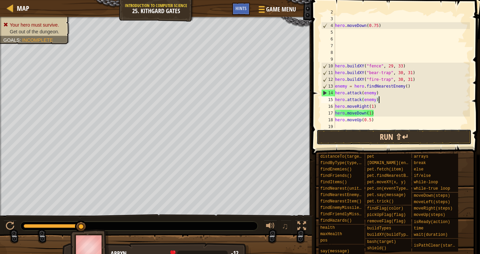
click at [388, 132] on button "Run ⇧↵" at bounding box center [393, 136] width 155 height 15
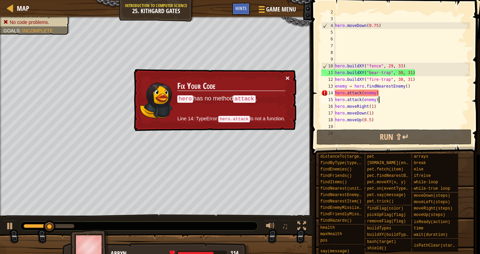
click at [288, 79] on button "×" at bounding box center [287, 77] width 4 height 7
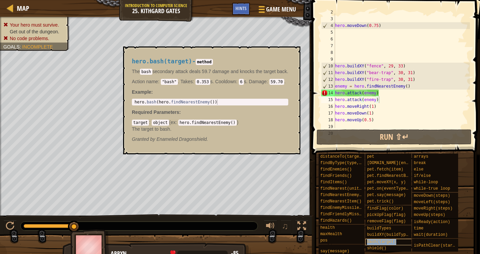
click at [382, 243] on span "bash(target)" at bounding box center [381, 241] width 29 height 5
type textarea "hero.bash(hero.findNearestEnemy())"
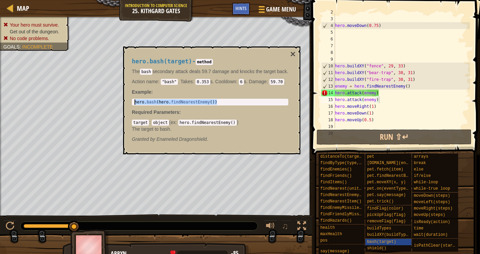
click at [113, 0] on body "Map Introduction to Computer Science 25. Kithgard Gates Game Menu Done Hints 1 …" at bounding box center [240, 0] width 480 height 0
click at [294, 58] on button "×" at bounding box center [292, 53] width 5 height 9
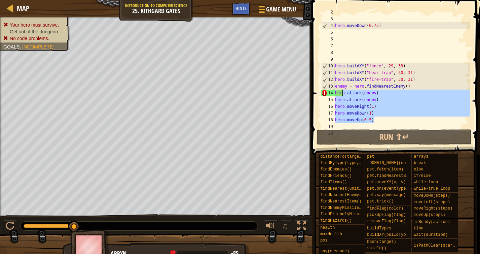
drag, startPoint x: 380, startPoint y: 120, endPoint x: 342, endPoint y: 98, distance: 44.1
click at [342, 97] on div "hero . moveDown ( 0.75 ) hero . buildXY ( "fence" , 29 , 33 ) hero . buildXY ( …" at bounding box center [402, 73] width 136 height 128
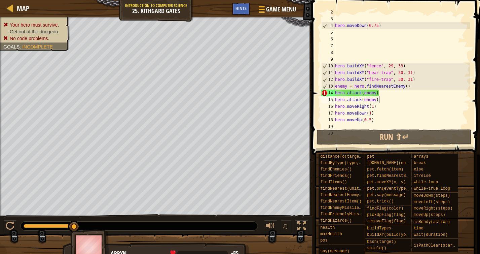
click at [391, 100] on div "hero . moveDown ( 0.75 ) hero . buildXY ( "fence" , 29 , 33 ) hero . buildXY ( …" at bounding box center [402, 73] width 136 height 128
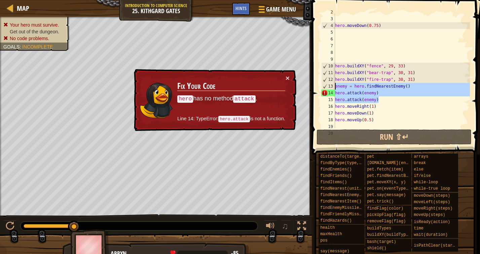
drag, startPoint x: 392, startPoint y: 100, endPoint x: 330, endPoint y: 87, distance: 62.9
click at [330, 87] on div "hero.attack(enemy) 2 3 4 5 6 7 8 9 10 11 12 13 14 15 16 17 18 19 20 hero . move…" at bounding box center [395, 70] width 150 height 114
paste textarea "hero.bash(hero.findNearestEnemy()"
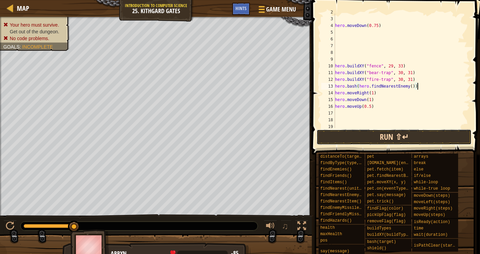
click at [382, 139] on button "Run ⇧↵" at bounding box center [393, 136] width 155 height 15
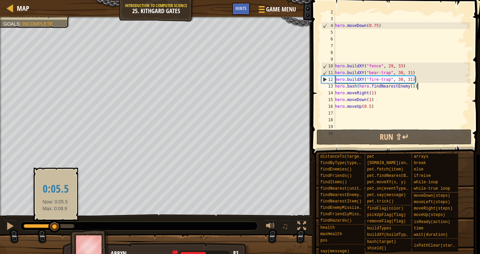
drag, startPoint x: 76, startPoint y: 227, endPoint x: 55, endPoint y: 228, distance: 21.2
click at [55, 228] on div at bounding box center [54, 226] width 12 height 12
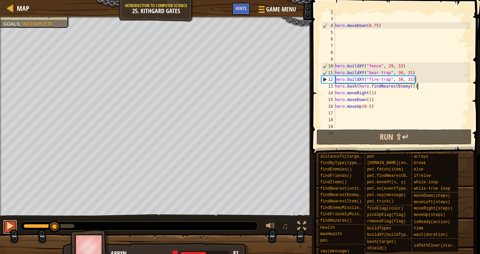
click at [9, 228] on div at bounding box center [10, 225] width 9 height 9
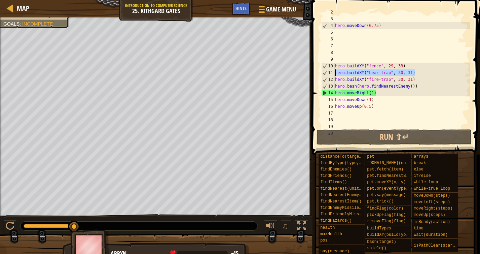
drag, startPoint x: 422, startPoint y: 72, endPoint x: 336, endPoint y: 73, distance: 86.4
click at [336, 73] on div "hero . moveDown ( 0.75 ) hero . buildXY ( "fence" , 29 , 33 ) hero . buildXY ( …" at bounding box center [402, 73] width 136 height 128
drag, startPoint x: 412, startPoint y: 64, endPoint x: 339, endPoint y: 68, distance: 72.8
click at [339, 68] on div "hero . moveDown ( 0.75 ) hero . buildXY ( "fence" , 29 , 33 ) hero . buildXY ( …" at bounding box center [402, 73] width 136 height 128
click at [377, 68] on div "hero . moveDown ( 0.75 ) hero . buildXY ( "fence" , 29 , 33 ) hero . buildXY ( …" at bounding box center [402, 73] width 136 height 128
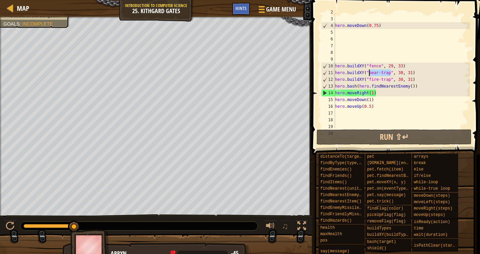
drag, startPoint x: 390, startPoint y: 73, endPoint x: 370, endPoint y: 73, distance: 20.5
click at [370, 73] on div "hero . moveDown ( 0.75 ) hero . buildXY ( "fence" , 29 , 33 ) hero . buildXY ( …" at bounding box center [402, 73] width 136 height 128
drag, startPoint x: 382, startPoint y: 66, endPoint x: 369, endPoint y: 67, distance: 12.8
click at [369, 67] on div "hero . moveDown ( 0.75 ) hero . buildXY ( "fence" , 29 , 33 ) hero . buildXY ( …" at bounding box center [402, 73] width 136 height 128
paste textarea "bear-trap"
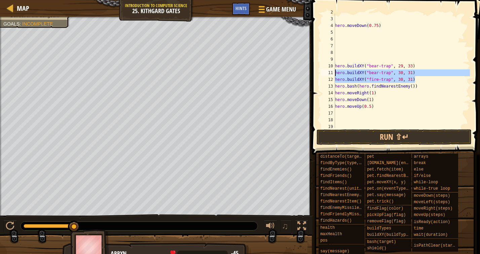
drag, startPoint x: 420, startPoint y: 80, endPoint x: 336, endPoint y: 74, distance: 84.3
click at [336, 74] on div "hero . moveDown ( 0.75 ) hero . buildXY ( "bear-trap" , 29 , 33 ) hero . buildX…" at bounding box center [402, 73] width 136 height 128
type textarea "hero.buildXY("bear-trap", 30, 31) hero.buildXY("fire-trap", 30, 31)"
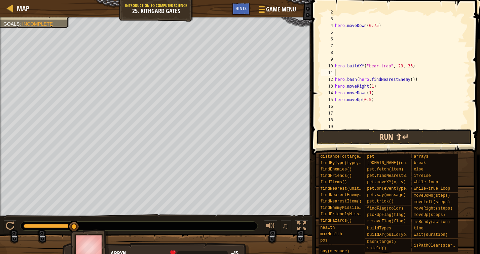
click at [385, 138] on button "Run ⇧↵" at bounding box center [393, 136] width 155 height 15
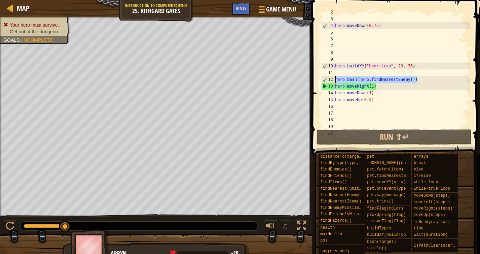
drag, startPoint x: 434, startPoint y: 80, endPoint x: 317, endPoint y: 78, distance: 116.4
click at [317, 78] on div "2 3 4 5 6 7 8 9 10 11 12 13 14 15 16 17 18 19 20 hero . moveDown ( 0.75 ) hero …" at bounding box center [395, 90] width 170 height 174
type textarea "hero.bash(hero.findNearestEnemy())"
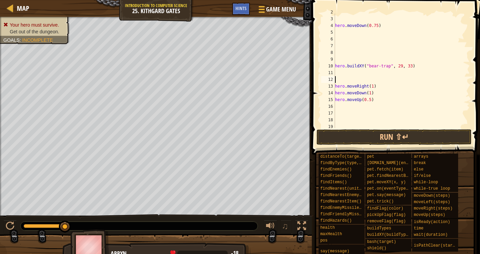
click at [366, 93] on div "hero . moveDown ( 0.75 ) hero . buildXY ( "bear-trap" , 29 , 33 ) hero . moveRi…" at bounding box center [402, 73] width 136 height 128
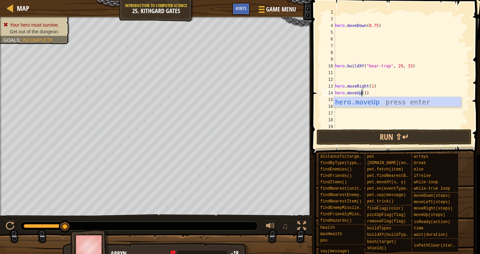
scroll to position [3, 2]
click at [377, 138] on button "Run ⇧↵" at bounding box center [393, 136] width 155 height 15
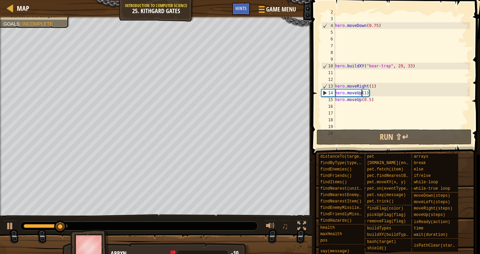
click at [366, 94] on div "hero . moveDown ( 0.75 ) hero . buildXY ( "bear-trap" , 29 , 33 ) hero . moveRi…" at bounding box center [402, 73] width 136 height 128
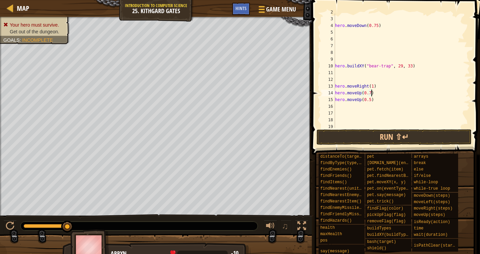
scroll to position [3, 3]
type textarea "hero.moveUp(0.75)"
click at [367, 133] on button "Run ⇧↵" at bounding box center [393, 136] width 155 height 15
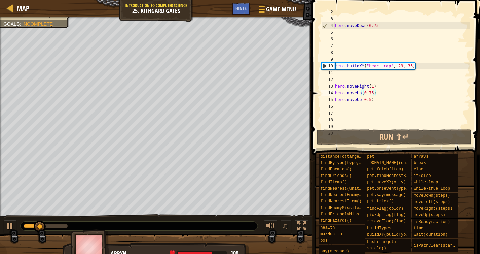
scroll to position [11, 0]
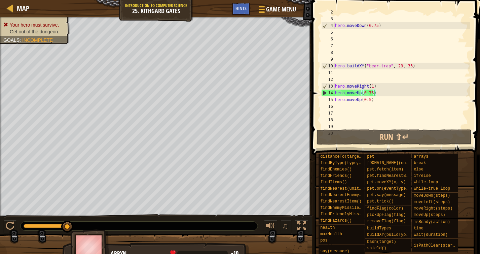
click at [373, 87] on div "hero . moveDown ( 0.75 ) hero . buildXY ( "bear-trap" , 29 , 33 ) hero . moveRi…" at bounding box center [402, 73] width 136 height 128
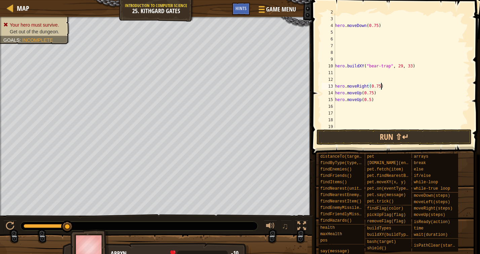
scroll to position [3, 4]
click at [369, 128] on div "hero.moveRight(0.75) 2 3 4 5 6 7 8 9 10 11 12 13 14 15 16 17 18 19 20 hero . mo…" at bounding box center [395, 90] width 170 height 174
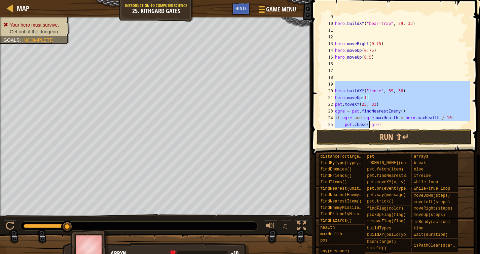
scroll to position [54, 0]
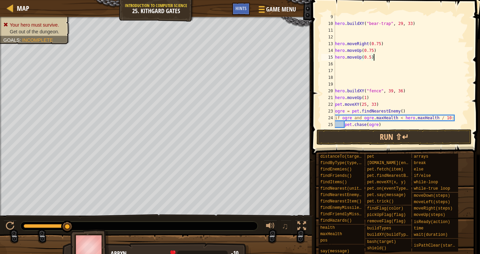
click at [424, 57] on div "hero . buildXY ( "bear-trap" , 29 , 33 ) hero . moveRight ( 0.75 ) hero . moveU…" at bounding box center [402, 77] width 136 height 128
click at [394, 137] on button "Run ⇧↵" at bounding box center [393, 136] width 155 height 15
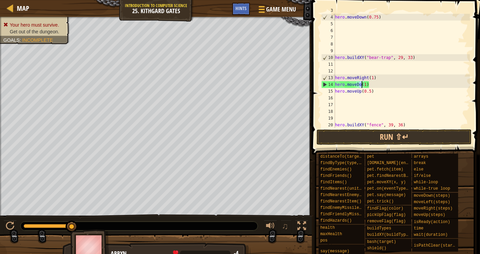
scroll to position [3, 2]
type textarea "hero.attack(enemy) hero.attack(enemy)"
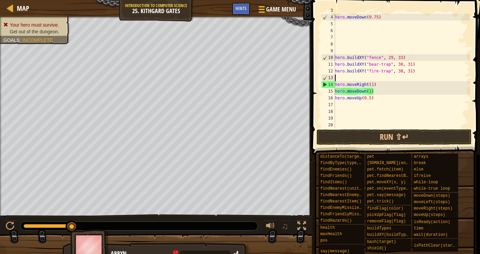
scroll to position [3, 0]
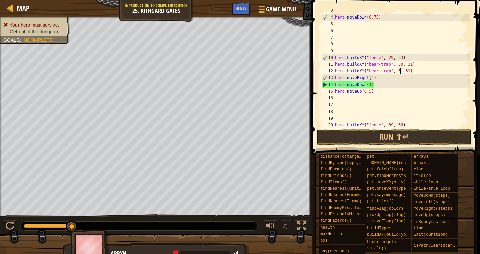
type textarea "hero.buildXY("bear-trap", 30, 31)"
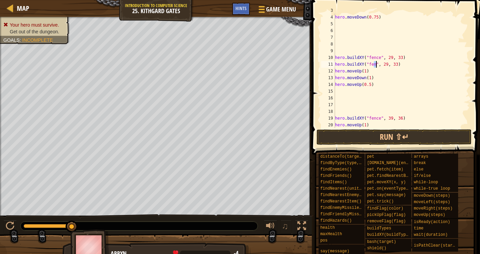
type textarea "hero.buildXY("fence", 29, 33)"
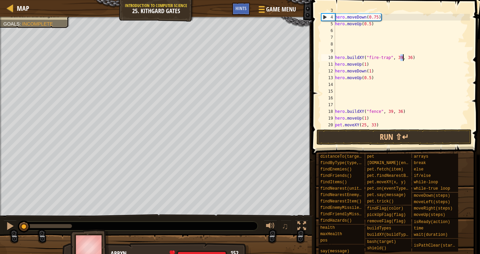
drag, startPoint x: 70, startPoint y: 225, endPoint x: -4, endPoint y: 224, distance: 74.3
click at [0, 0] on html "Map Introduction to Computer Science 25. Kithgard Gates Game Menu Done Hints 1 …" at bounding box center [240, 0] width 480 height 0
type textarea "hero.buildXY("fence", 39, 35)"
click at [412, 91] on div "hero . moveDown ( 0.75 ) hero . moveUp ( 0.5 ) hero . buildXY ( "fence" , 39 , …" at bounding box center [402, 71] width 136 height 128
click at [380, 59] on div "hero . moveDown ( 0.75 ) hero . moveUp ( 0.5 ) hero . buildXY ( "fence" , 39 , …" at bounding box center [402, 71] width 136 height 128
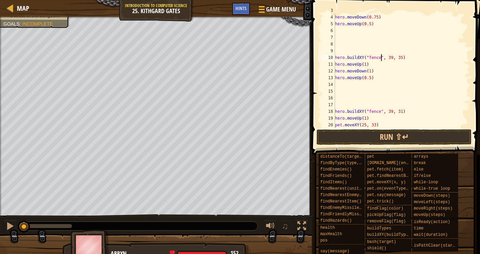
scroll to position [2, 0]
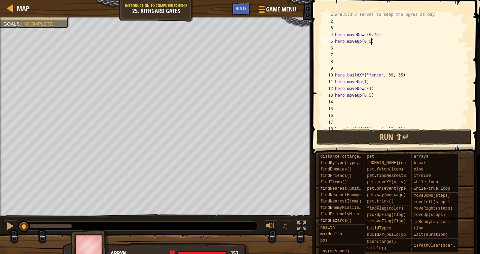
click at [371, 42] on div "# Build 3 fences to keep the ogres at bay! hero . moveDown ( 0.75 ) hero . move…" at bounding box center [402, 75] width 136 height 128
drag, startPoint x: 374, startPoint y: 42, endPoint x: 327, endPoint y: 42, distance: 47.1
click at [327, 42] on div "hero.moveUp) 1 2 3 4 5 6 7 8 9 10 11 12 13 14 15 16 17 18 19 # Build 3 fences t…" at bounding box center [395, 70] width 150 height 114
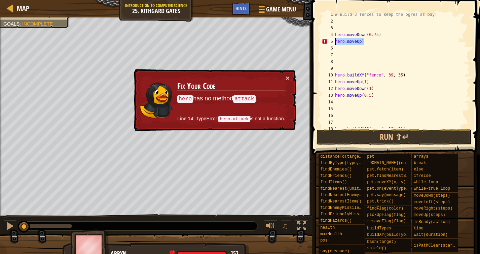
drag, startPoint x: 362, startPoint y: 43, endPoint x: 364, endPoint y: 51, distance: 8.6
click at [362, 43] on div "# Build 3 fences to keep the ogres at bay! hero . moveDown ( 0.75 ) hero . move…" at bounding box center [402, 75] width 136 height 128
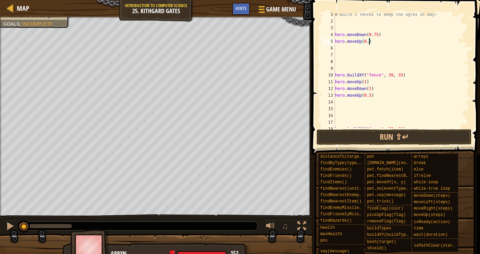
scroll to position [3, 3]
type textarea "hero.moveUp(0.25)"
click at [392, 62] on div "# Build 3 fences to keep the ogres at bay! hero . moveDown ( 0.75 ) hero . move…" at bounding box center [402, 75] width 136 height 128
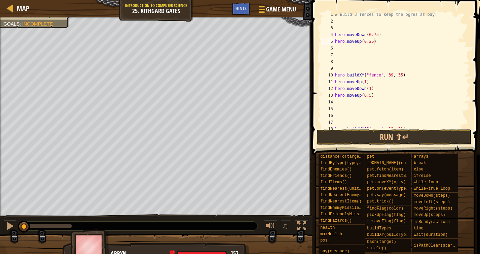
click at [374, 42] on div "# Build 3 fences to keep the ogres at bay! hero . moveDown ( 0.75 ) hero . move…" at bounding box center [402, 75] width 136 height 128
click at [389, 136] on button "Run ⇧↵" at bounding box center [393, 136] width 155 height 15
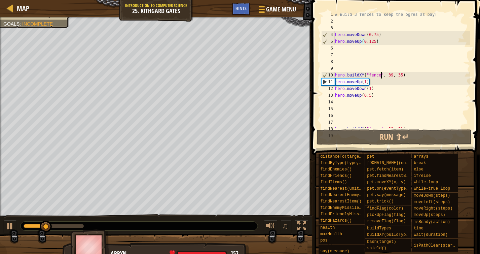
click at [381, 74] on div "# Build 3 fences to keep the ogres at bay! hero . moveDown ( 0.75 ) hero . move…" at bounding box center [402, 75] width 136 height 128
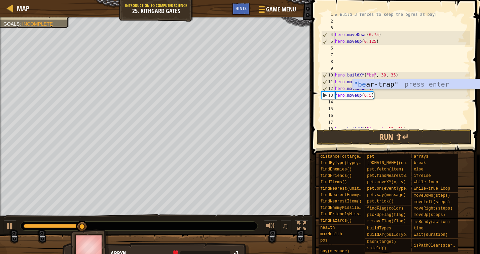
scroll to position [3, 3]
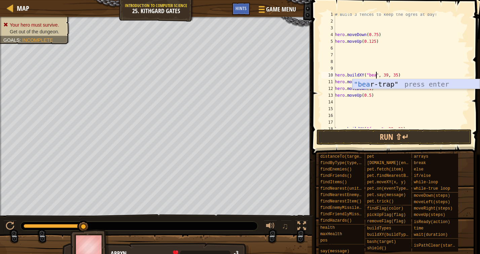
click at [378, 83] on div ""bea r-trap" press enter" at bounding box center [415, 94] width 127 height 30
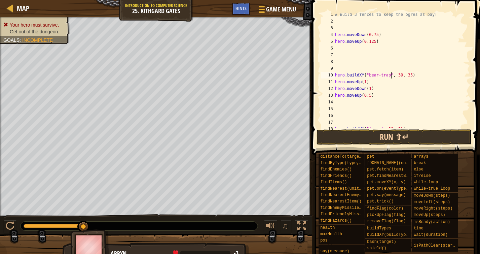
type textarea "hero.buildXY("bear-trap", 39, 35)"
click at [376, 142] on button "Run ⇧↵" at bounding box center [393, 136] width 155 height 15
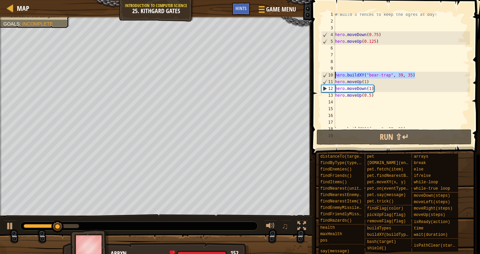
drag, startPoint x: 420, startPoint y: 75, endPoint x: 326, endPoint y: 75, distance: 94.2
click at [326, 75] on div "hero.buildXY("bear-trap", 39, 35) 1 2 3 4 5 6 7 8 9 10 11 12 13 14 15 16 17 18 …" at bounding box center [395, 70] width 150 height 114
click at [415, 75] on div "# Build 3 fences to keep the ogres at bay! hero . moveDown ( 0.75 ) hero . move…" at bounding box center [402, 75] width 136 height 128
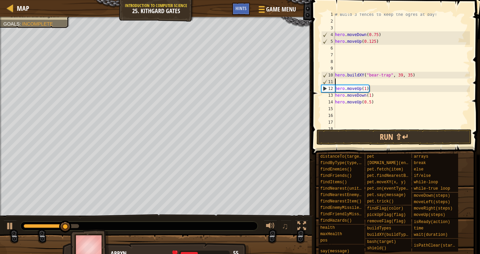
paste textarea "hero.buildXY("bear-trap", 39, 35)"
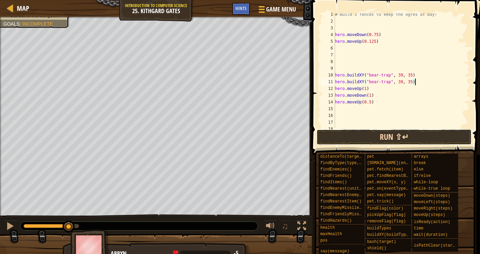
click at [379, 136] on button "Run ⇧↵" at bounding box center [393, 136] width 155 height 15
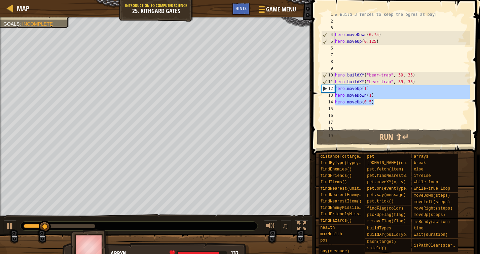
drag, startPoint x: 379, startPoint y: 103, endPoint x: 331, endPoint y: 91, distance: 50.2
click at [330, 91] on div "hero.buildXY("bear-trap", 39, 35) 1 2 3 4 5 6 7 8 9 10 11 12 13 14 15 16 17 18 …" at bounding box center [395, 70] width 150 height 114
type textarea "hero.moveUp(1) hero.moveDown(1)"
click at [393, 109] on div "# Build 3 fences to keep the ogres at bay! hero . moveDown ( 0.75 ) hero . move…" at bounding box center [402, 75] width 136 height 128
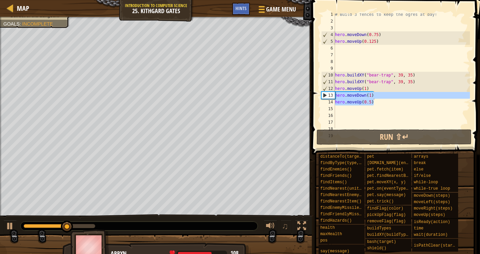
drag, startPoint x: 389, startPoint y: 105, endPoint x: 335, endPoint y: 97, distance: 54.1
click at [335, 96] on div "# Build 3 fences to keep the ogres at bay! hero . moveDown ( 0.75 ) hero . move…" at bounding box center [402, 75] width 136 height 128
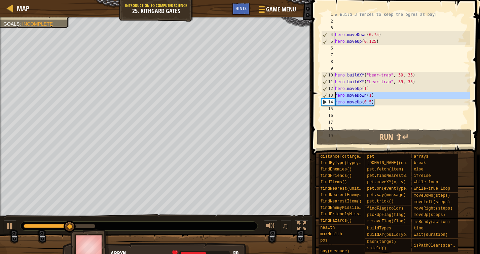
click at [382, 99] on div "# Build 3 fences to keep the ogres at bay! hero . moveDown ( 0.75 ) hero . move…" at bounding box center [402, 75] width 136 height 128
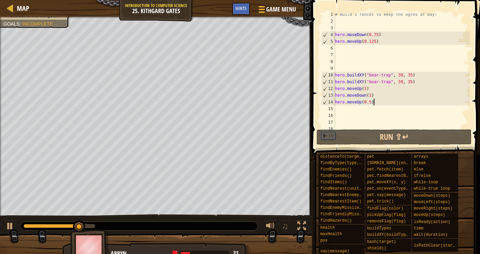
click at [377, 81] on div "# Build 3 fences to keep the ogres at bay! hero . moveDown ( 0.75 ) hero . move…" at bounding box center [402, 75] width 136 height 128
click at [378, 83] on div "# Build 3 fences to keep the ogres at bay! hero . moveDown ( 0.75 ) hero . move…" at bounding box center [402, 75] width 136 height 128
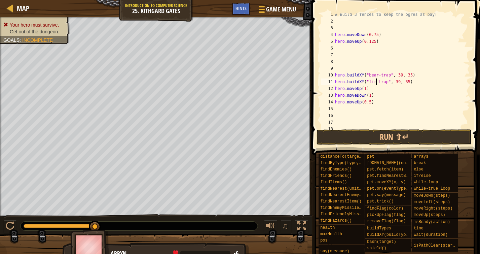
scroll to position [3, 3]
click at [359, 134] on button "Run ⇧↵" at bounding box center [393, 136] width 155 height 15
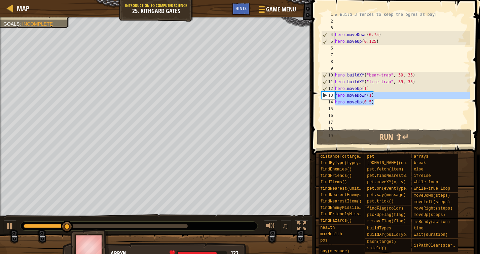
drag, startPoint x: 377, startPoint y: 105, endPoint x: 336, endPoint y: 95, distance: 42.7
click at [336, 95] on div "# Build 3 fences to keep the ogres at bay! hero . moveDown ( 0.75 ) hero . move…" at bounding box center [402, 75] width 136 height 128
type textarea "hero.moveDown(1) hero.moveUp(0.5)"
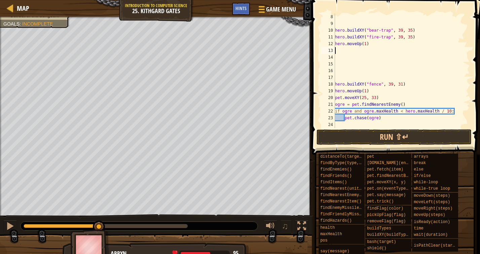
scroll to position [47, 0]
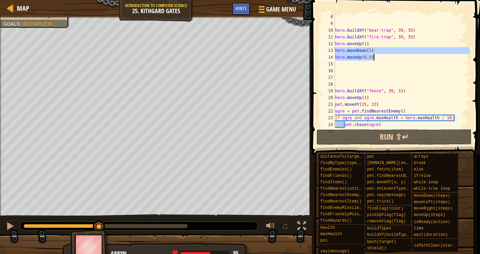
click at [390, 59] on div "hero . buildXY ( "bear-trap" , 39 , 35 ) hero . buildXY ( "fire-trap" , 39 , 35…" at bounding box center [402, 77] width 136 height 128
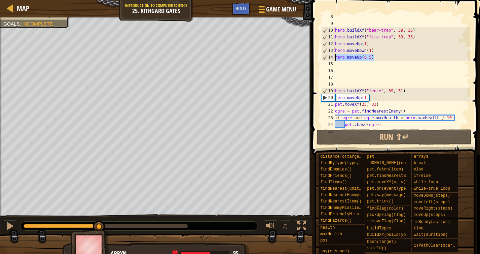
drag, startPoint x: 387, startPoint y: 59, endPoint x: 334, endPoint y: 58, distance: 52.5
click at [334, 58] on div "hero.moveUp(0.5) 8 9 10 11 12 13 14 15 16 17 18 19 20 21 22 23 24 25 hero . bui…" at bounding box center [395, 70] width 150 height 114
click at [411, 91] on div "hero . buildXY ( "bear-trap" , 39 , 35 ) hero . buildXY ( "fire-trap" , 39 , 35…" at bounding box center [402, 77] width 136 height 128
click at [403, 91] on div "hero . buildXY ( "bear-trap" , 39 , 35 ) hero . buildXY ( "fire-trap" , 39 , 35…" at bounding box center [402, 77] width 136 height 128
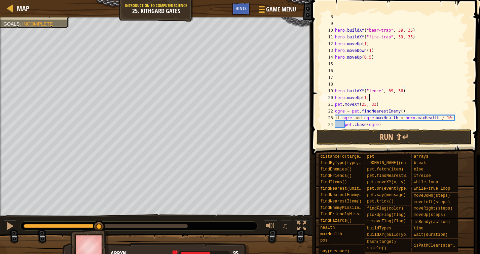
click at [422, 94] on div "hero . buildXY ( "bear-trap" , 39 , 35 ) hero . buildXY ( "fire-trap" , 39 , 35…" at bounding box center [402, 77] width 136 height 128
click at [349, 142] on button "Run ⇧↵" at bounding box center [393, 136] width 155 height 15
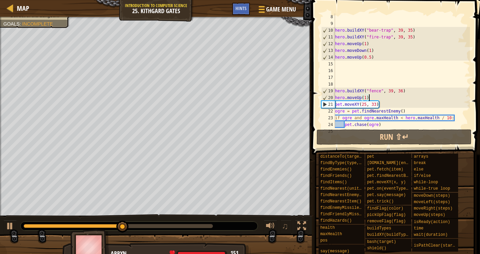
click at [392, 92] on div "hero . buildXY ( "bear-trap" , 39 , 35 ) hero . buildXY ( "fire-trap" , 39 , 35…" at bounding box center [402, 77] width 136 height 128
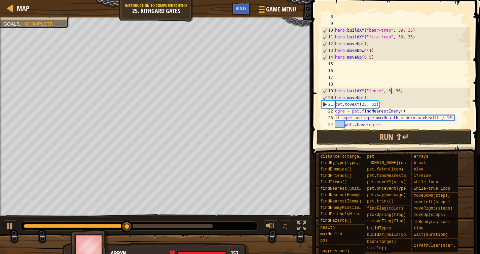
scroll to position [3, 5]
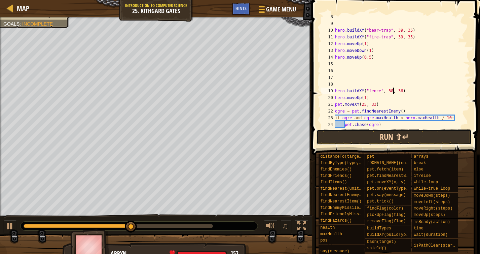
click at [396, 142] on button "Run ⇧↵" at bounding box center [393, 136] width 155 height 15
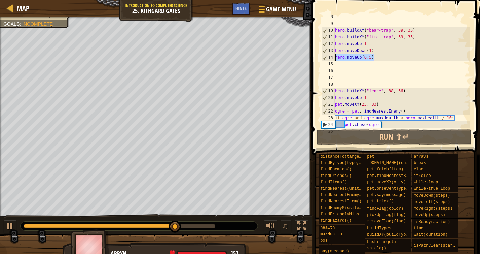
drag, startPoint x: 379, startPoint y: 59, endPoint x: 333, endPoint y: 58, distance: 45.7
click at [333, 58] on div "hero.buildXY("fence", 38, 36) 8 9 10 11 12 13 14 15 16 17 18 19 20 21 22 23 24 …" at bounding box center [395, 70] width 150 height 114
type textarea "hero.moveUp(0.5)"
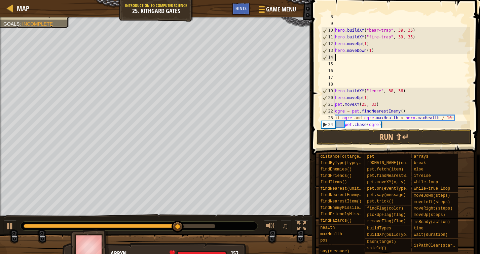
scroll to position [3, 0]
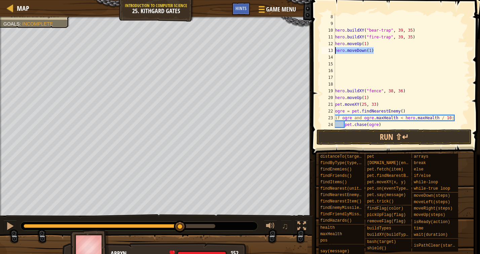
drag, startPoint x: 387, startPoint y: 51, endPoint x: 331, endPoint y: 50, distance: 55.8
click at [331, 50] on div "8 9 10 11 12 13 14 15 16 17 18 19 20 21 22 23 24 25 hero . buildXY ( "bear-trap…" at bounding box center [395, 70] width 150 height 114
type textarea "hero.moveDown(1)"
click at [365, 54] on div "hero . buildXY ( "bear-trap" , 39 , 35 ) hero . buildXY ( "fire-trap" , 39 , 35…" at bounding box center [402, 77] width 136 height 128
paste textarea "hero.moveDown(1)"
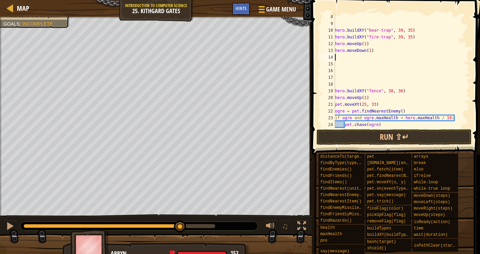
type textarea "hero.moveDown(1)"
click at [371, 57] on div "hero . buildXY ( "bear-trap" , 39 , 35 ) hero . buildXY ( "fire-trap" , 39 , 35…" at bounding box center [402, 77] width 136 height 128
click at [306, 56] on div "Map Introduction to Computer Science 25. Kithgard Gates Game Menu Done Hints 1 …" at bounding box center [240, 127] width 480 height 254
drag, startPoint x: 411, startPoint y: 93, endPoint x: 336, endPoint y: 92, distance: 75.3
click at [336, 92] on div "hero . buildXY ( "bear-trap" , 39 , 35 ) hero . buildXY ( "fire-trap" , 39 , 35…" at bounding box center [402, 77] width 136 height 128
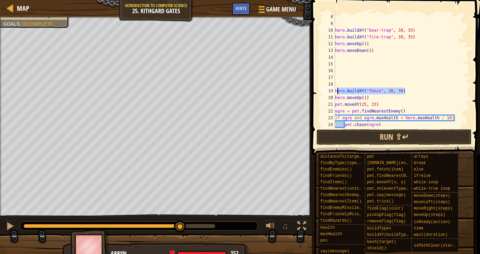
type textarea "hero.buildXY("fence", 38, 36)"
click at [398, 93] on div "hero . buildXY ( "bear-trap" , 39 , 35 ) hero . buildXY ( "fire-trap" , 39 , 35…" at bounding box center [402, 77] width 136 height 128
drag, startPoint x: 414, startPoint y: 91, endPoint x: 321, endPoint y: 91, distance: 92.5
click at [321, 91] on div "hero.buildXY("fence", 38, 36) 8 9 10 11 12 13 14 15 16 17 18 19 20 21 22 23 24 …" at bounding box center [395, 70] width 150 height 114
click at [423, 90] on div "hero . buildXY ( "bear-trap" , 39 , 35 ) hero . buildXY ( "fire-trap" , 39 , 35…" at bounding box center [402, 77] width 136 height 128
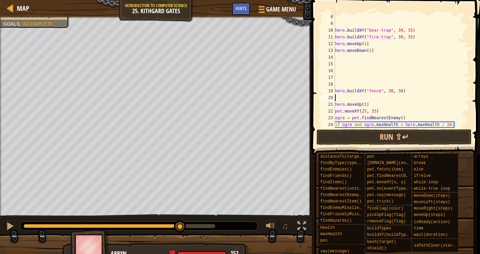
paste textarea "hero.buildXY("fence", 38, 36)"
click at [402, 99] on div "hero . buildXY ( "bear-trap" , 39 , 35 ) hero . buildXY ( "fire-trap" , 39 , 35…" at bounding box center [402, 77] width 136 height 128
click at [393, 138] on button "Run ⇧↵" at bounding box center [393, 136] width 155 height 15
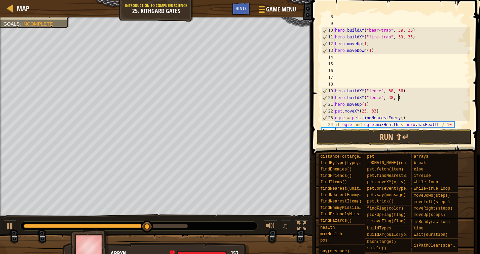
scroll to position [3, 5]
click at [419, 99] on div "hero . buildXY ( "bear-trap" , 39 , 35 ) hero . buildXY ( "fire-trap" , 39 , 35…" at bounding box center [402, 77] width 136 height 128
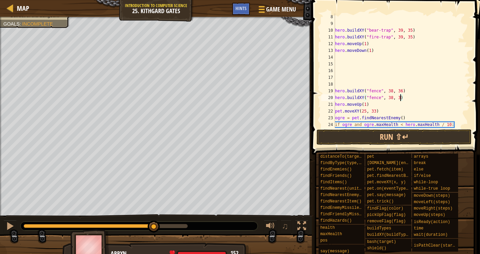
click at [400, 99] on div "hero . buildXY ( "bear-trap" , 39 , 35 ) hero . buildXY ( "fire-trap" , 39 , 35…" at bounding box center [402, 77] width 136 height 128
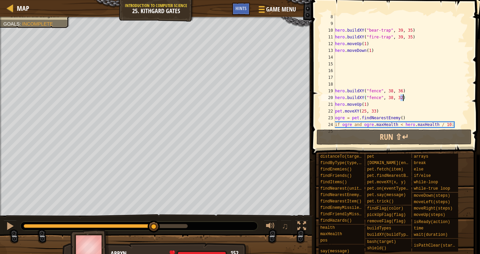
click at [418, 99] on div "hero . buildXY ( "bear-trap" , 39 , 35 ) hero . buildXY ( "fire-trap" , 39 , 35…" at bounding box center [402, 77] width 136 height 128
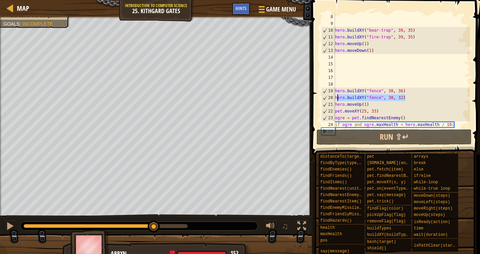
drag, startPoint x: 423, startPoint y: 99, endPoint x: 336, endPoint y: 97, distance: 87.4
click at [336, 97] on div "hero . buildXY ( "bear-trap" , 39 , 35 ) hero . buildXY ( "fire-trap" , 39 , 35…" at bounding box center [402, 77] width 136 height 128
type textarea "hero.buildXY("fence", 38, 32)"
click at [416, 97] on div "hero . buildXY ( "bear-trap" , 39 , 35 ) hero . buildXY ( "fire-trap" , 39 , 35…" at bounding box center [402, 77] width 136 height 128
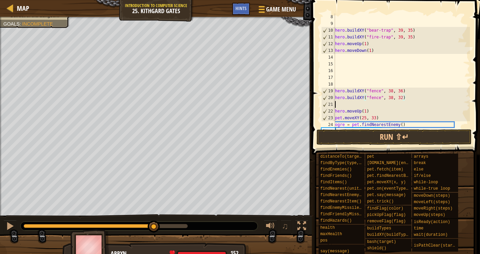
scroll to position [3, 0]
paste textarea "hero.buildXY("fence", 38, 32)"
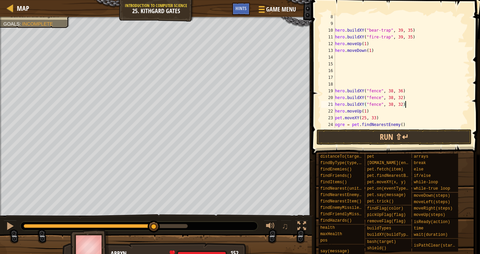
click at [404, 104] on div "hero . buildXY ( "bear-trap" , 39 , 35 ) hero . buildXY ( "fire-trap" , 39 , 35…" at bounding box center [402, 77] width 136 height 128
click at [381, 105] on div "hero . buildXY ( "bear-trap" , 39 , 35 ) hero . buildXY ( "fire-trap" , 39 , 35…" at bounding box center [402, 77] width 136 height 128
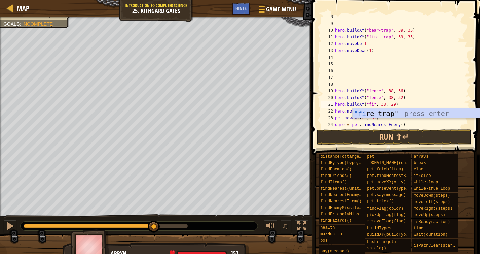
scroll to position [3, 3]
click at [396, 111] on div ""fire -trap" press enter" at bounding box center [415, 123] width 127 height 30
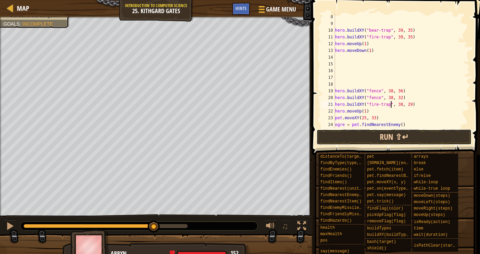
click at [393, 136] on button "Run ⇧↵" at bounding box center [393, 136] width 155 height 15
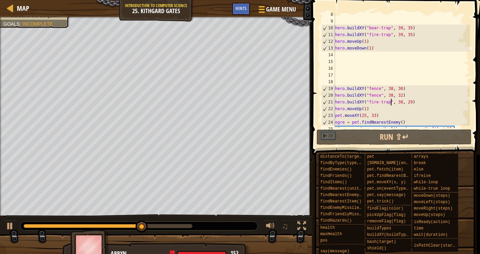
scroll to position [67, 0]
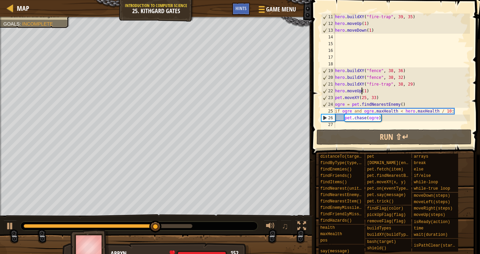
click at [361, 91] on div "hero . buildXY ( "fire-trap" , 39 , 35 ) hero . moveUp ( 1 ) hero . moveDown ( …" at bounding box center [402, 77] width 136 height 128
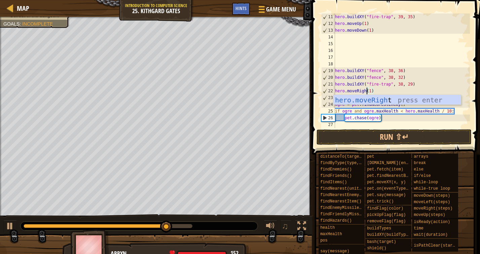
scroll to position [3, 3]
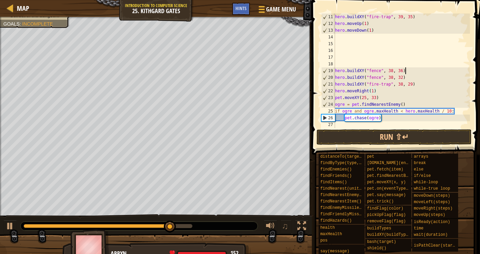
click at [413, 73] on div "hero . buildXY ( "fire-trap" , 39 , 35 ) hero . moveUp ( 1 ) hero . moveDown ( …" at bounding box center [402, 77] width 136 height 128
click at [388, 138] on button "Run ⇧↵" at bounding box center [393, 136] width 155 height 15
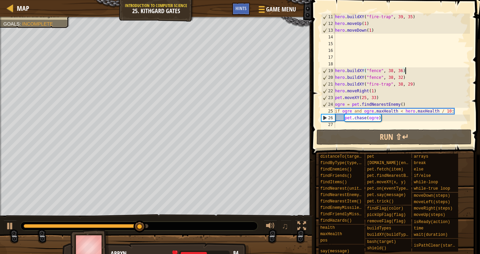
click at [375, 92] on div "hero . buildXY ( "fire-trap" , 39 , 35 ) hero . moveUp ( 1 ) hero . moveDown ( …" at bounding box center [402, 77] width 136 height 128
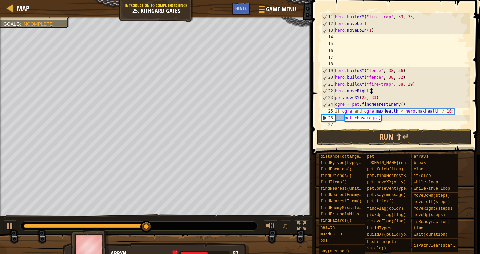
scroll to position [3, 3]
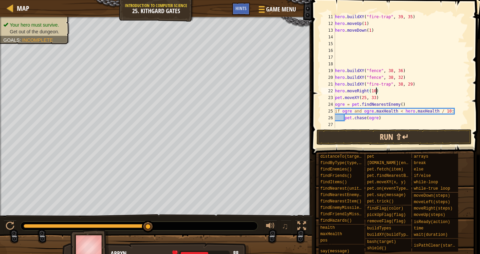
type textarea "hero.moveRight(10)"
click at [372, 138] on button "Run ⇧↵" at bounding box center [393, 136] width 155 height 15
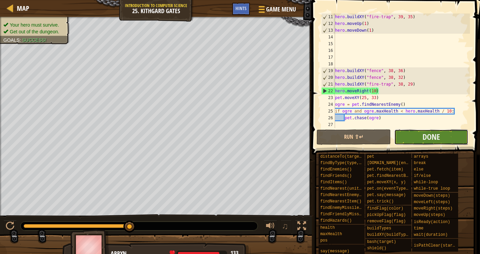
click at [405, 137] on button "Done" at bounding box center [431, 136] width 74 height 15
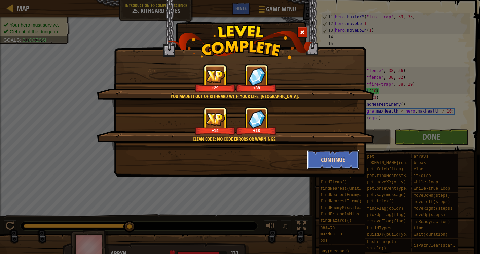
click at [330, 158] on button "Continue" at bounding box center [333, 159] width 52 height 20
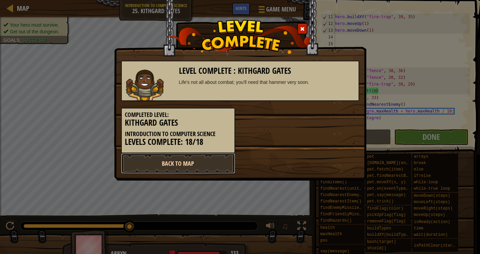
click at [221, 163] on link "Back to Map" at bounding box center [178, 163] width 114 height 20
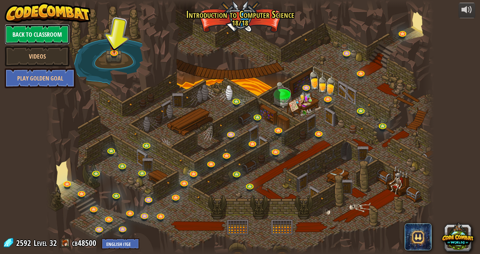
click at [51, 36] on link "Back to Classroom" at bounding box center [37, 34] width 65 height 20
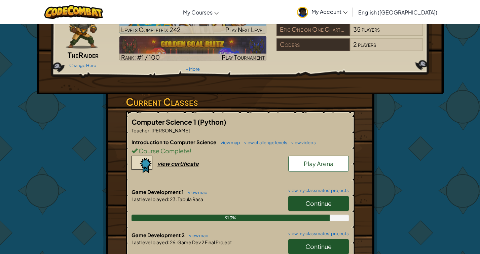
scroll to position [46, 0]
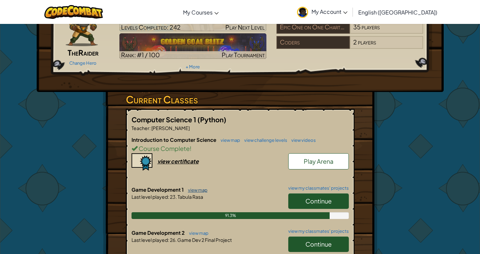
click at [200, 189] on link "view map" at bounding box center [196, 189] width 23 height 5
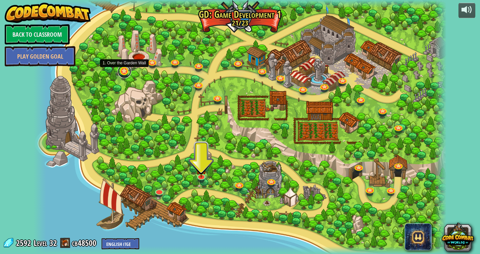
click at [123, 70] on link at bounding box center [124, 71] width 13 height 13
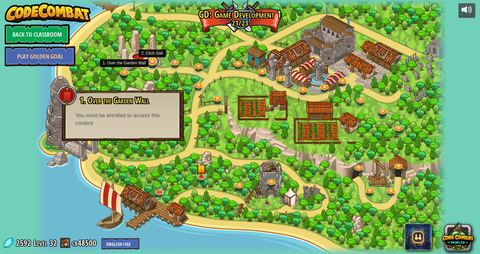
click at [153, 67] on link at bounding box center [152, 61] width 13 height 13
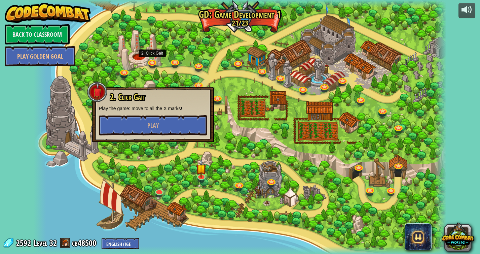
click at [153, 95] on h3 "2. Click Gait" at bounding box center [158, 96] width 98 height 9
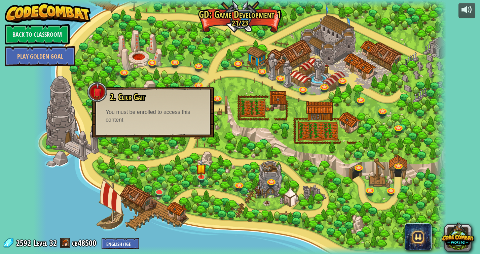
click at [155, 120] on div "You must be enrolled to access this content" at bounding box center [153, 115] width 95 height 15
click at [176, 58] on link at bounding box center [174, 60] width 13 height 13
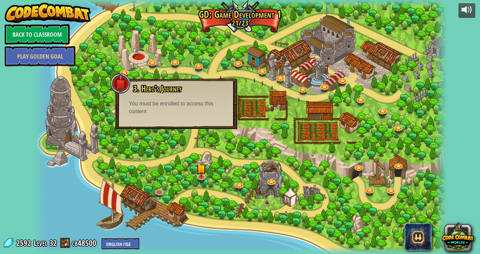
click at [169, 122] on div "3. Hero's Journey Spawn a player, and set a destination. You must be enrolled t…" at bounding box center [176, 103] width 122 height 50
click at [82, 242] on link "cb48500" at bounding box center [85, 242] width 26 height 11
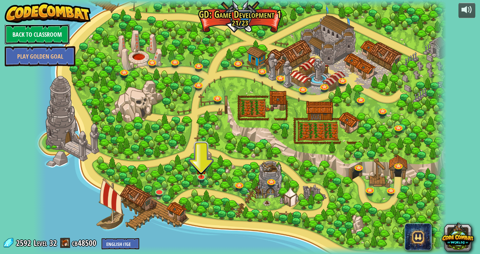
click at [57, 31] on link "Back to Classroom" at bounding box center [37, 34] width 65 height 20
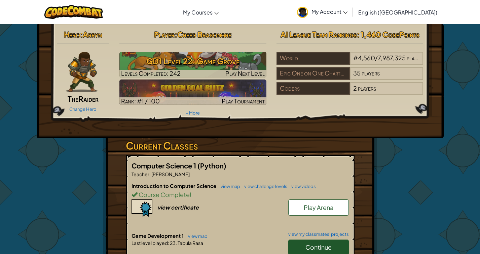
click at [351, 8] on link "My Account" at bounding box center [322, 11] width 57 height 21
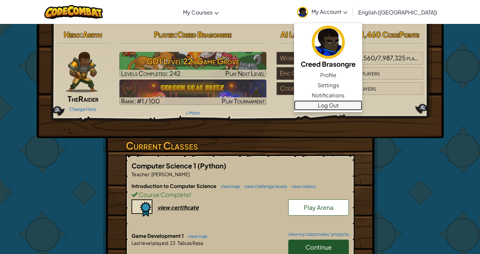
click at [362, 107] on link "Log Out" at bounding box center [328, 105] width 68 height 10
